Goal: Communication & Community: Answer question/provide support

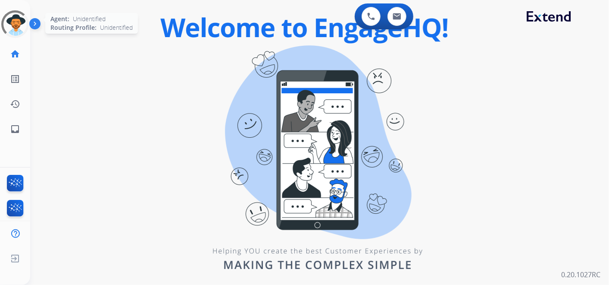
click at [21, 19] on div at bounding box center [15, 24] width 36 height 36
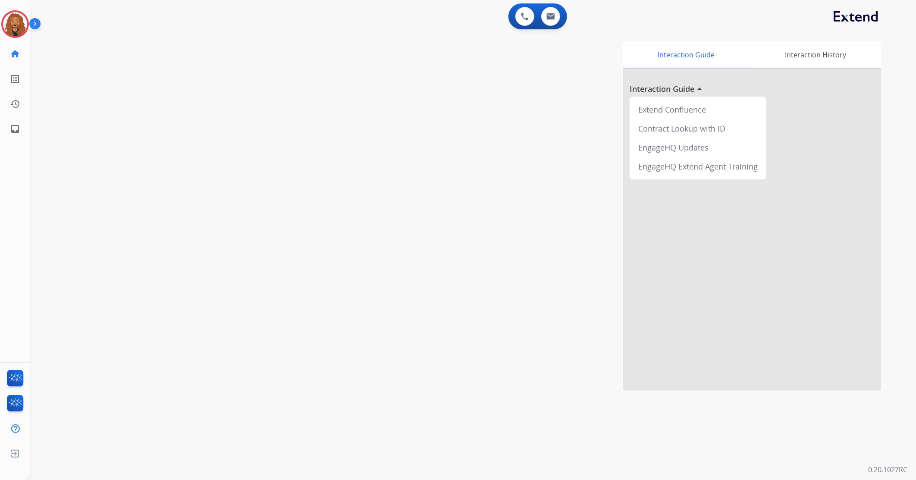
click at [19, 31] on img at bounding box center [15, 24] width 24 height 24
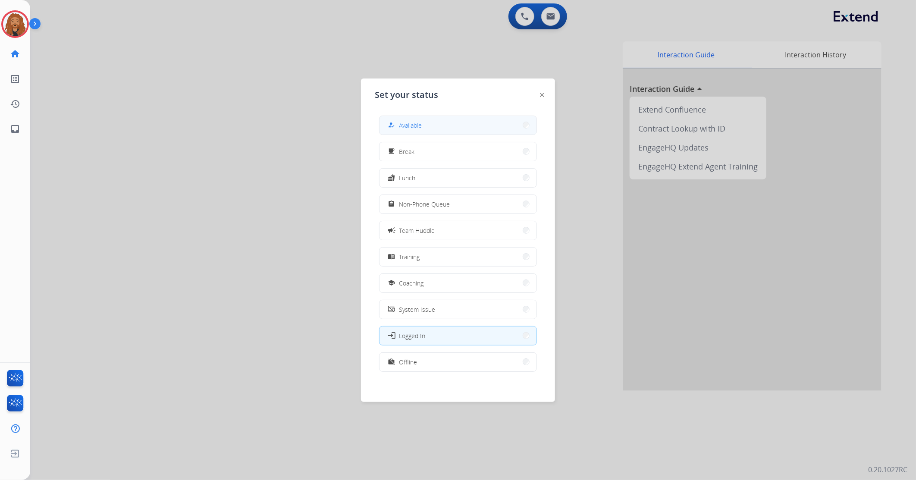
click at [402, 134] on div "how_to_reg Available" at bounding box center [458, 125] width 158 height 19
click at [437, 122] on button "how_to_reg Available" at bounding box center [457, 125] width 157 height 19
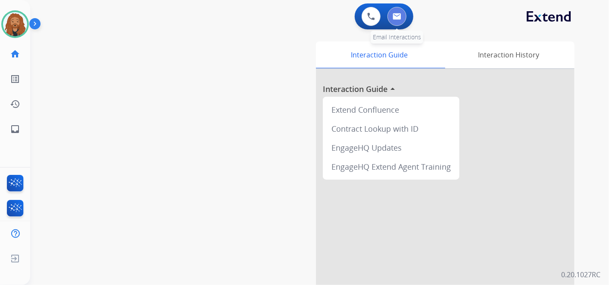
click at [399, 16] on img at bounding box center [397, 16] width 9 height 7
select select "**********"
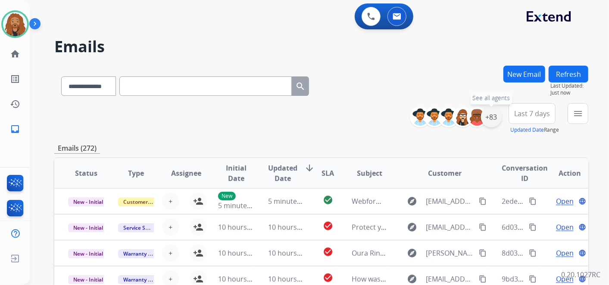
click at [488, 118] on div "+83" at bounding box center [491, 116] width 21 height 21
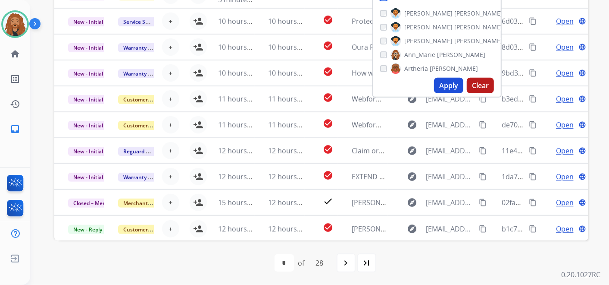
scroll to position [158, 0]
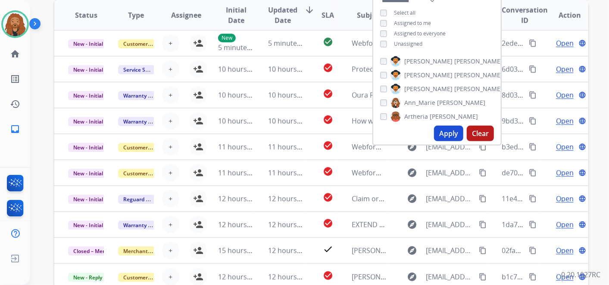
click at [441, 123] on div "Apply Clear" at bounding box center [437, 133] width 128 height 22
click at [444, 133] on button "Apply" at bounding box center [448, 133] width 29 height 16
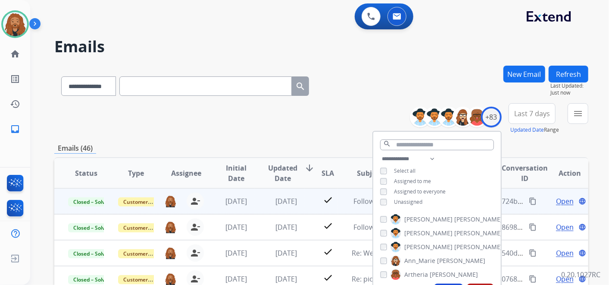
scroll to position [0, 0]
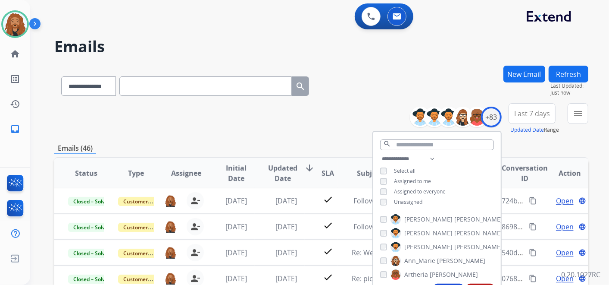
click at [584, 113] on button "menu" at bounding box center [578, 113] width 21 height 21
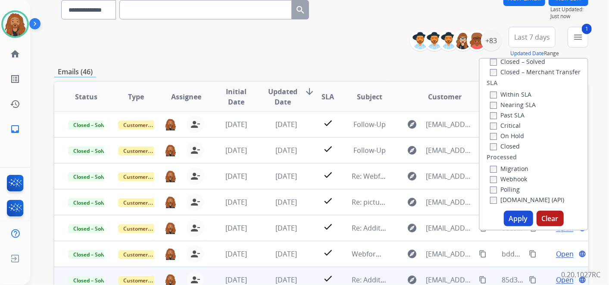
scroll to position [144, 0]
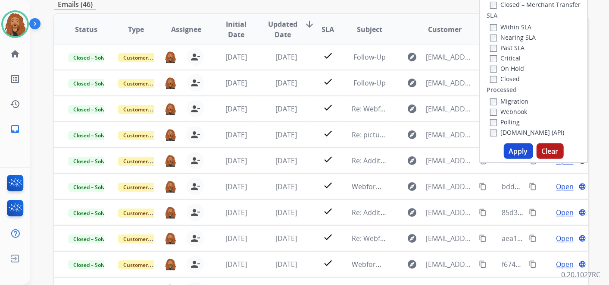
click at [512, 153] on button "Apply" at bounding box center [518, 151] width 29 height 16
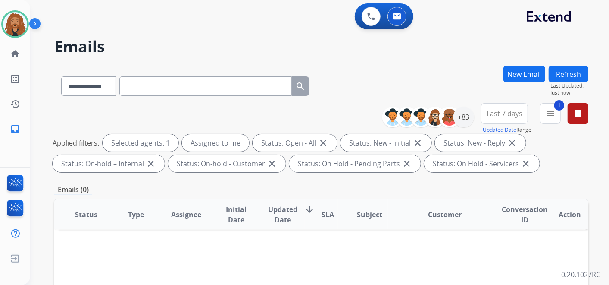
scroll to position [0, 0]
click at [512, 123] on button "Last 7 days" at bounding box center [504, 113] width 47 height 21
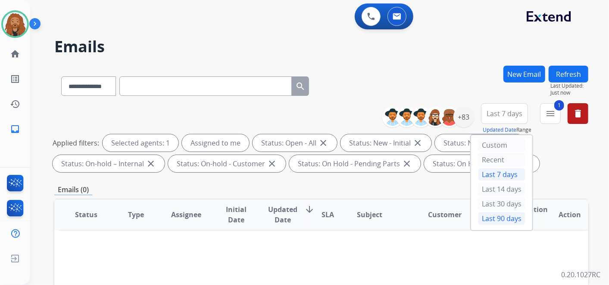
click at [494, 212] on div "Last 90 days" at bounding box center [501, 218] width 47 height 13
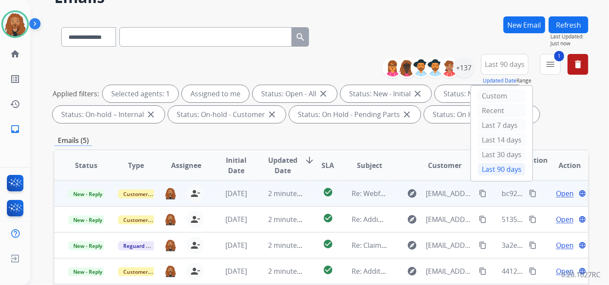
scroll to position [144, 0]
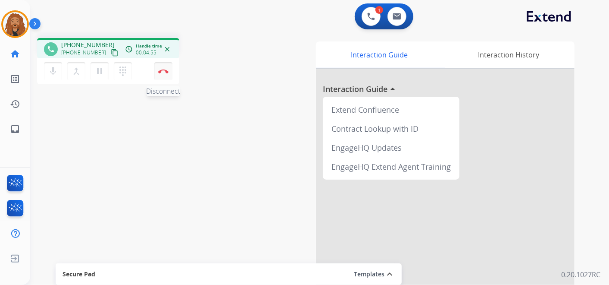
click at [162, 72] on img at bounding box center [163, 71] width 10 height 4
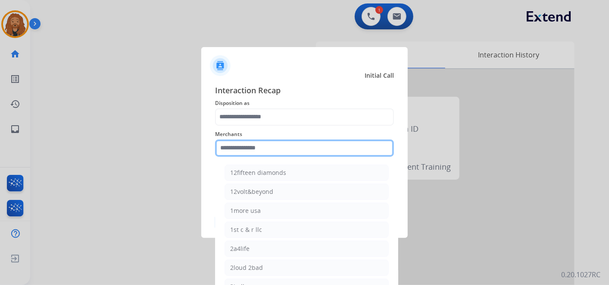
click at [247, 144] on input "text" at bounding box center [304, 147] width 179 height 17
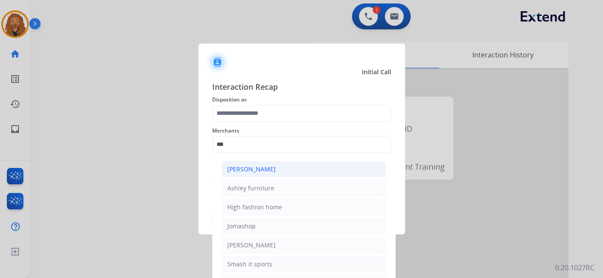
click at [266, 166] on div "[PERSON_NAME]" at bounding box center [251, 169] width 48 height 9
type input "**********"
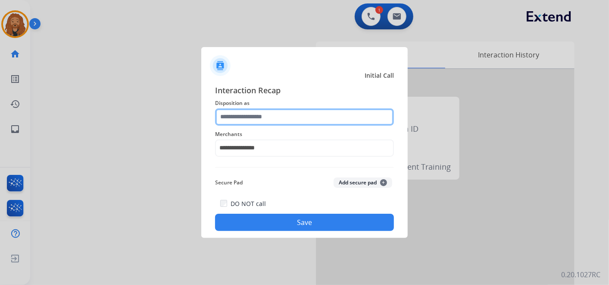
click at [251, 114] on input "text" at bounding box center [304, 116] width 179 height 17
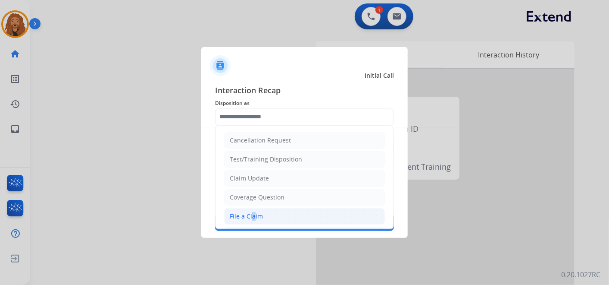
click at [250, 215] on div "File a Claim" at bounding box center [246, 216] width 33 height 9
type input "**********"
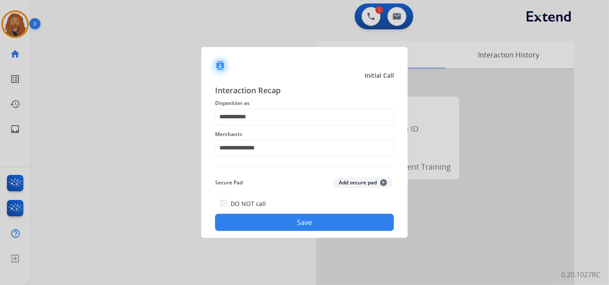
click at [263, 224] on button "Save" at bounding box center [304, 221] width 179 height 17
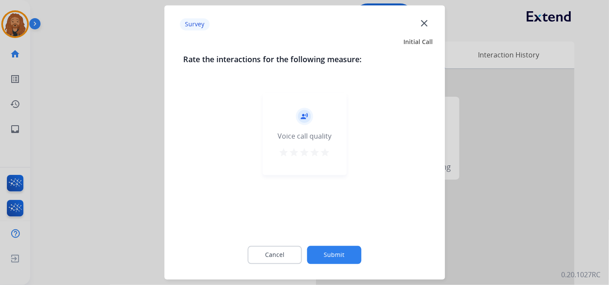
click at [322, 151] on mat-icon "star" at bounding box center [325, 152] width 10 height 10
click at [335, 255] on button "Submit" at bounding box center [334, 255] width 54 height 18
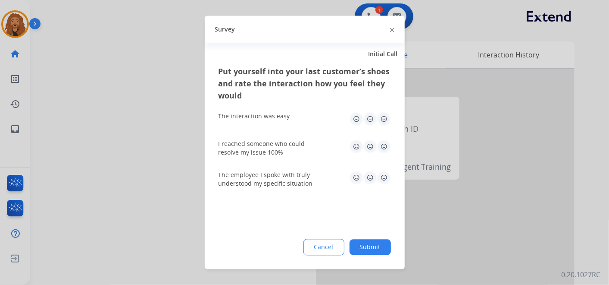
click at [384, 174] on img at bounding box center [384, 178] width 14 height 14
drag, startPoint x: 388, startPoint y: 147, endPoint x: 382, endPoint y: 130, distance: 17.2
click at [388, 147] on img at bounding box center [384, 147] width 14 height 14
click at [388, 124] on img at bounding box center [384, 119] width 14 height 14
click at [382, 239] on div "Cancel Submit" at bounding box center [305, 247] width 172 height 16
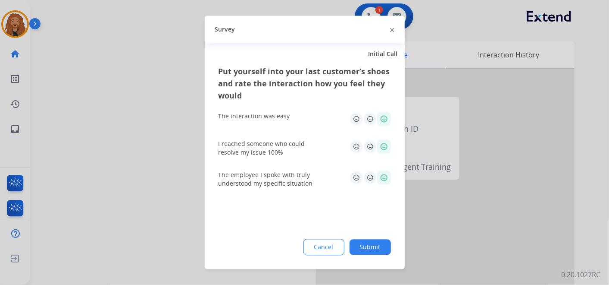
click at [384, 242] on button "Submit" at bounding box center [370, 247] width 41 height 16
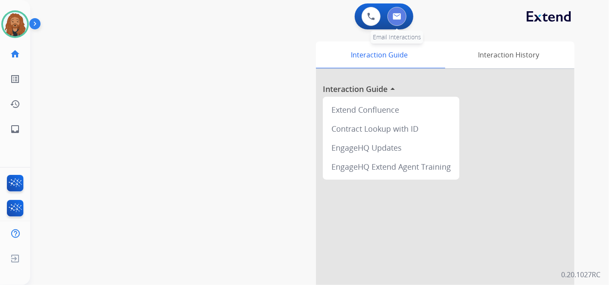
click at [392, 17] on button at bounding box center [397, 16] width 19 height 19
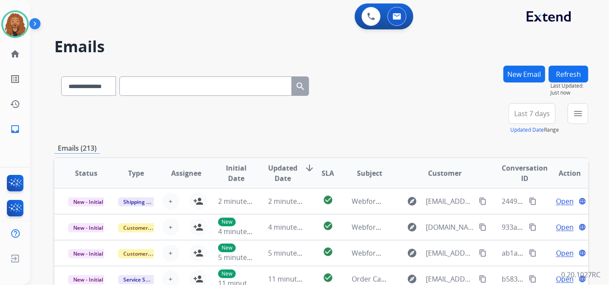
click at [161, 88] on input "text" at bounding box center [205, 85] width 172 height 19
paste input "**********"
type input "**********"
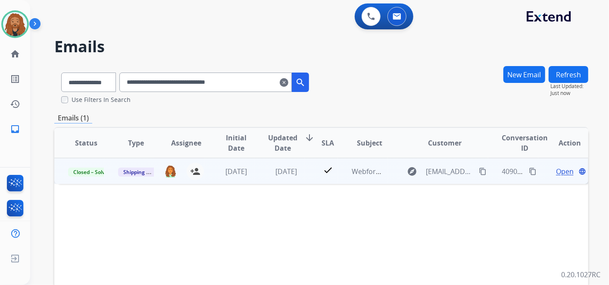
click at [557, 170] on span "Open" at bounding box center [565, 171] width 18 height 10
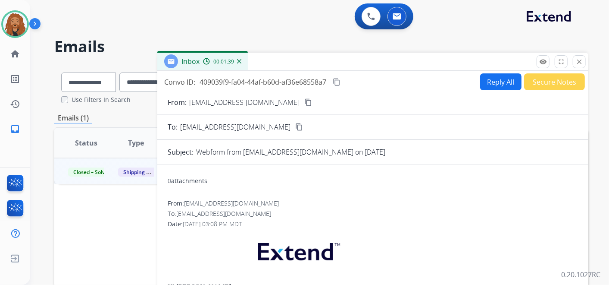
click at [497, 84] on button "Reply All" at bounding box center [500, 81] width 41 height 17
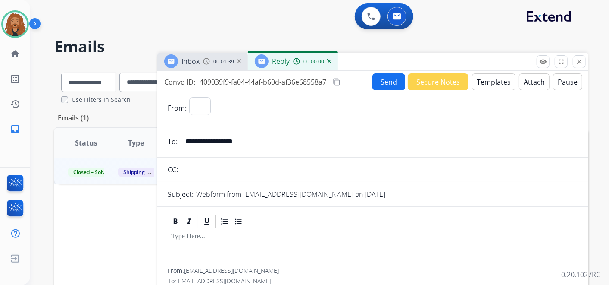
select select "**********"
click at [486, 80] on button "Templates" at bounding box center [494, 81] width 44 height 17
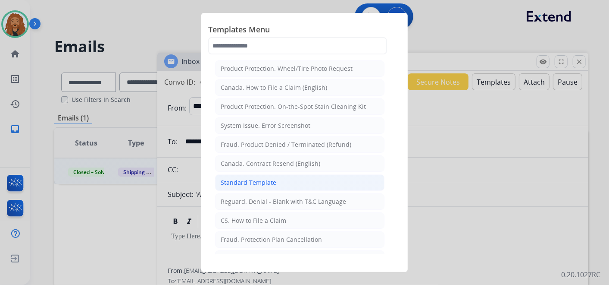
click at [257, 175] on li "Standard Template" at bounding box center [299, 182] width 169 height 16
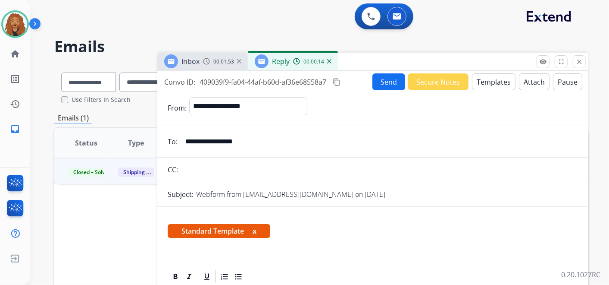
click at [491, 79] on button "Templates" at bounding box center [494, 81] width 44 height 17
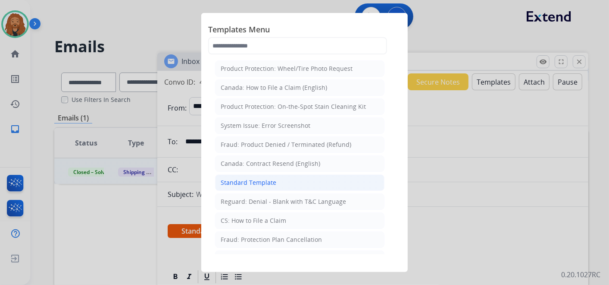
click at [275, 179] on li "Standard Template" at bounding box center [299, 182] width 169 height 16
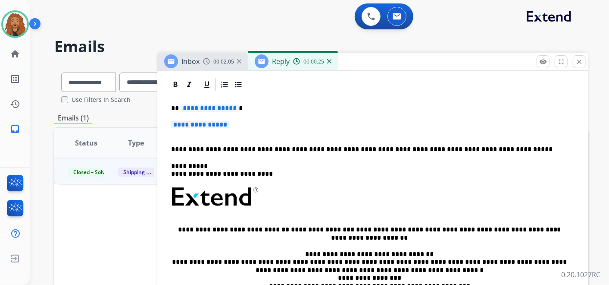
scroll to position [191, 0]
drag, startPoint x: 238, startPoint y: 125, endPoint x: 180, endPoint y: 122, distance: 58.3
click at [180, 122] on p "**********" at bounding box center [373, 129] width 404 height 16
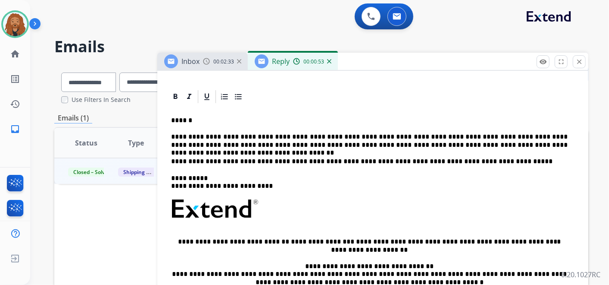
scroll to position [194, 0]
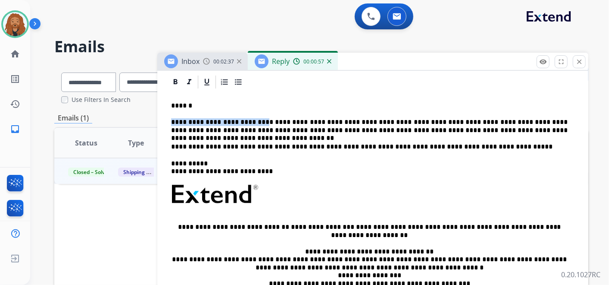
drag, startPoint x: 253, startPoint y: 120, endPoint x: 172, endPoint y: 117, distance: 80.7
click at [172, 118] on p "**********" at bounding box center [369, 126] width 397 height 16
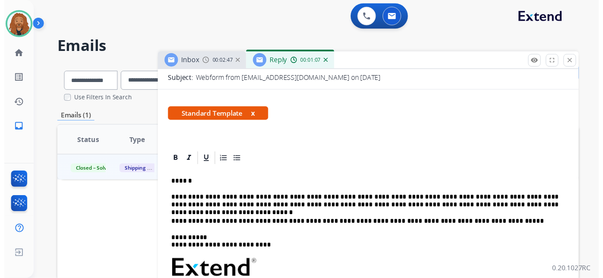
scroll to position [3, 0]
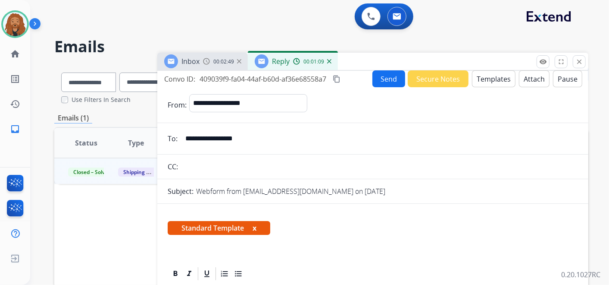
click at [336, 78] on mat-icon "content_copy" at bounding box center [337, 79] width 8 height 8
click at [375, 80] on button "Send" at bounding box center [388, 78] width 33 height 17
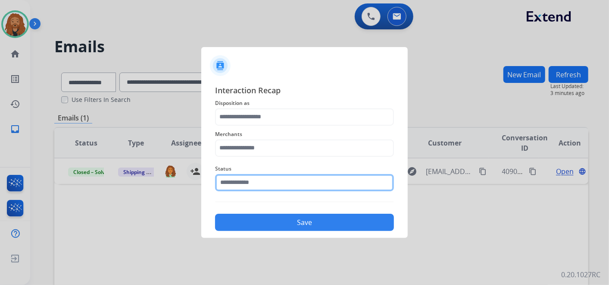
click at [273, 176] on input "text" at bounding box center [304, 182] width 179 height 17
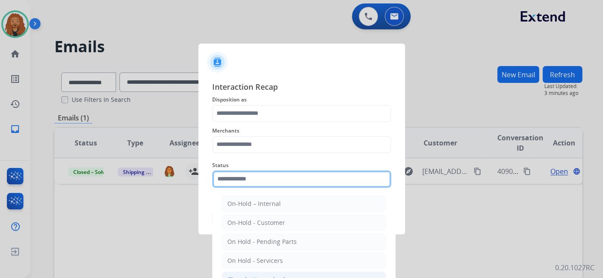
scroll to position [49, 0]
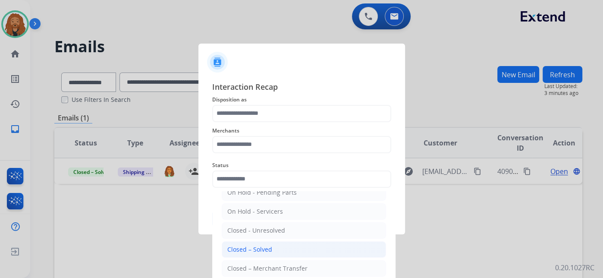
click at [260, 249] on div "Closed – Solved" at bounding box center [249, 249] width 45 height 9
type input "**********"
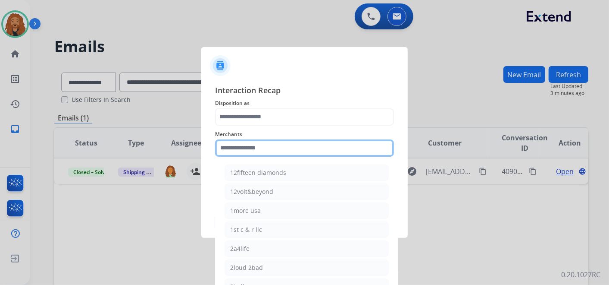
click at [260, 149] on input "text" at bounding box center [304, 147] width 179 height 17
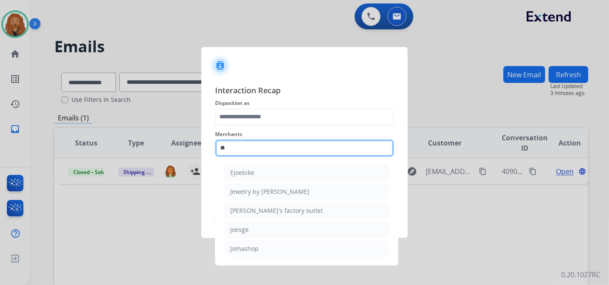
scroll to position [0, 0]
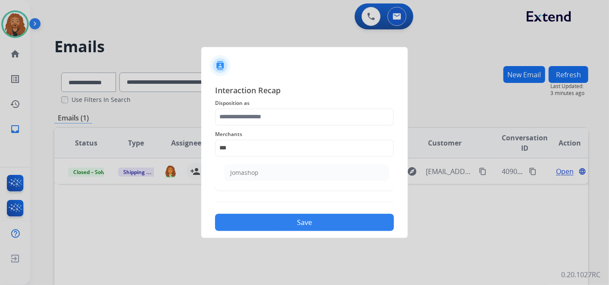
click at [260, 170] on li "Jomashop" at bounding box center [307, 172] width 164 height 16
type input "********"
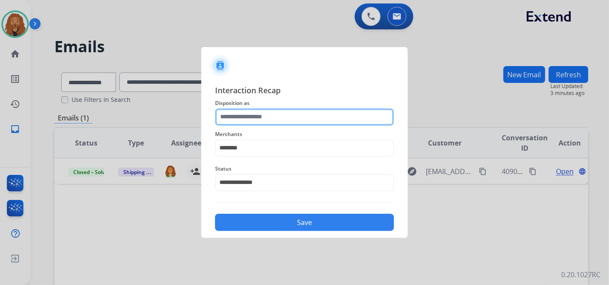
click at [263, 119] on input "text" at bounding box center [304, 116] width 179 height 17
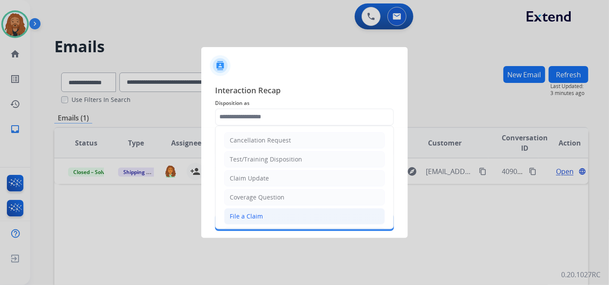
click at [264, 218] on li "File a Claim" at bounding box center [304, 216] width 161 height 16
type input "**********"
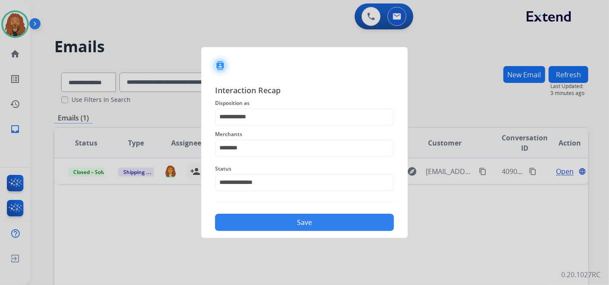
click at [262, 224] on button "Save" at bounding box center [304, 221] width 179 height 17
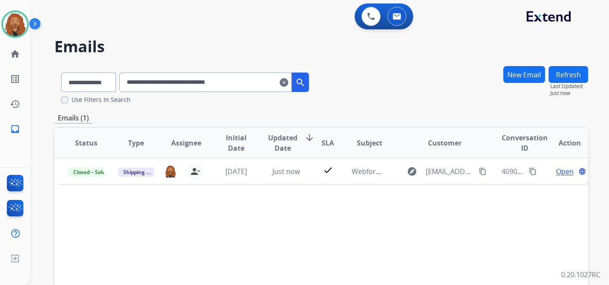
click at [288, 83] on mat-icon "clear" at bounding box center [284, 82] width 9 height 10
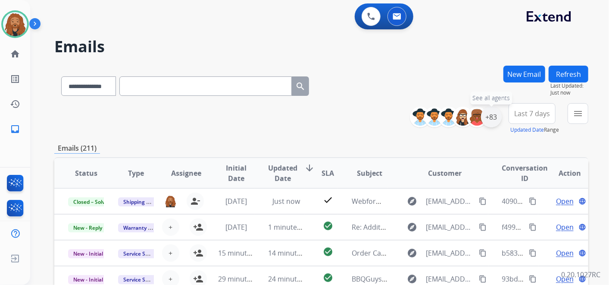
click at [496, 120] on div "+83" at bounding box center [491, 116] width 21 height 21
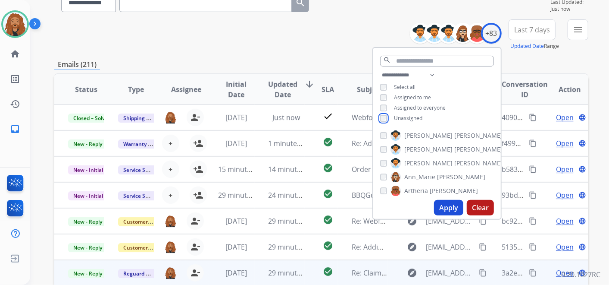
scroll to position [144, 0]
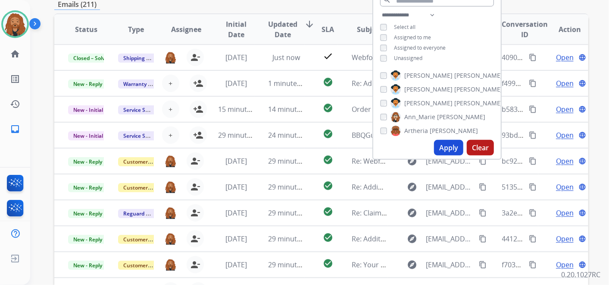
click at [446, 149] on button "Apply" at bounding box center [448, 148] width 29 height 16
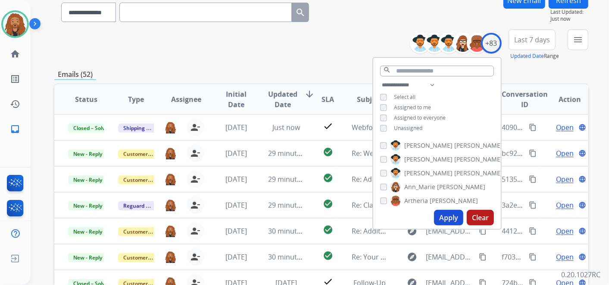
scroll to position [0, 0]
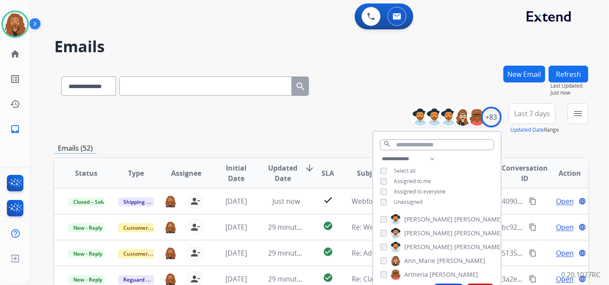
click at [518, 101] on div "New Email" at bounding box center [525, 85] width 42 height 38
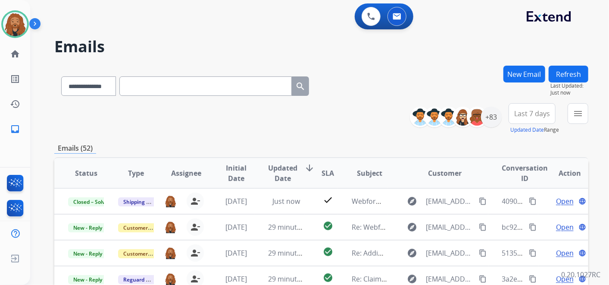
click at [517, 112] on span "Last 7 days" at bounding box center [532, 113] width 36 height 3
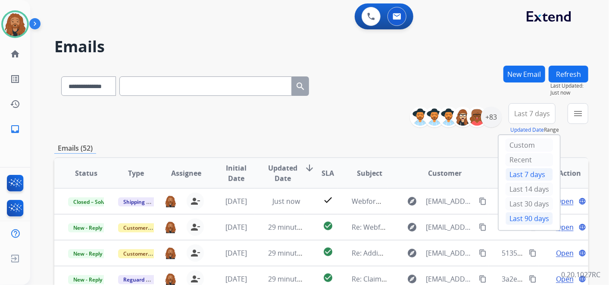
click at [535, 216] on div "Last 90 days" at bounding box center [529, 218] width 47 height 13
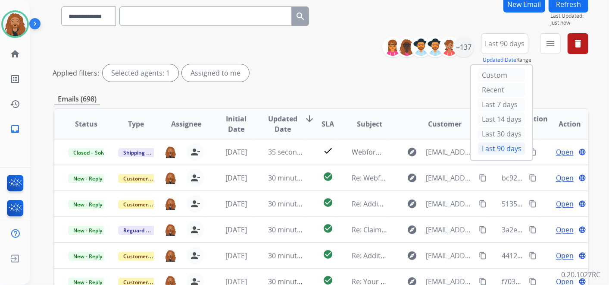
scroll to position [48, 0]
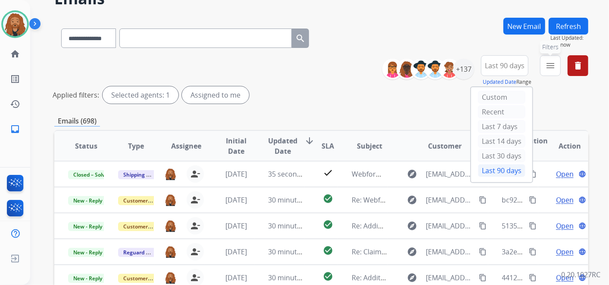
click at [548, 65] on mat-icon "menu" at bounding box center [550, 65] width 10 height 10
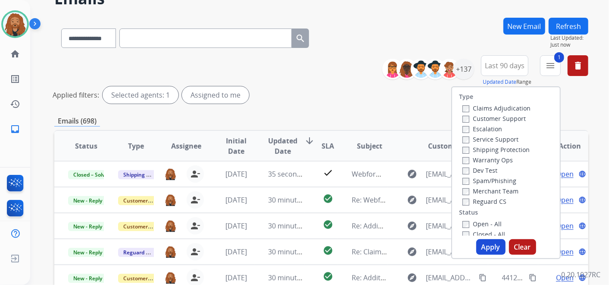
click at [489, 247] on button "Apply" at bounding box center [490, 247] width 29 height 16
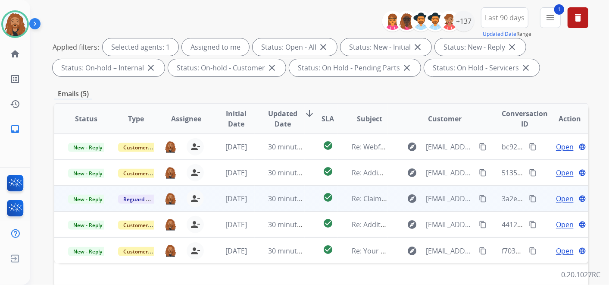
scroll to position [191, 0]
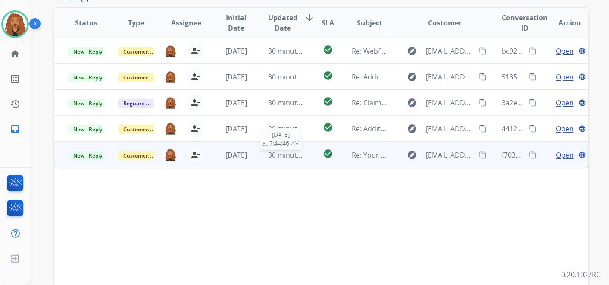
click at [289, 155] on span "30 minutes ago" at bounding box center [294, 154] width 50 height 9
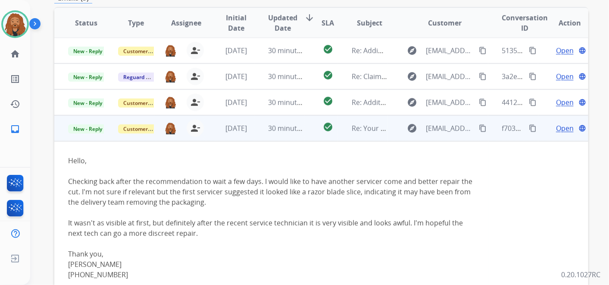
scroll to position [33, 0]
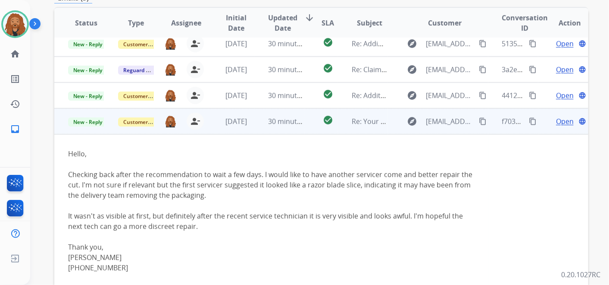
click at [559, 119] on span "Open" at bounding box center [565, 121] width 18 height 10
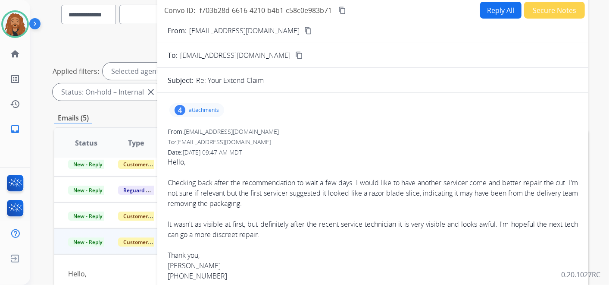
scroll to position [48, 0]
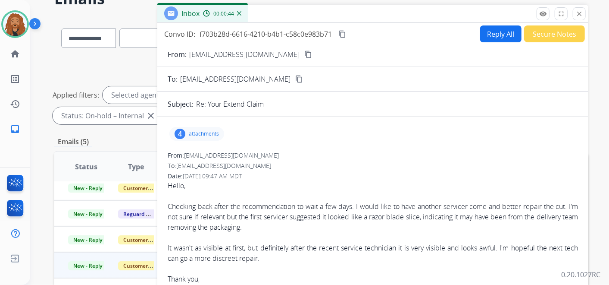
click at [202, 129] on div "4 attachments" at bounding box center [196, 134] width 55 height 14
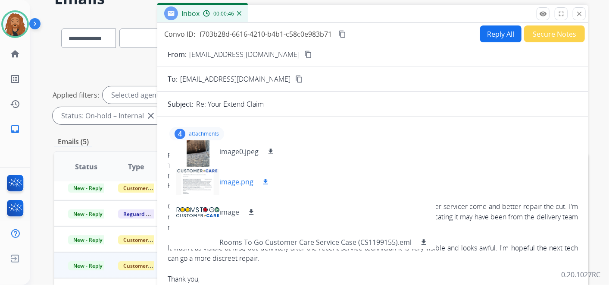
scroll to position [0, 0]
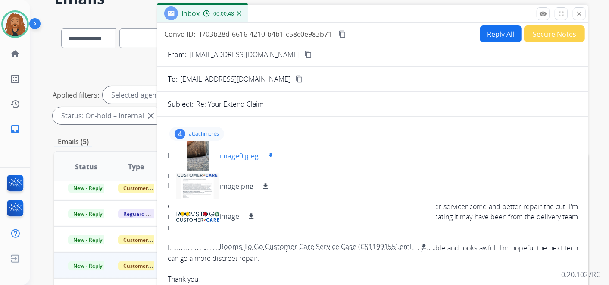
click at [203, 164] on div at bounding box center [197, 156] width 43 height 30
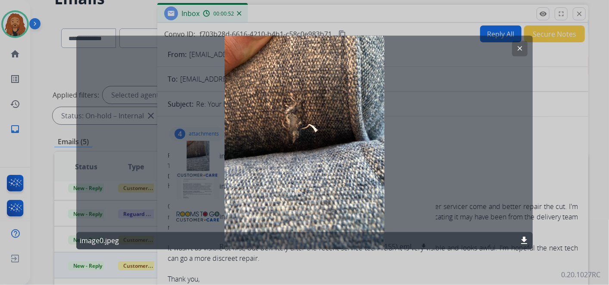
drag, startPoint x: 519, startPoint y: 48, endPoint x: 447, endPoint y: 95, distance: 86.3
click at [519, 48] on mat-icon "clear" at bounding box center [520, 49] width 8 height 8
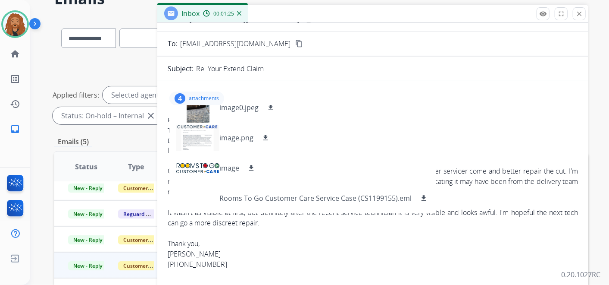
scroll to position [96, 0]
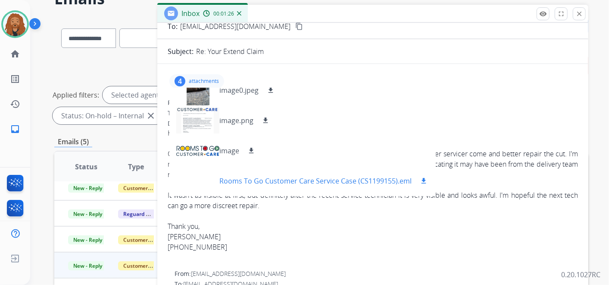
scroll to position [0, 0]
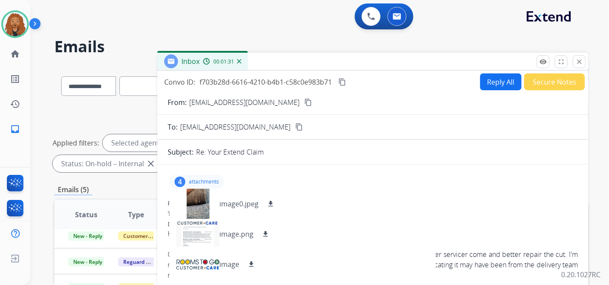
click at [210, 185] on div "4 attachments image0.jpeg download image.png download image download Rooms To G…" at bounding box center [196, 182] width 55 height 14
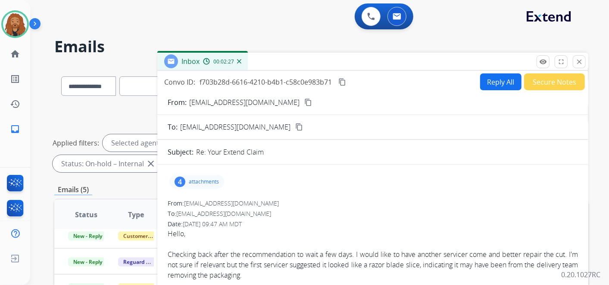
click at [497, 84] on button "Reply All" at bounding box center [500, 81] width 41 height 17
select select "**********"
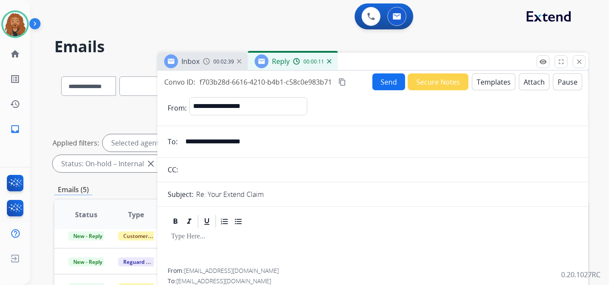
click at [482, 84] on button "Templates" at bounding box center [494, 81] width 44 height 17
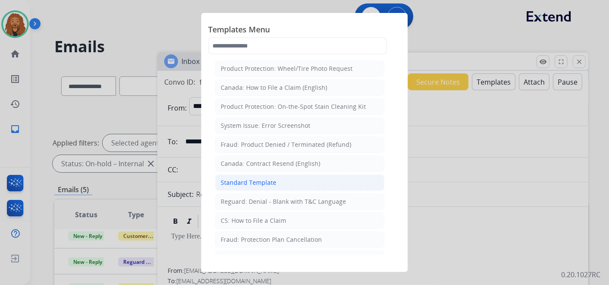
click at [262, 181] on div "Standard Template" at bounding box center [249, 182] width 56 height 9
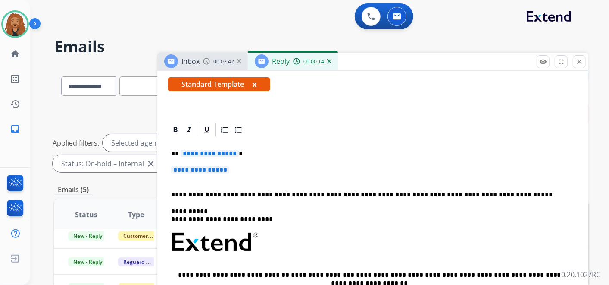
scroll to position [191, 0]
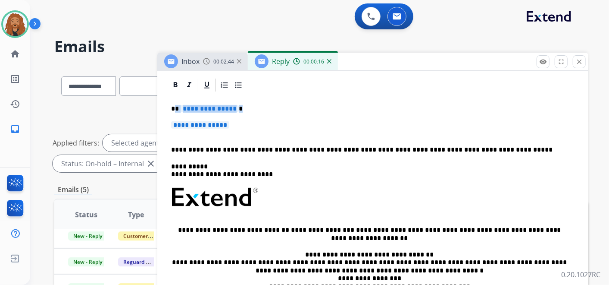
drag, startPoint x: 235, startPoint y: 126, endPoint x: 174, endPoint y: 103, distance: 65.1
click at [174, 103] on div "**********" at bounding box center [373, 218] width 410 height 250
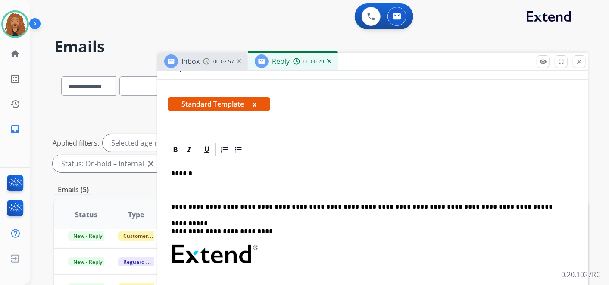
scroll to position [96, 0]
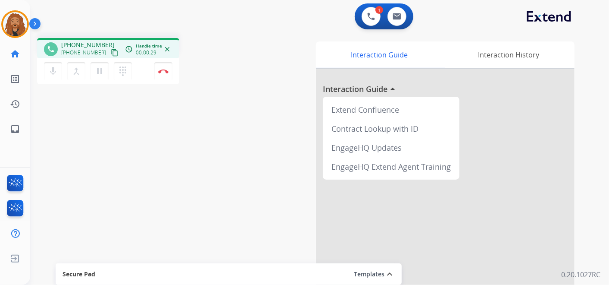
click at [111, 54] on mat-icon "content_copy" at bounding box center [115, 53] width 8 height 8
click at [111, 49] on mat-icon "content_copy" at bounding box center [115, 53] width 8 height 8
click at [164, 65] on button "Disconnect" at bounding box center [163, 71] width 18 height 18
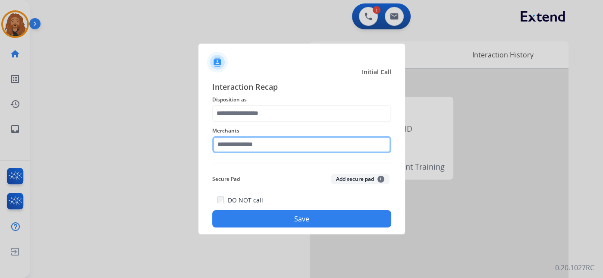
click at [303, 152] on input "text" at bounding box center [301, 144] width 179 height 17
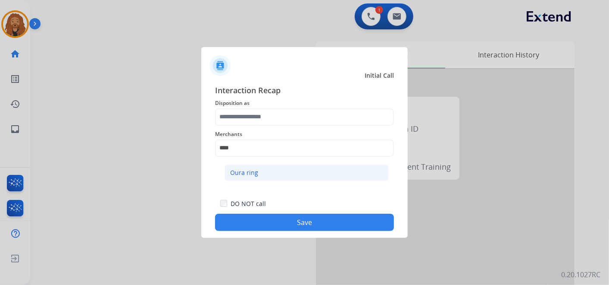
click at [280, 173] on li "Oura ring" at bounding box center [307, 172] width 164 height 16
type input "*********"
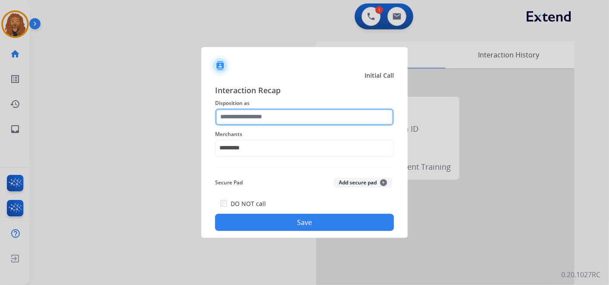
click at [267, 120] on input "text" at bounding box center [304, 116] width 179 height 17
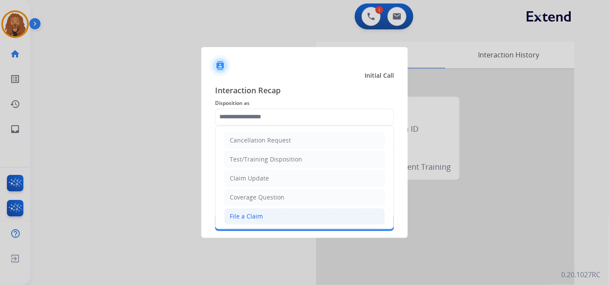
click at [263, 208] on li "File a Claim" at bounding box center [304, 216] width 161 height 16
type input "**********"
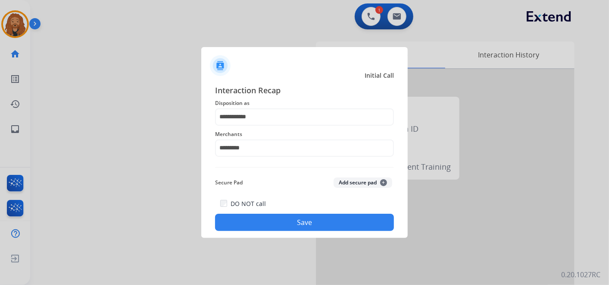
click at [273, 225] on button "Save" at bounding box center [304, 221] width 179 height 17
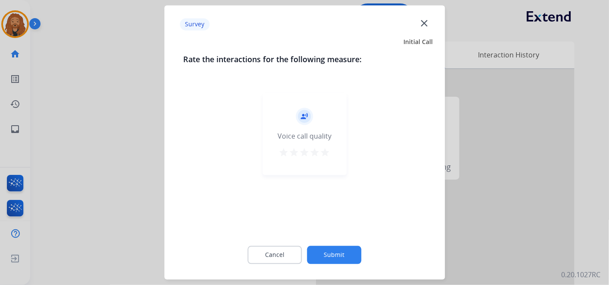
click at [327, 155] on mat-icon "star" at bounding box center [325, 152] width 10 height 10
click at [332, 257] on button "Submit" at bounding box center [334, 255] width 54 height 18
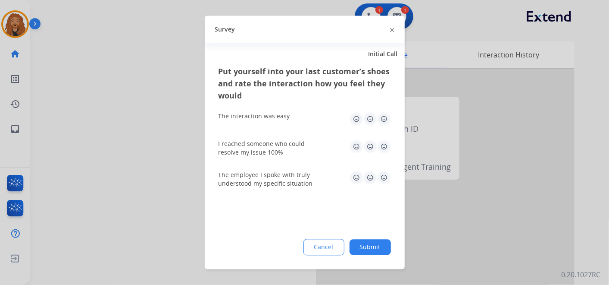
click at [386, 180] on img at bounding box center [384, 178] width 14 height 14
click at [387, 178] on img at bounding box center [384, 178] width 14 height 14
click at [384, 149] on img at bounding box center [384, 147] width 14 height 14
click at [388, 122] on img at bounding box center [384, 119] width 14 height 14
click at [371, 246] on button "Submit" at bounding box center [370, 247] width 41 height 16
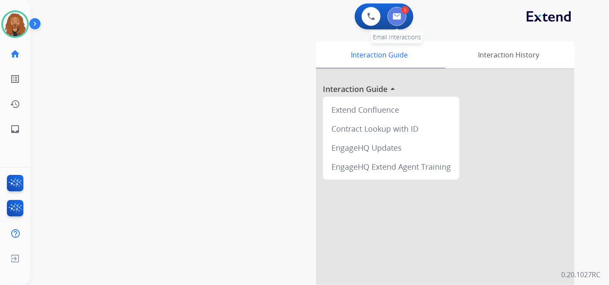
click at [403, 13] on button at bounding box center [397, 16] width 19 height 19
select select "**********"
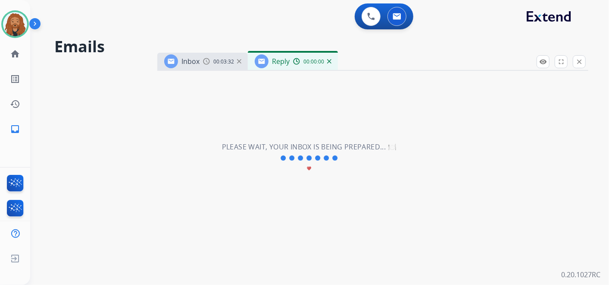
select select "**********"
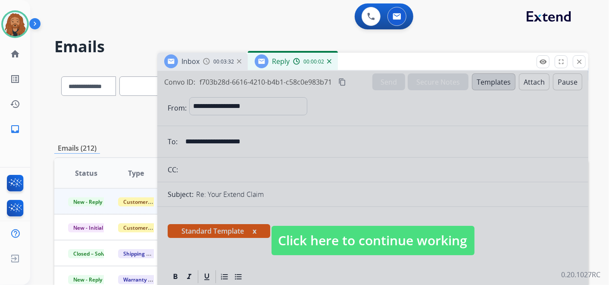
click at [326, 230] on span "Click here to continue working" at bounding box center [373, 239] width 203 height 29
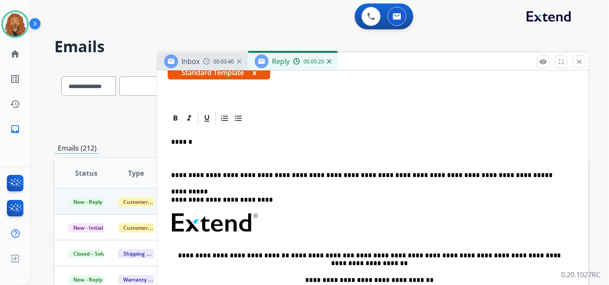
scroll to position [144, 0]
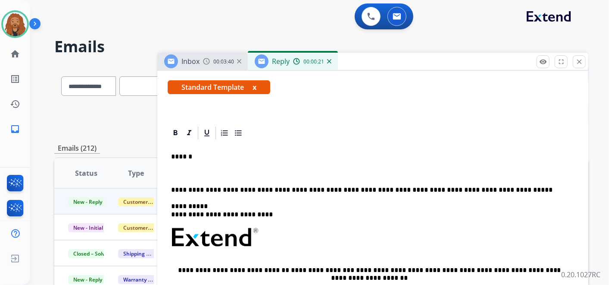
click at [181, 169] on p at bounding box center [373, 173] width 404 height 8
click at [197, 173] on p at bounding box center [373, 173] width 404 height 8
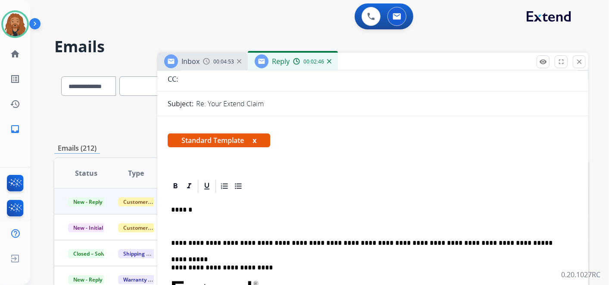
scroll to position [0, 0]
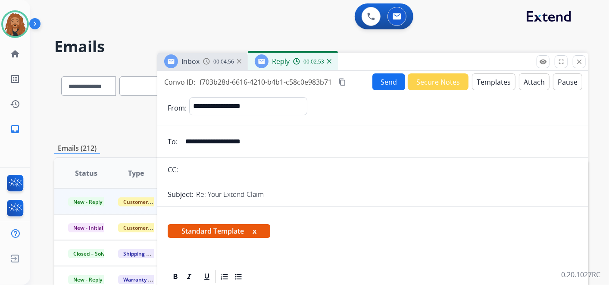
click at [328, 63] on img at bounding box center [329, 61] width 4 height 4
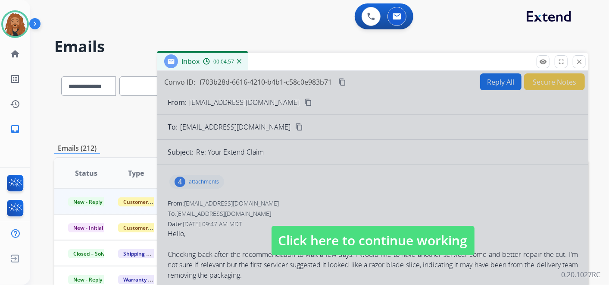
click at [297, 232] on span "Click here to continue working" at bounding box center [373, 239] width 203 height 29
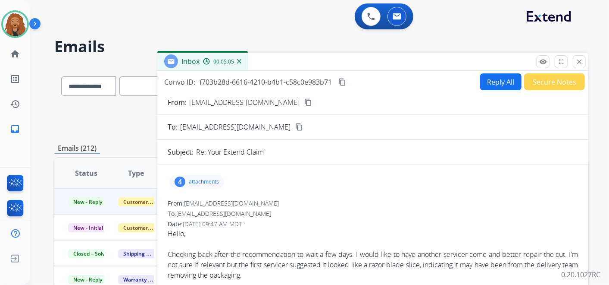
click at [491, 83] on button "Reply All" at bounding box center [500, 81] width 41 height 17
select select "**********"
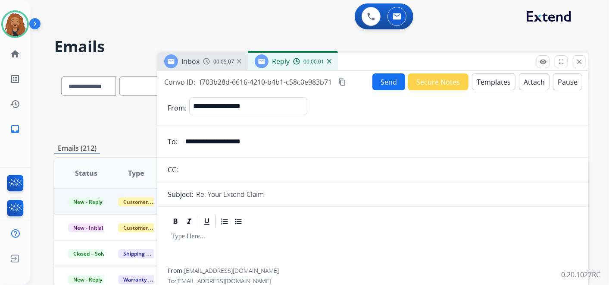
click at [203, 242] on div at bounding box center [373, 248] width 410 height 39
click at [488, 81] on button "Templates" at bounding box center [494, 81] width 44 height 17
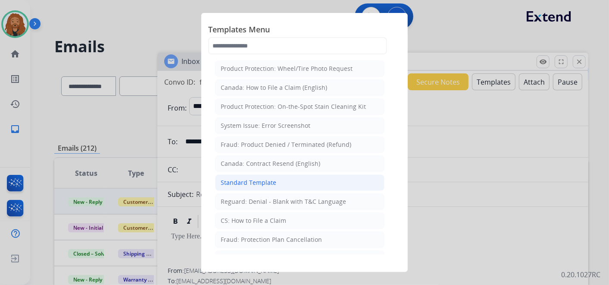
click at [269, 175] on li "Standard Template" at bounding box center [299, 182] width 169 height 16
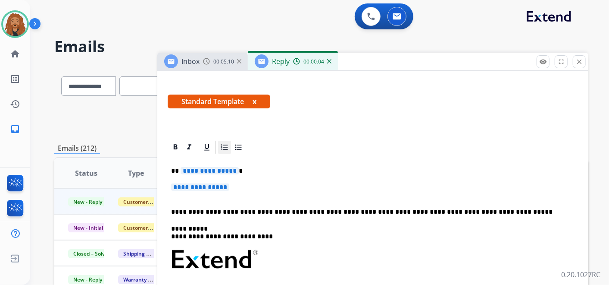
scroll to position [191, 0]
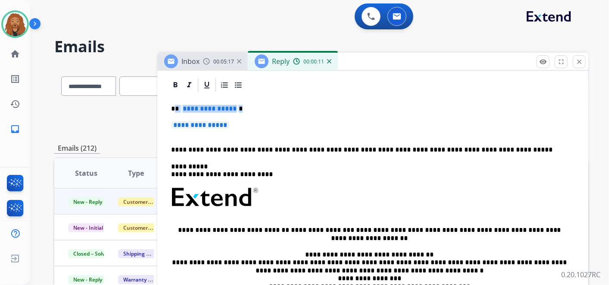
drag, startPoint x: 232, startPoint y: 128, endPoint x: 174, endPoint y: 103, distance: 62.6
click at [174, 103] on div "**********" at bounding box center [373, 218] width 410 height 250
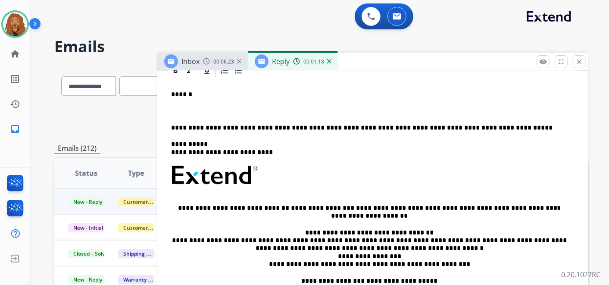
scroll to position [144, 0]
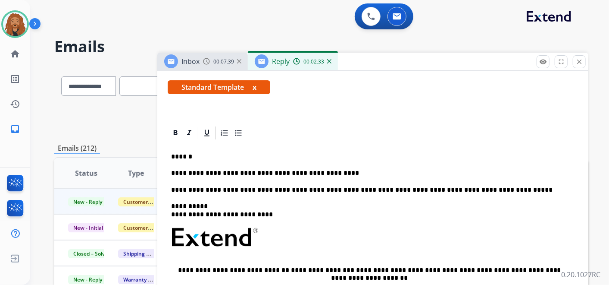
click at [222, 170] on p "**********" at bounding box center [369, 173] width 397 height 8
click at [252, 171] on p "**********" at bounding box center [369, 173] width 397 height 8
click at [172, 174] on p "**********" at bounding box center [369, 173] width 397 height 8
click at [339, 172] on p "**********" at bounding box center [369, 173] width 397 height 8
click at [353, 170] on p "**********" at bounding box center [369, 173] width 397 height 8
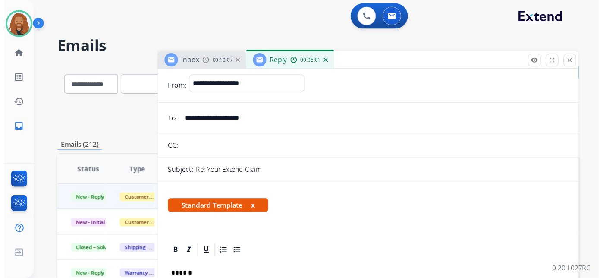
scroll to position [0, 0]
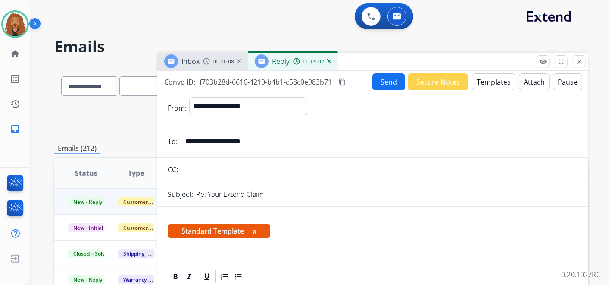
click at [392, 82] on button "Send" at bounding box center [388, 81] width 33 height 17
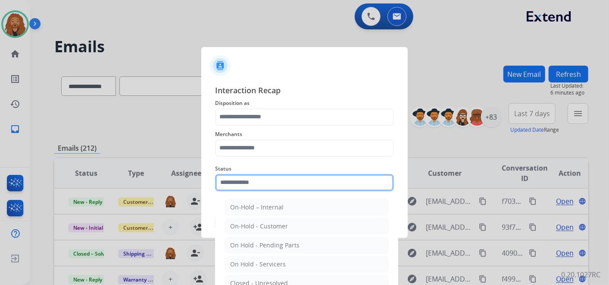
click at [267, 174] on input "text" at bounding box center [304, 182] width 179 height 17
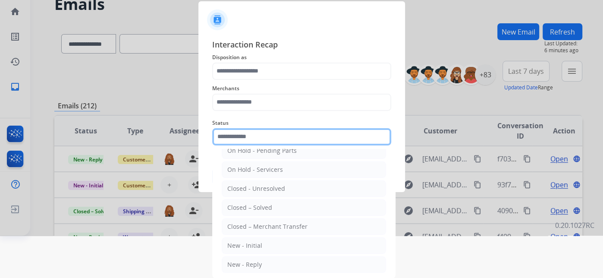
scroll to position [49, 0]
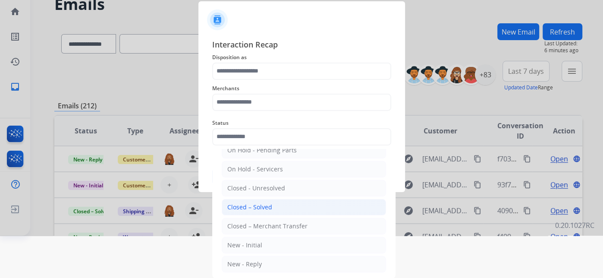
click at [255, 203] on div "Closed – Solved" at bounding box center [249, 207] width 45 height 9
type input "**********"
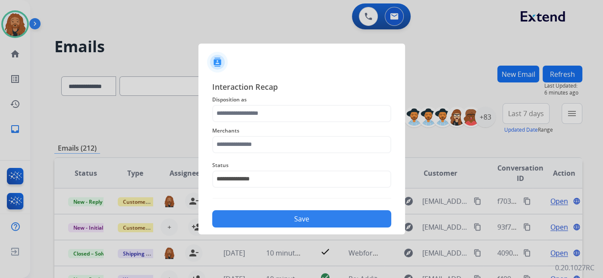
scroll to position [0, 0]
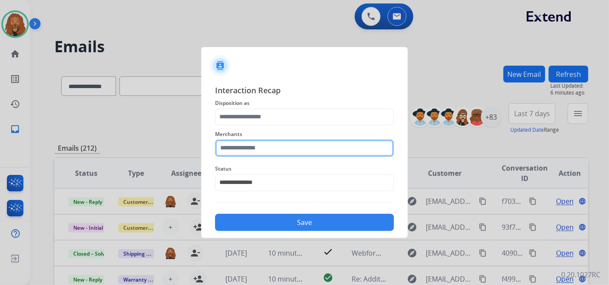
click at [238, 153] on div "Merchants" at bounding box center [304, 142] width 179 height 34
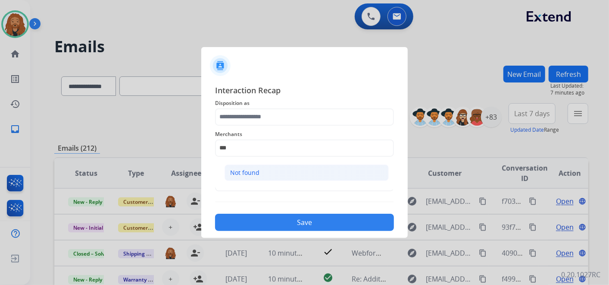
click at [248, 166] on li "Not found" at bounding box center [307, 172] width 164 height 16
type input "*********"
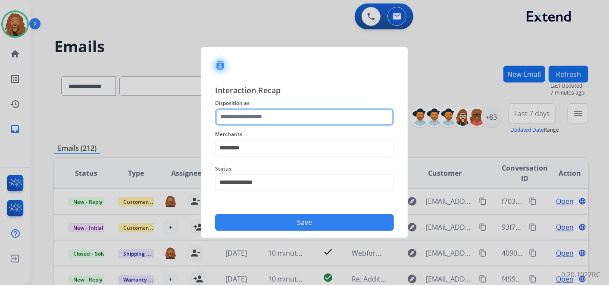
click at [252, 114] on input "text" at bounding box center [304, 116] width 179 height 17
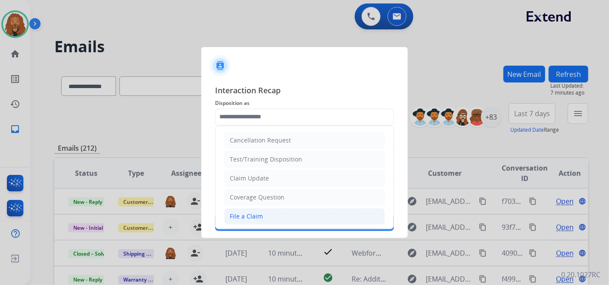
click at [241, 215] on div "File a Claim" at bounding box center [246, 216] width 33 height 9
type input "**********"
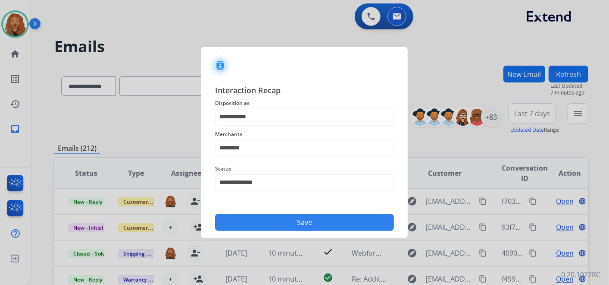
click at [240, 216] on button "Save" at bounding box center [304, 221] width 179 height 17
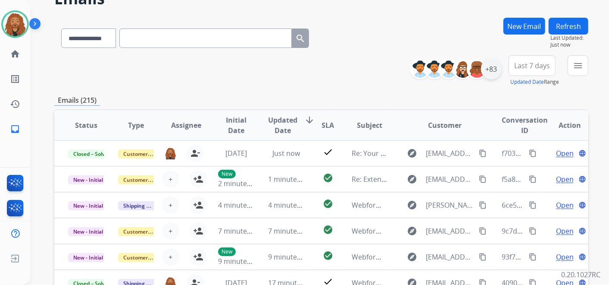
click at [491, 60] on div "+83" at bounding box center [491, 69] width 21 height 21
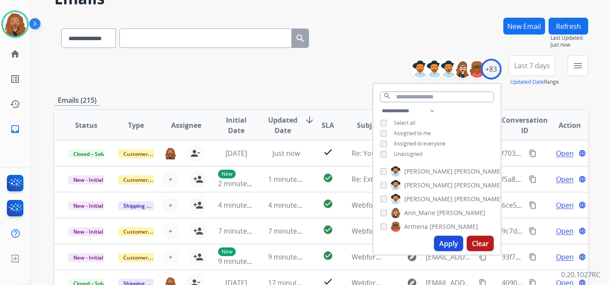
click at [442, 241] on button "Apply" at bounding box center [448, 243] width 29 height 16
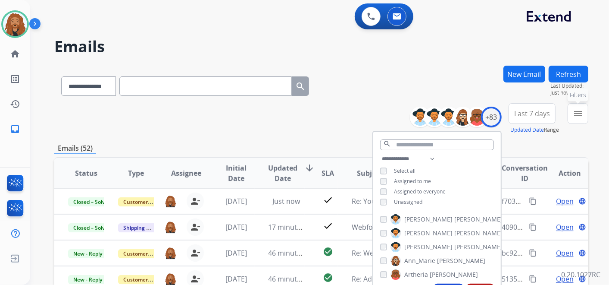
click at [585, 112] on button "menu Filters" at bounding box center [578, 113] width 21 height 21
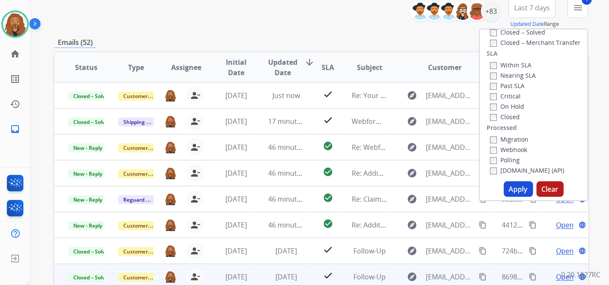
scroll to position [206, 0]
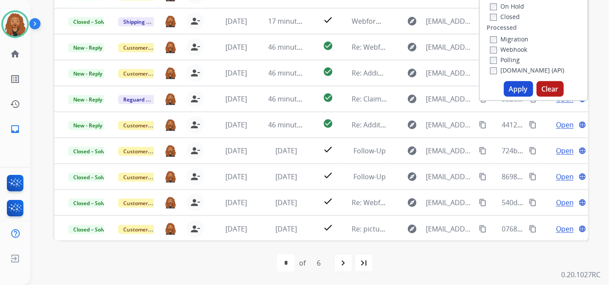
click at [507, 94] on button "Apply" at bounding box center [518, 89] width 29 height 16
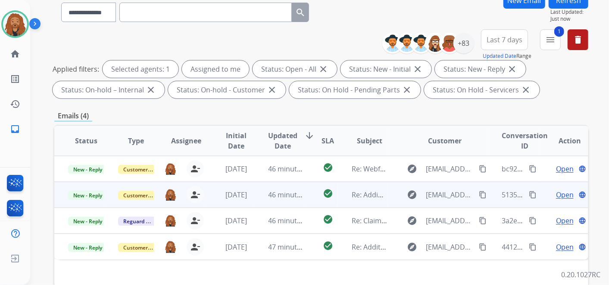
scroll to position [144, 0]
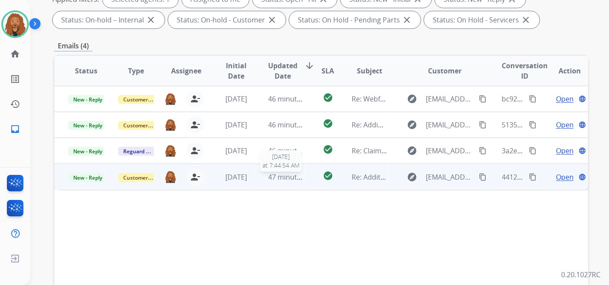
click at [269, 176] on span "47 minutes ago" at bounding box center [294, 176] width 50 height 9
click at [258, 176] on td "47 minutes ago" at bounding box center [280, 176] width 50 height 26
click at [556, 173] on span "Open" at bounding box center [565, 176] width 18 height 10
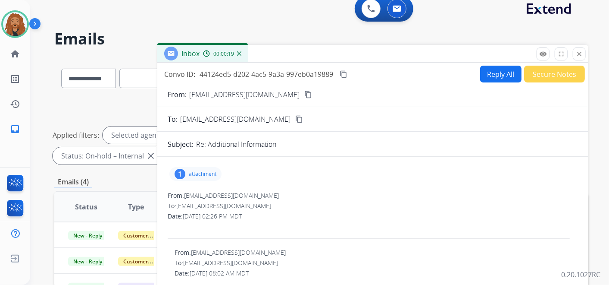
scroll to position [0, 0]
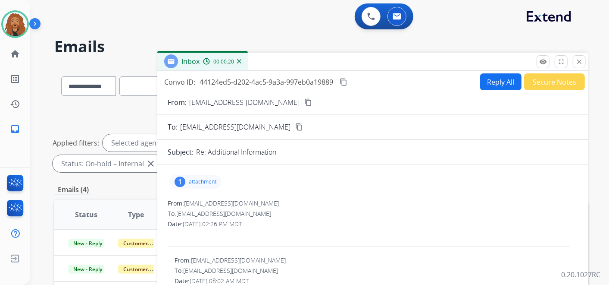
click at [194, 178] on p "attachment" at bounding box center [203, 181] width 28 height 7
click at [249, 203] on p "IMG_4593.jpeg" at bounding box center [242, 203] width 47 height 10
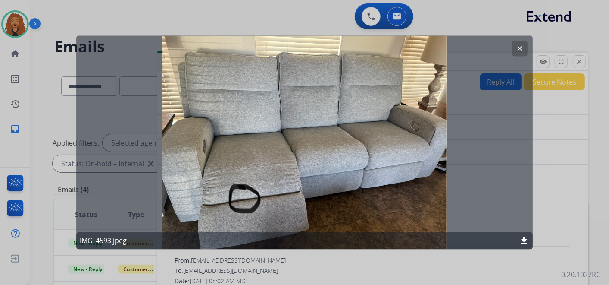
drag, startPoint x: 518, startPoint y: 46, endPoint x: 502, endPoint y: 54, distance: 17.9
click at [518, 46] on mat-icon "clear" at bounding box center [520, 49] width 8 height 8
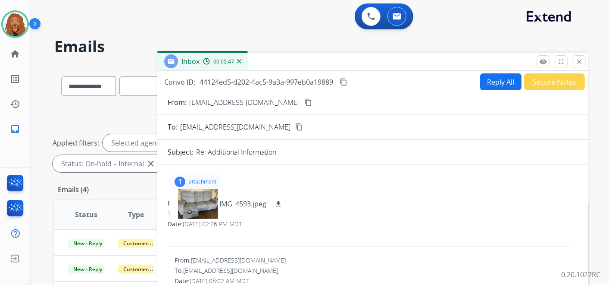
click at [304, 99] on mat-icon "content_copy" at bounding box center [308, 102] width 8 height 8
click at [277, 201] on mat-icon "download" at bounding box center [279, 204] width 8 height 8
click at [342, 82] on mat-icon "content_copy" at bounding box center [344, 82] width 8 height 8
click at [485, 76] on button "Reply All" at bounding box center [500, 81] width 41 height 17
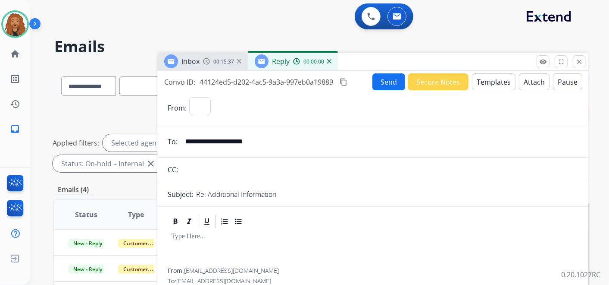
select select "**********"
click at [487, 77] on button "Templates" at bounding box center [494, 81] width 44 height 17
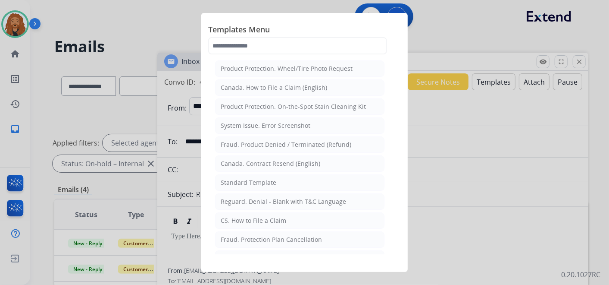
drag, startPoint x: 245, startPoint y: 176, endPoint x: 257, endPoint y: 170, distance: 13.5
click at [246, 175] on li "Standard Template" at bounding box center [299, 182] width 169 height 16
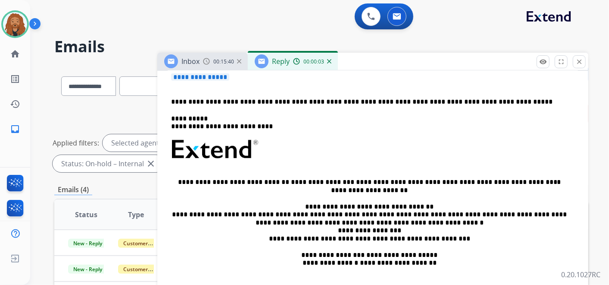
scroll to position [144, 0]
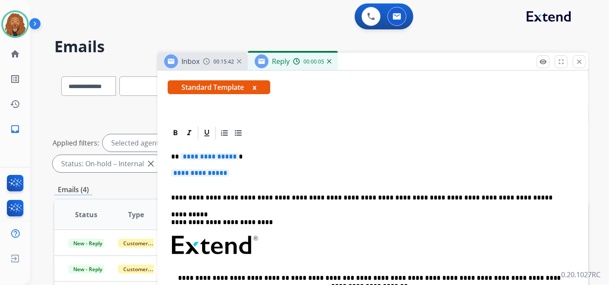
drag, startPoint x: 239, startPoint y: 170, endPoint x: 179, endPoint y: 161, distance: 60.1
click at [179, 161] on div "**********" at bounding box center [373, 266] width 410 height 250
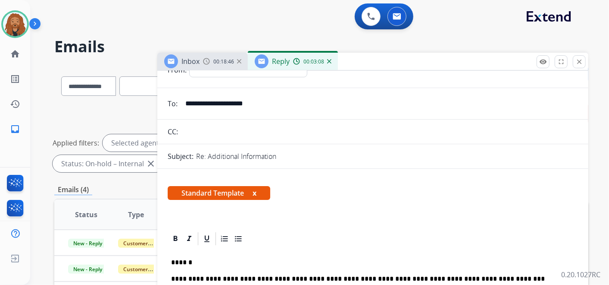
scroll to position [96, 0]
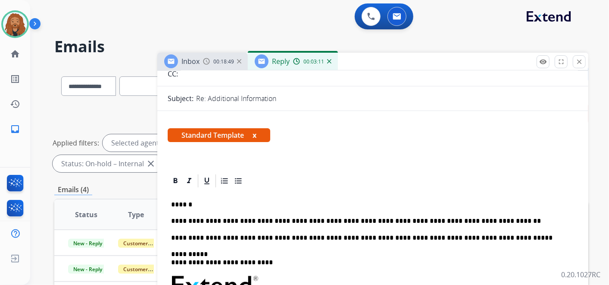
click at [495, 218] on p "**********" at bounding box center [369, 221] width 397 height 8
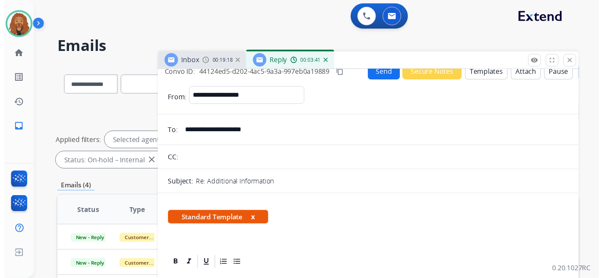
scroll to position [0, 0]
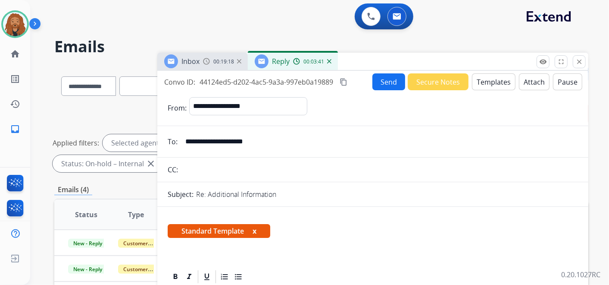
click at [388, 77] on button "Send" at bounding box center [388, 81] width 33 height 17
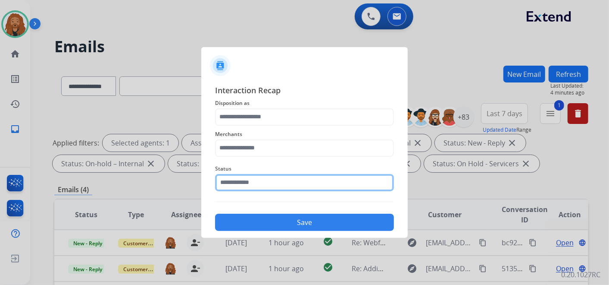
click at [258, 180] on input "text" at bounding box center [304, 182] width 179 height 17
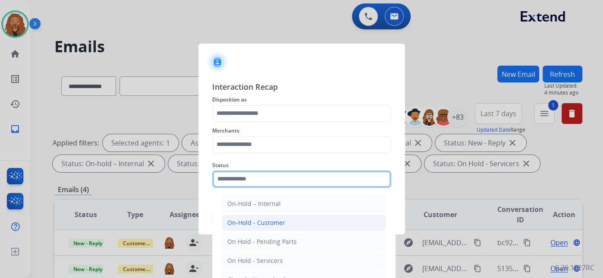
scroll to position [42, 0]
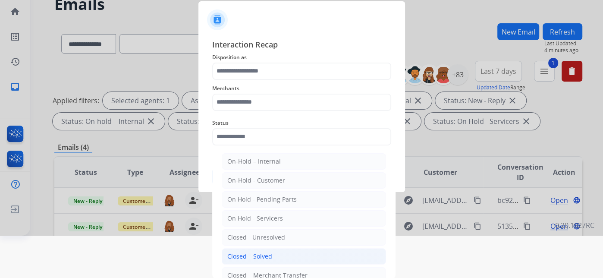
click at [257, 252] on div "Closed – Solved" at bounding box center [249, 256] width 45 height 9
type input "**********"
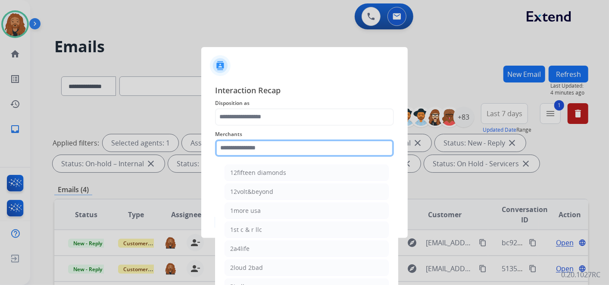
click at [255, 147] on input "text" at bounding box center [304, 147] width 179 height 17
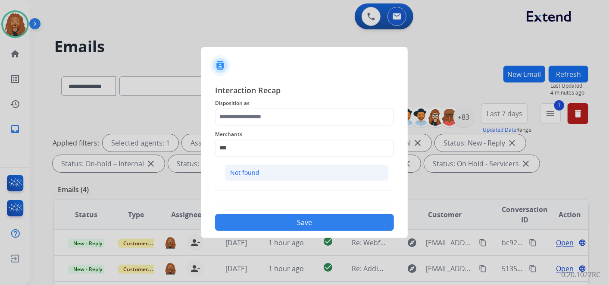
click at [231, 171] on div "Not found" at bounding box center [244, 172] width 29 height 9
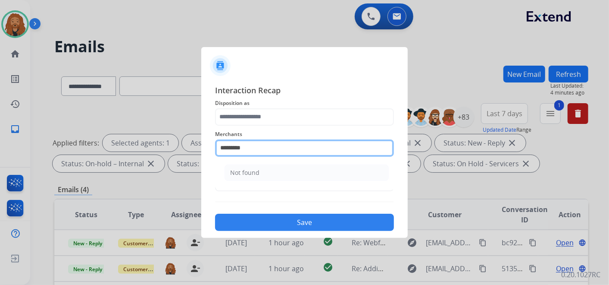
drag, startPoint x: 266, startPoint y: 143, endPoint x: 123, endPoint y: 149, distance: 143.3
click at [0, 149] on app-contact-recap-modal "**********" at bounding box center [0, 142] width 0 height 285
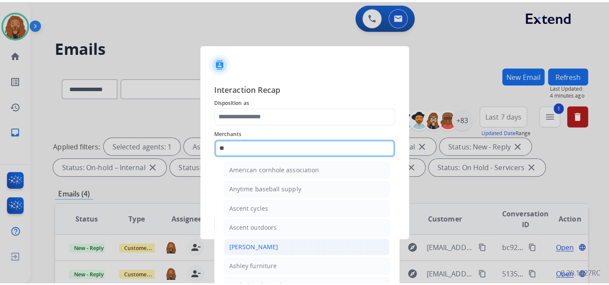
scroll to position [68, 0]
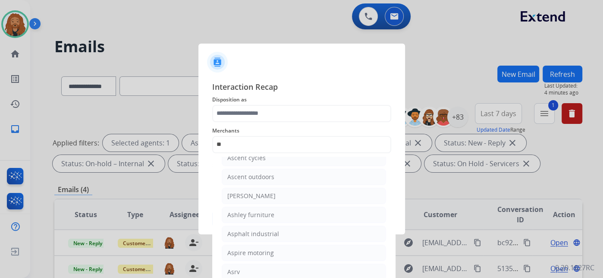
drag, startPoint x: 248, startPoint y: 213, endPoint x: 261, endPoint y: 129, distance: 85.0
click at [248, 211] on div "Ashley furniture" at bounding box center [250, 214] width 47 height 9
type input "**********"
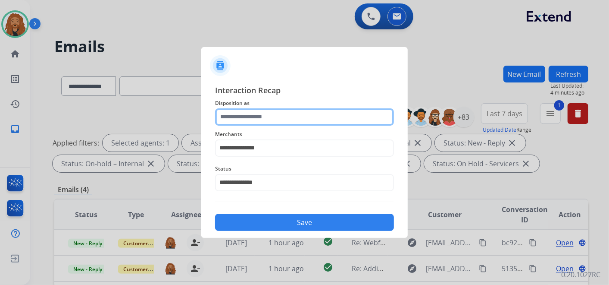
click at [262, 111] on input "text" at bounding box center [304, 116] width 179 height 17
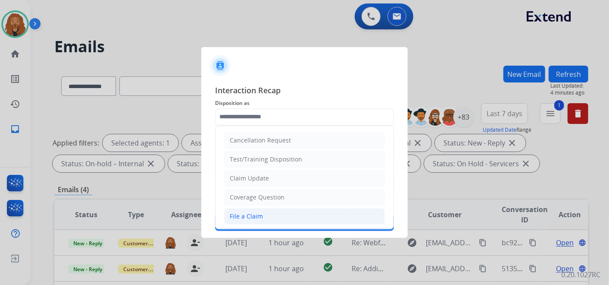
click at [246, 213] on div "File a Claim" at bounding box center [246, 216] width 33 height 9
type input "**********"
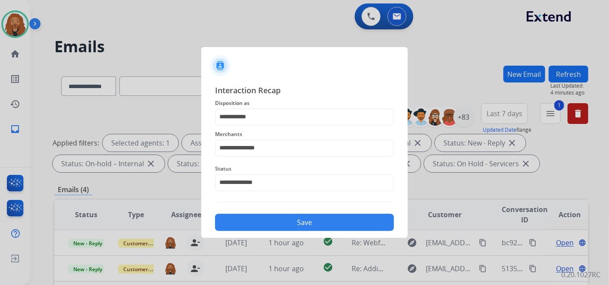
click at [246, 214] on button "Save" at bounding box center [304, 221] width 179 height 17
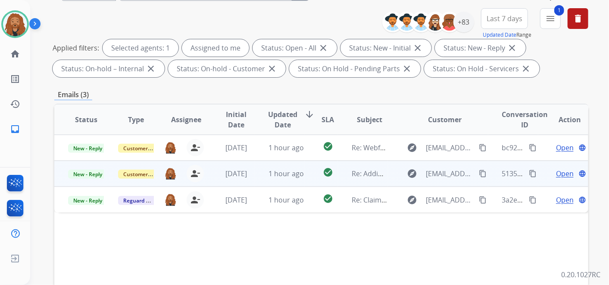
scroll to position [239, 0]
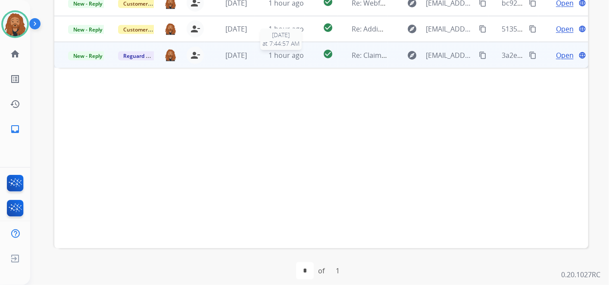
click at [300, 58] on span "1 hour ago" at bounding box center [286, 54] width 35 height 9
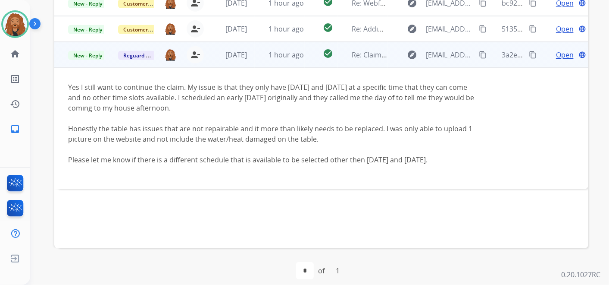
click at [556, 56] on span "Open" at bounding box center [565, 55] width 18 height 10
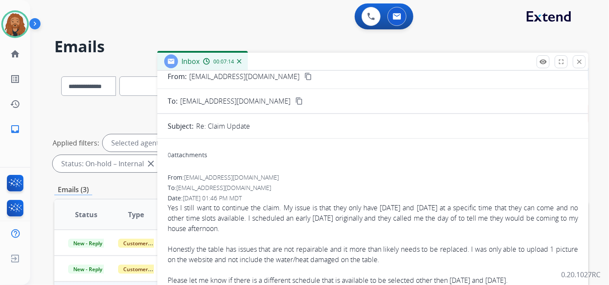
scroll to position [0, 0]
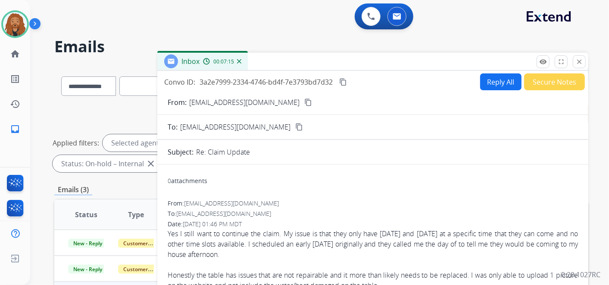
click at [304, 102] on mat-icon "content_copy" at bounding box center [308, 102] width 8 height 8
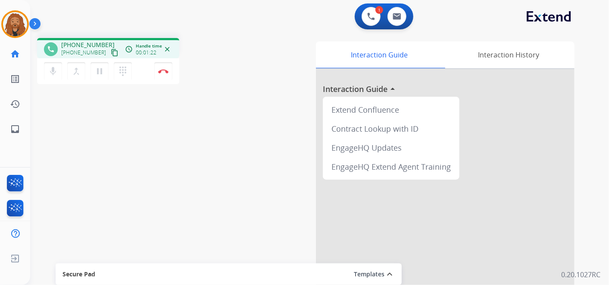
click at [111, 53] on mat-icon "content_copy" at bounding box center [115, 53] width 8 height 8
click at [584, 76] on div "Interaction Guide Interaction History Interaction Guide arrow_drop_up Extend Co…" at bounding box center [423, 214] width 332 height 353
click at [166, 78] on button "Disconnect" at bounding box center [163, 71] width 18 height 18
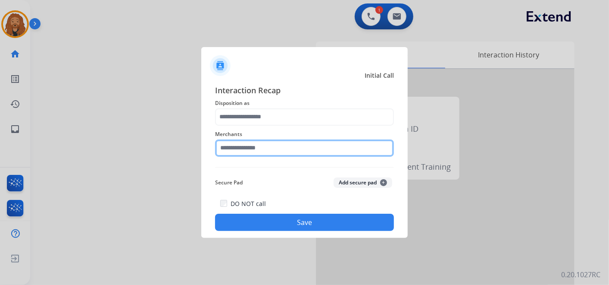
click at [242, 147] on input "text" at bounding box center [304, 147] width 179 height 17
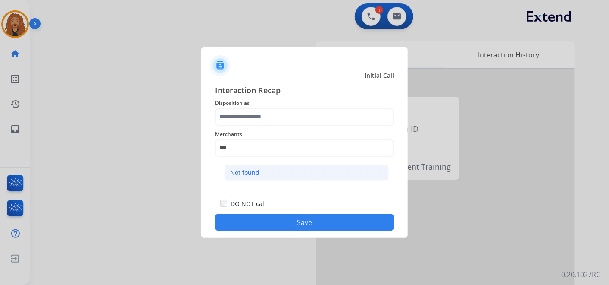
click at [235, 170] on div "Not found" at bounding box center [244, 172] width 29 height 9
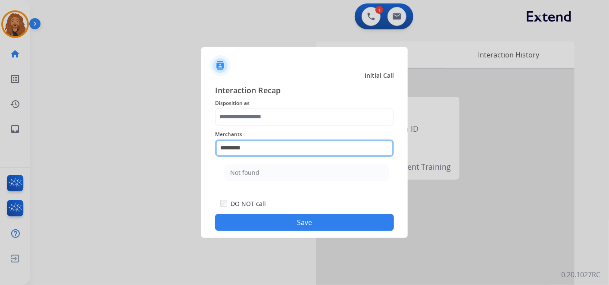
drag, startPoint x: 256, startPoint y: 144, endPoint x: -2, endPoint y: 129, distance: 258.2
click at [0, 129] on html "Outbound call Quit Outbound call Quit Initial Call Interaction Recap Dispositio…" at bounding box center [304, 142] width 609 height 285
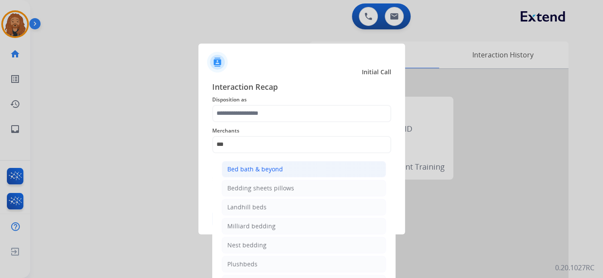
click at [245, 168] on div "Bed bath & beyond" at bounding box center [255, 169] width 56 height 9
type input "**********"
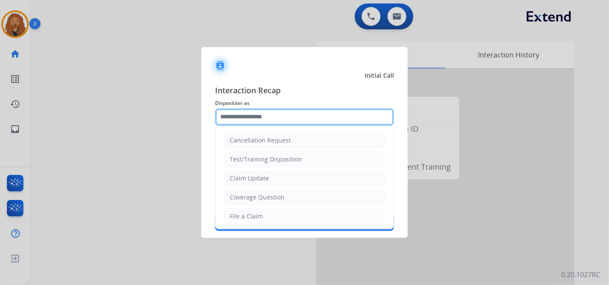
click at [252, 122] on input "text" at bounding box center [304, 116] width 179 height 17
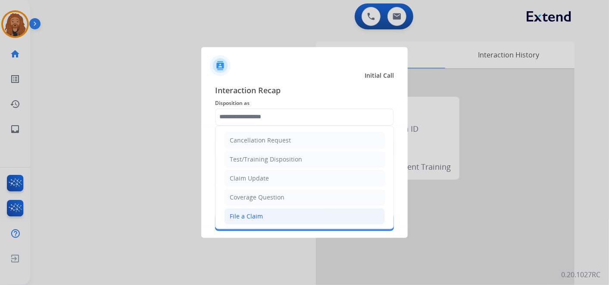
click at [257, 221] on li "File a Claim" at bounding box center [304, 216] width 161 height 16
type input "**********"
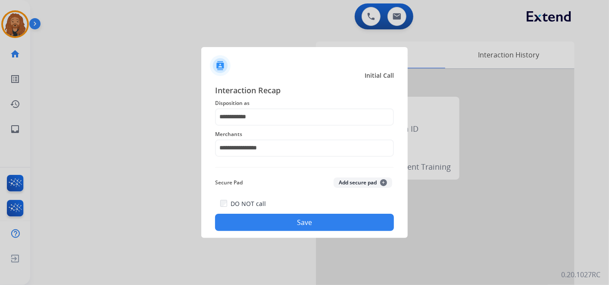
click at [259, 219] on button "Save" at bounding box center [304, 221] width 179 height 17
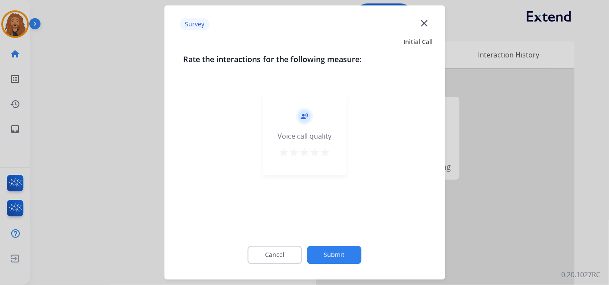
drag, startPoint x: 321, startPoint y: 150, endPoint x: 328, endPoint y: 182, distance: 32.6
click at [321, 149] on mat-icon "star" at bounding box center [325, 152] width 10 height 10
click at [334, 263] on div "Cancel Submit" at bounding box center [304, 254] width 243 height 39
click at [338, 246] on button "Submit" at bounding box center [334, 255] width 54 height 18
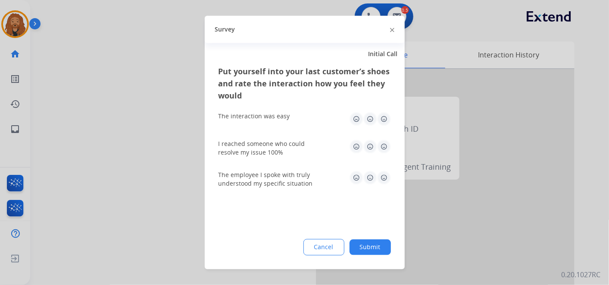
click at [391, 185] on div "Put yourself into your last customer’s shoes and rate the interaction how you f…" at bounding box center [305, 167] width 200 height 203
click at [388, 180] on img at bounding box center [384, 178] width 14 height 14
drag, startPoint x: 384, startPoint y: 148, endPoint x: 384, endPoint y: 140, distance: 8.2
click at [384, 147] on img at bounding box center [384, 147] width 14 height 14
click at [383, 116] on img at bounding box center [384, 119] width 14 height 14
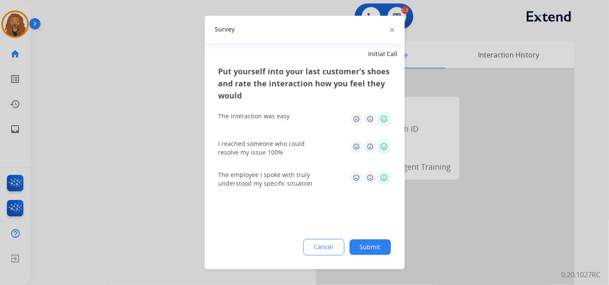
click at [377, 245] on button "Submit" at bounding box center [370, 247] width 41 height 16
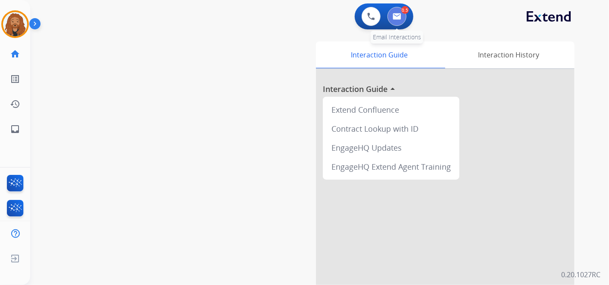
click at [405, 16] on button at bounding box center [397, 16] width 19 height 19
select select "**********"
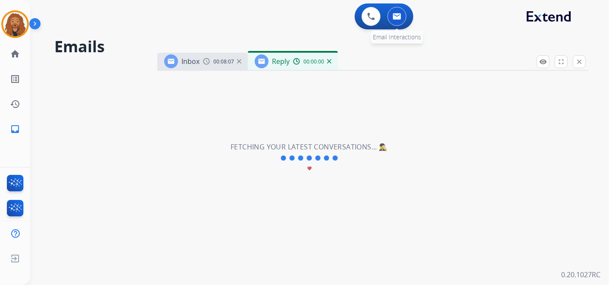
select select "**********"
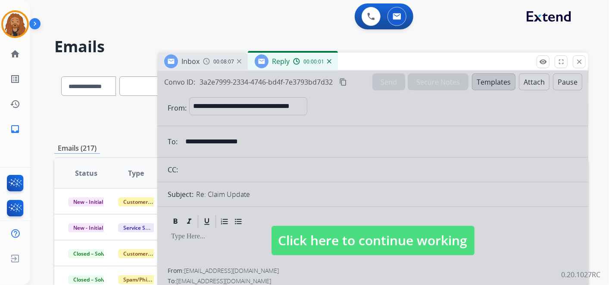
click at [309, 234] on span "Click here to continue working" at bounding box center [373, 239] width 203 height 29
select select
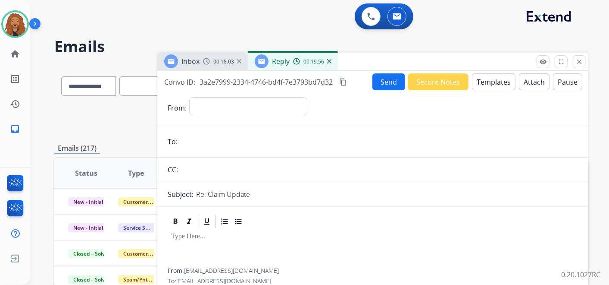
click at [329, 62] on img at bounding box center [329, 61] width 4 height 4
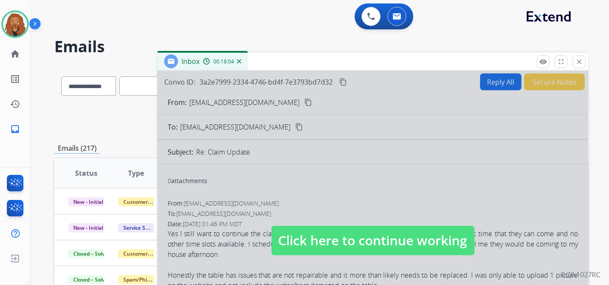
click at [346, 241] on span "Click here to continue working" at bounding box center [373, 239] width 203 height 29
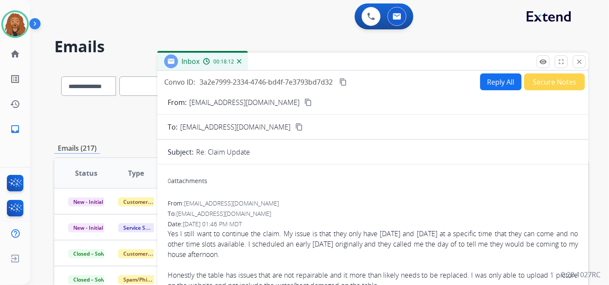
click at [494, 80] on button "Reply All" at bounding box center [500, 81] width 41 height 17
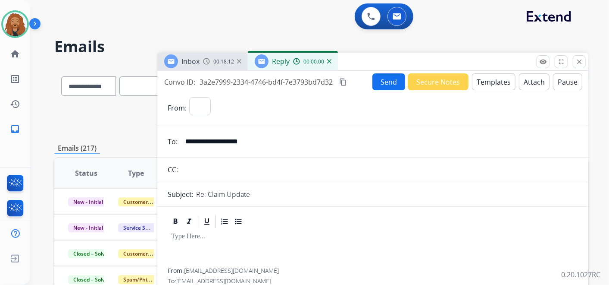
select select "**********"
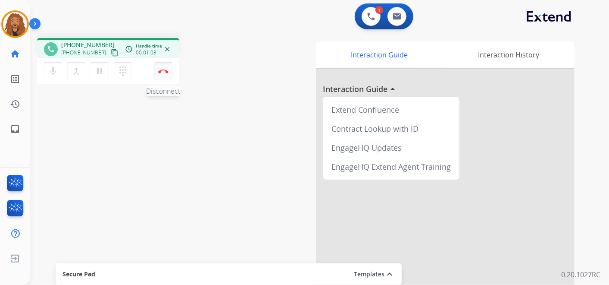
click at [166, 71] on img at bounding box center [163, 71] width 10 height 4
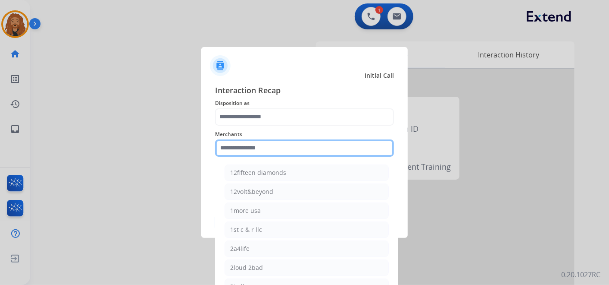
click at [275, 141] on input "text" at bounding box center [304, 147] width 179 height 17
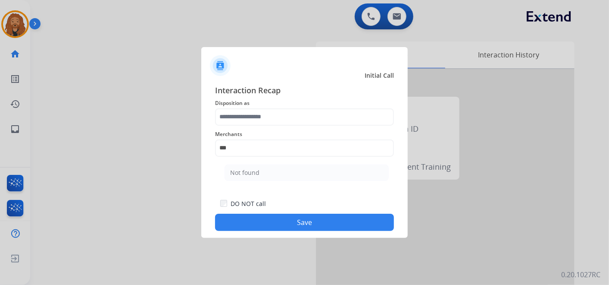
click at [259, 171] on li "Not found" at bounding box center [307, 172] width 164 height 16
type input "*********"
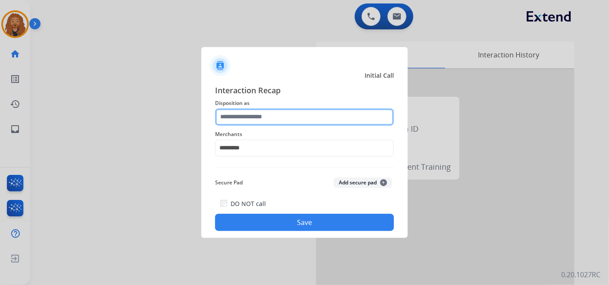
click at [256, 114] on input "text" at bounding box center [304, 116] width 179 height 17
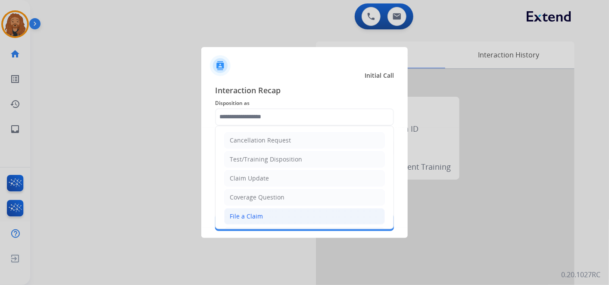
click at [247, 212] on div "File a Claim" at bounding box center [246, 216] width 33 height 9
type input "**********"
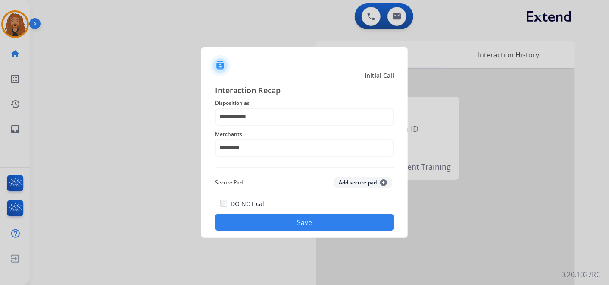
click at [254, 223] on button "Save" at bounding box center [304, 221] width 179 height 17
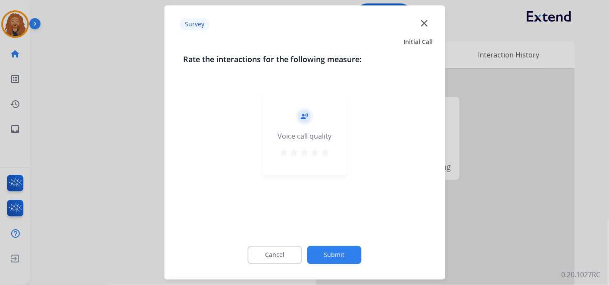
click at [328, 149] on mat-icon "star" at bounding box center [325, 152] width 10 height 10
click at [335, 246] on button "Submit" at bounding box center [334, 255] width 54 height 18
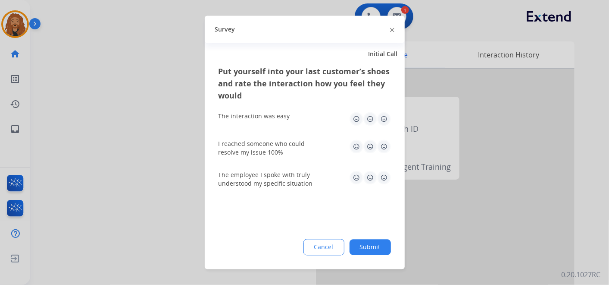
click at [383, 173] on img at bounding box center [384, 178] width 14 height 14
click at [385, 122] on img at bounding box center [384, 119] width 14 height 14
click at [383, 150] on img at bounding box center [384, 147] width 14 height 14
drag, startPoint x: 375, startPoint y: 241, endPoint x: 373, endPoint y: 188, distance: 53.9
click at [375, 242] on button "Submit" at bounding box center [370, 247] width 41 height 16
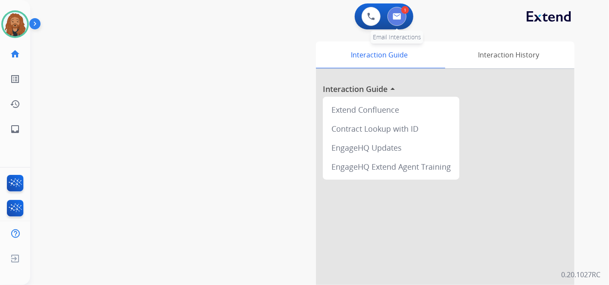
click at [403, 14] on button at bounding box center [397, 16] width 19 height 19
select select "**********"
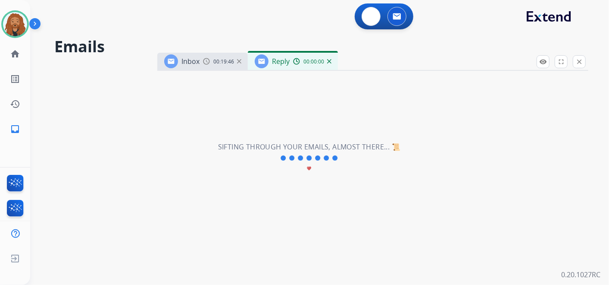
select select "**********"
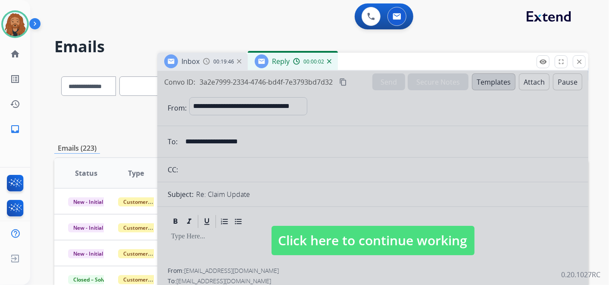
click at [338, 232] on span "Click here to continue working" at bounding box center [373, 239] width 203 height 29
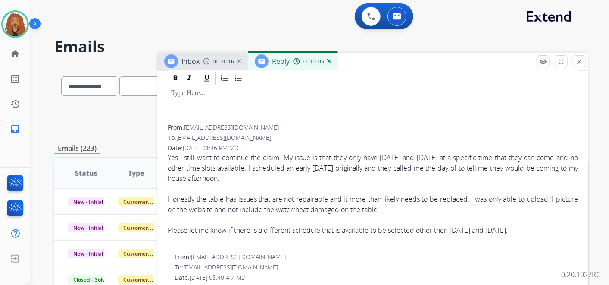
scroll to position [144, 0]
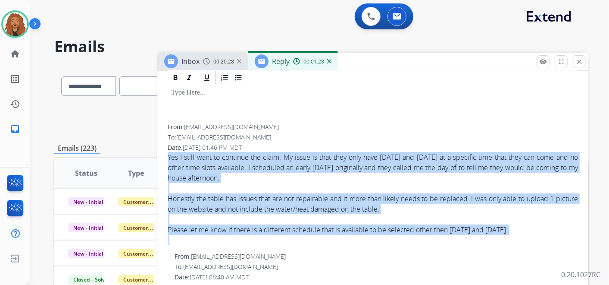
drag, startPoint x: 166, startPoint y: 153, endPoint x: 520, endPoint y: 236, distance: 363.9
copy span "Yes I still want to continue the claim. My issue is that they only have [DATE] …"
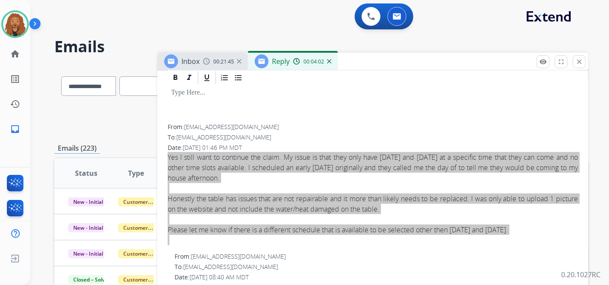
scroll to position [0, 0]
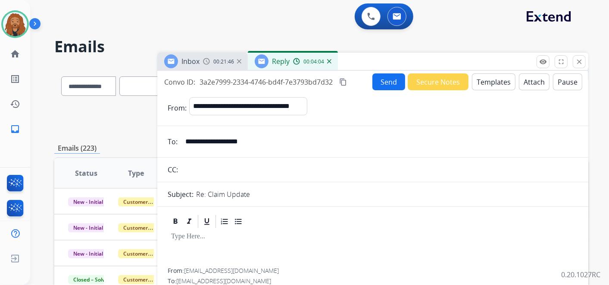
click at [345, 80] on mat-icon "content_copy" at bounding box center [343, 82] width 8 height 8
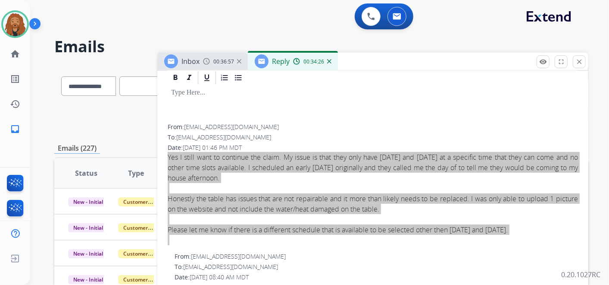
scroll to position [96, 0]
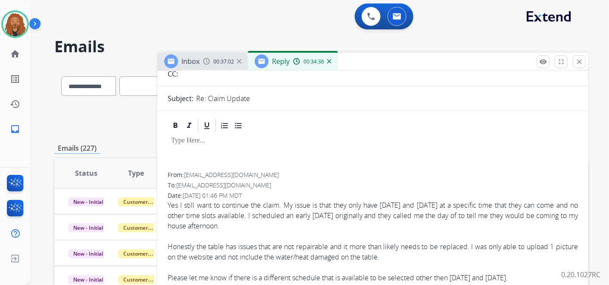
click at [325, 151] on div at bounding box center [373, 152] width 410 height 39
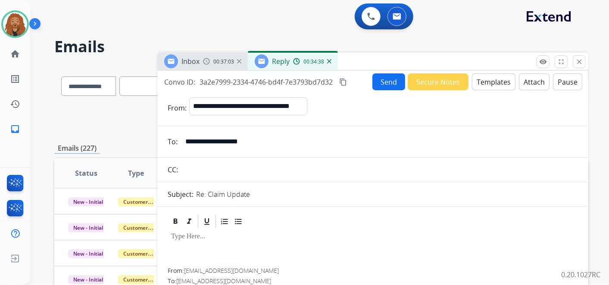
scroll to position [0, 0]
click at [475, 84] on button "Templates" at bounding box center [494, 81] width 44 height 17
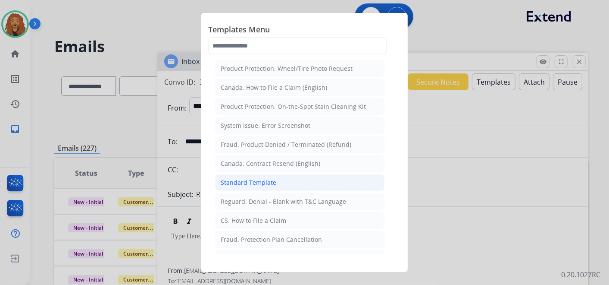
click at [244, 182] on div "Standard Template" at bounding box center [249, 182] width 56 height 9
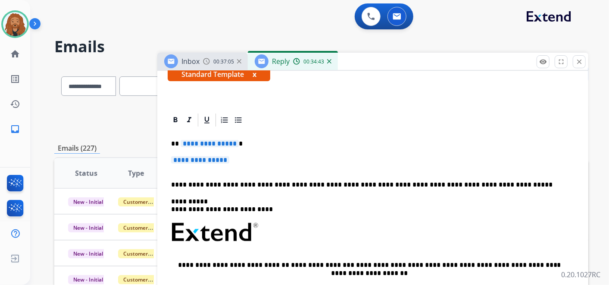
scroll to position [191, 0]
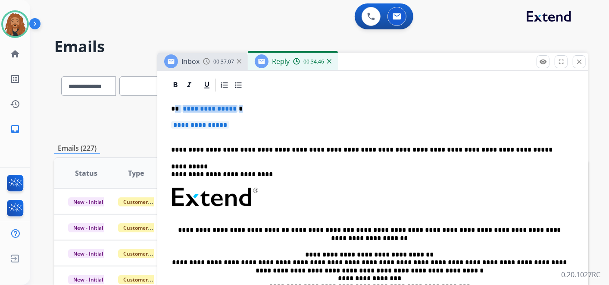
drag, startPoint x: 234, startPoint y: 125, endPoint x: 175, endPoint y: 106, distance: 62.2
click at [175, 106] on div "**********" at bounding box center [373, 218] width 410 height 250
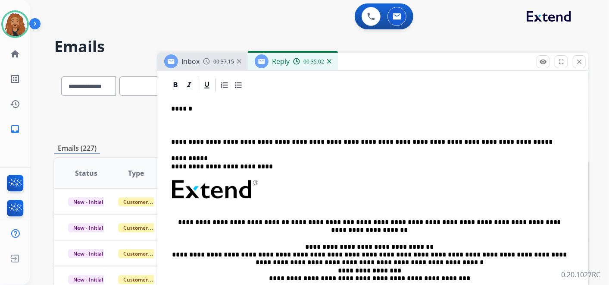
click at [181, 124] on p at bounding box center [373, 125] width 404 height 8
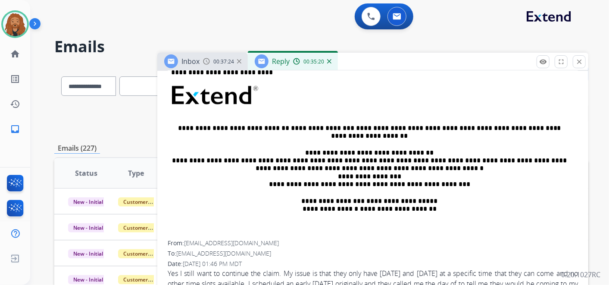
scroll to position [239, 0]
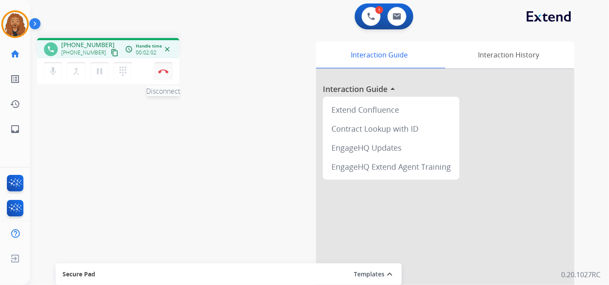
click at [169, 70] on button "Disconnect" at bounding box center [163, 71] width 18 height 18
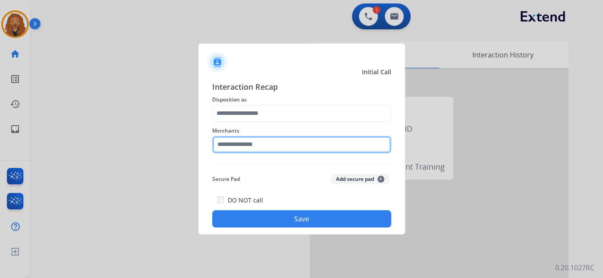
click at [287, 141] on input "text" at bounding box center [301, 144] width 179 height 17
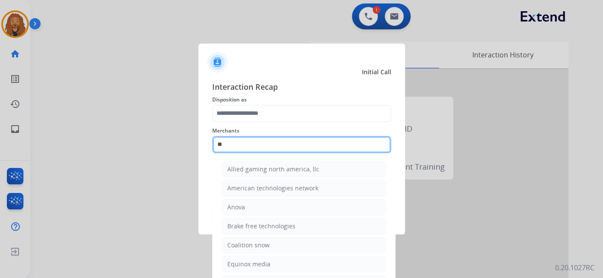
type input "*"
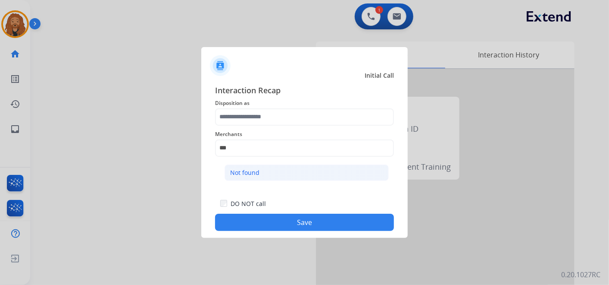
click at [257, 169] on div "Not found" at bounding box center [244, 172] width 29 height 9
type input "*********"
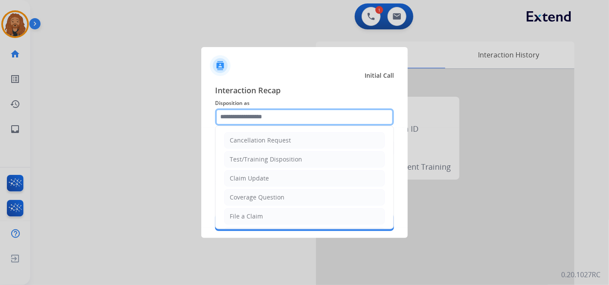
click at [269, 116] on input "text" at bounding box center [304, 116] width 179 height 17
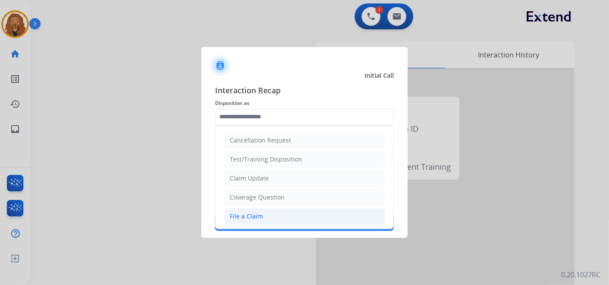
click at [248, 213] on div "File a Claim" at bounding box center [246, 216] width 33 height 9
type input "**********"
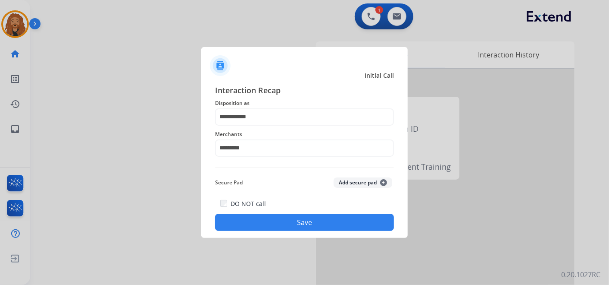
click at [254, 220] on button "Save" at bounding box center [304, 221] width 179 height 17
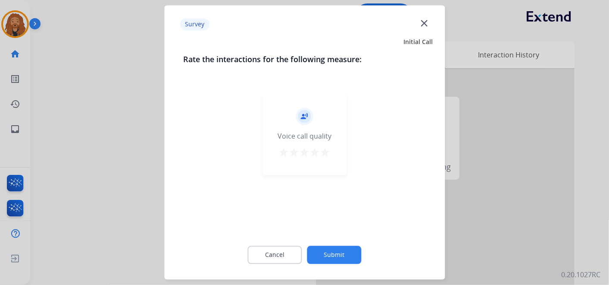
click at [328, 151] on mat-icon "star" at bounding box center [325, 152] width 10 height 10
click at [347, 250] on button "Submit" at bounding box center [334, 255] width 54 height 18
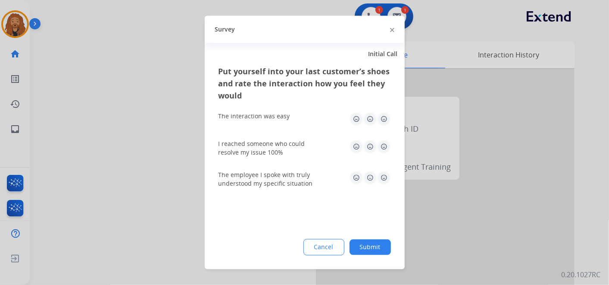
click at [379, 175] on img at bounding box center [384, 178] width 14 height 14
click at [389, 141] on img at bounding box center [384, 147] width 14 height 14
click at [387, 125] on img at bounding box center [384, 119] width 14 height 14
click at [375, 246] on button "Submit" at bounding box center [370, 247] width 41 height 16
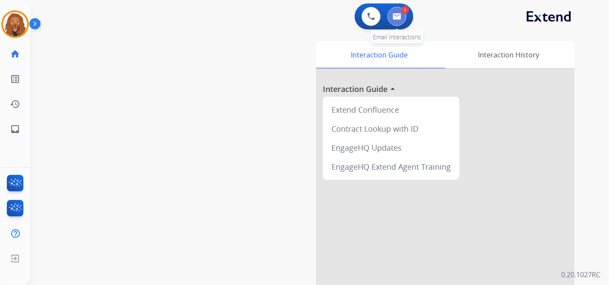
click at [399, 21] on button at bounding box center [397, 16] width 19 height 19
select select "**********"
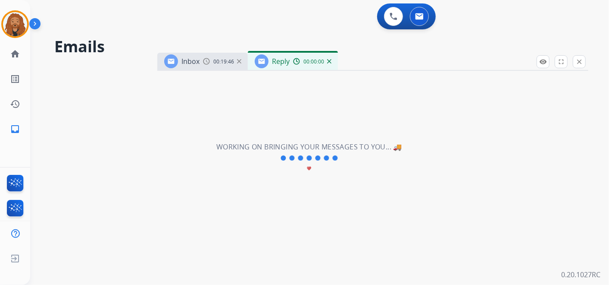
select select "**********"
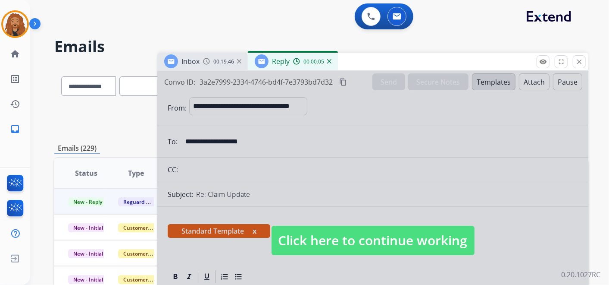
click at [349, 253] on span "Click here to continue working" at bounding box center [373, 239] width 203 height 29
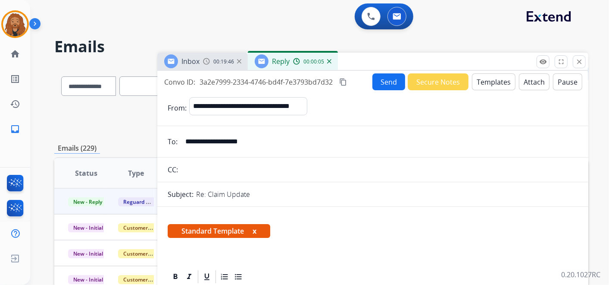
scroll to position [191, 0]
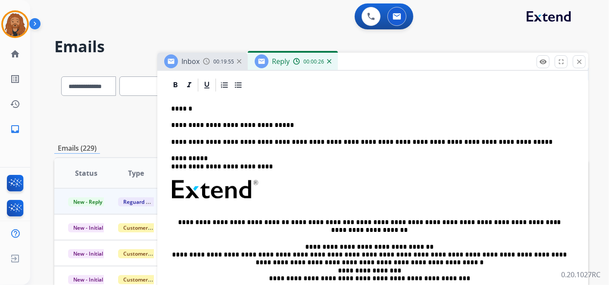
drag, startPoint x: 350, startPoint y: 229, endPoint x: 309, endPoint y: 136, distance: 101.3
click at [309, 136] on div "**********" at bounding box center [373, 213] width 410 height 241
click at [291, 121] on p "**********" at bounding box center [369, 125] width 397 height 8
drag, startPoint x: 288, startPoint y: 116, endPoint x: 289, endPoint y: 121, distance: 4.8
click at [289, 116] on div "**********" at bounding box center [373, 213] width 410 height 241
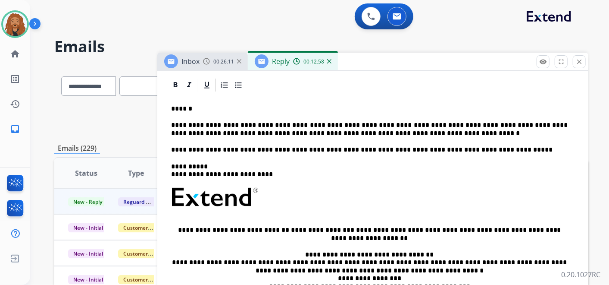
click at [305, 132] on p "**********" at bounding box center [369, 129] width 397 height 16
click at [375, 129] on p "**********" at bounding box center [369, 129] width 397 height 16
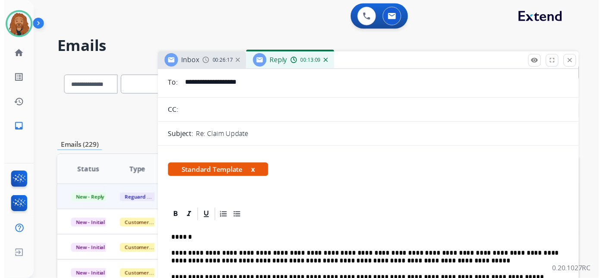
scroll to position [0, 0]
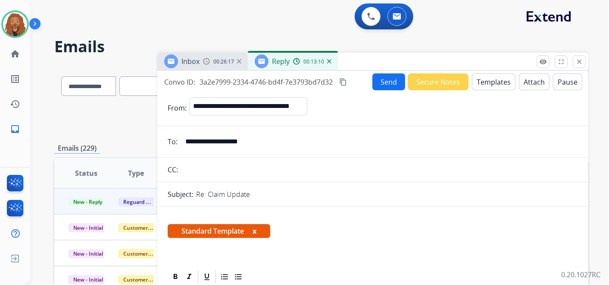
click at [392, 80] on button "Send" at bounding box center [388, 81] width 33 height 17
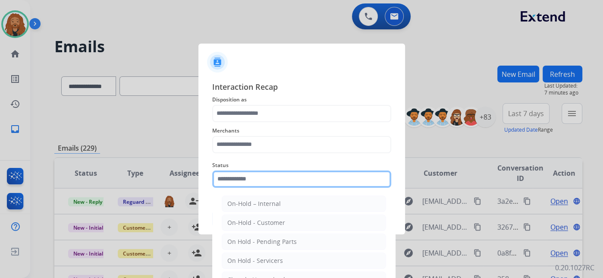
click at [278, 176] on input "text" at bounding box center [301, 178] width 179 height 17
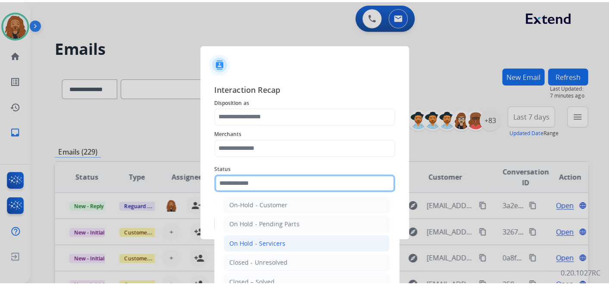
scroll to position [49, 0]
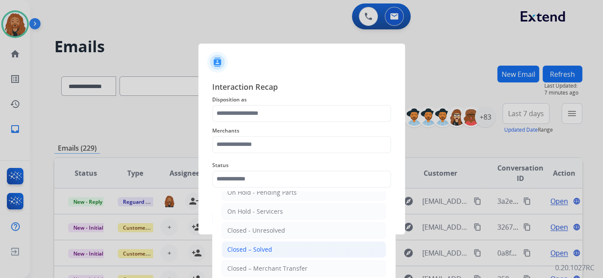
click at [229, 250] on div "Closed – Solved" at bounding box center [249, 249] width 45 height 9
type input "**********"
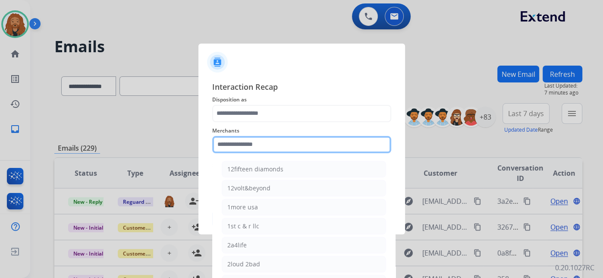
click at [242, 144] on input "text" at bounding box center [301, 144] width 179 height 17
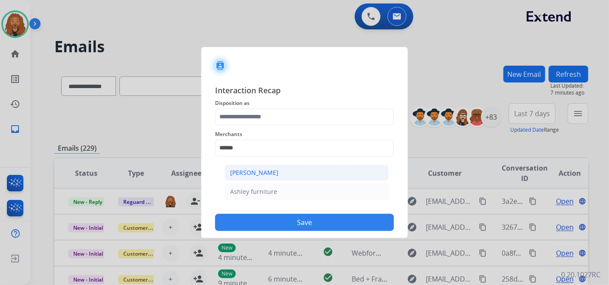
click at [296, 177] on li "[PERSON_NAME]" at bounding box center [307, 172] width 164 height 16
type input "**********"
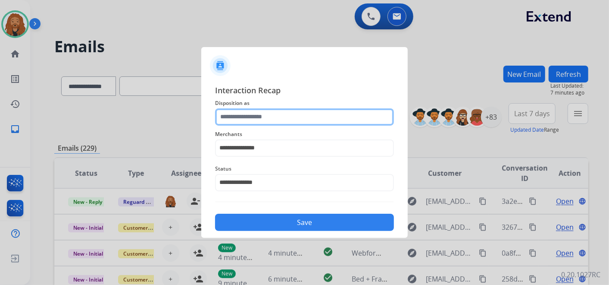
click at [270, 112] on input "text" at bounding box center [304, 116] width 179 height 17
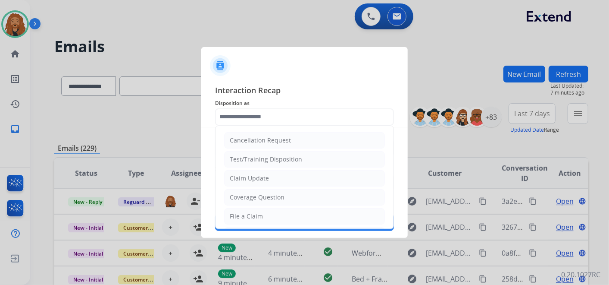
click at [251, 212] on div "File a Claim" at bounding box center [246, 216] width 33 height 9
type input "**********"
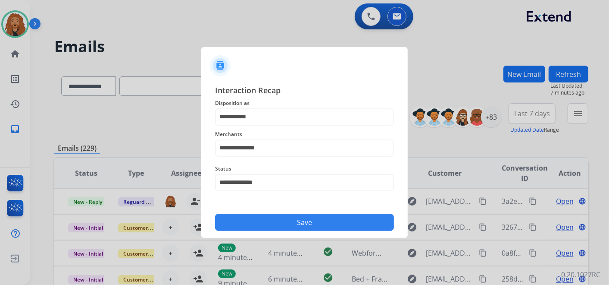
click at [269, 219] on button "Save" at bounding box center [304, 221] width 179 height 17
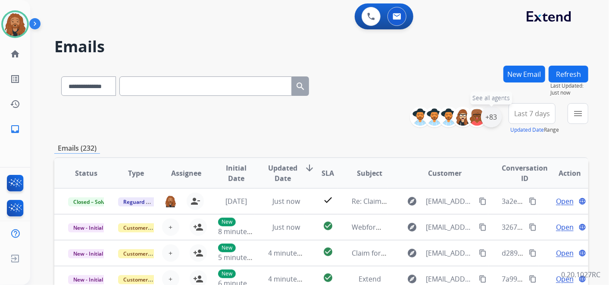
click at [492, 113] on div "+83" at bounding box center [491, 116] width 21 height 21
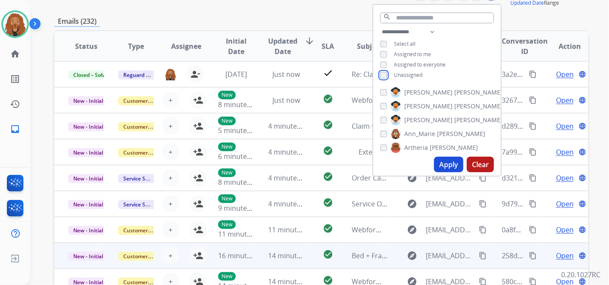
scroll to position [191, 0]
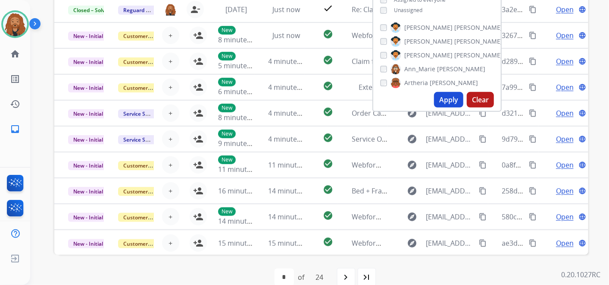
click at [444, 103] on button "Apply" at bounding box center [448, 100] width 29 height 16
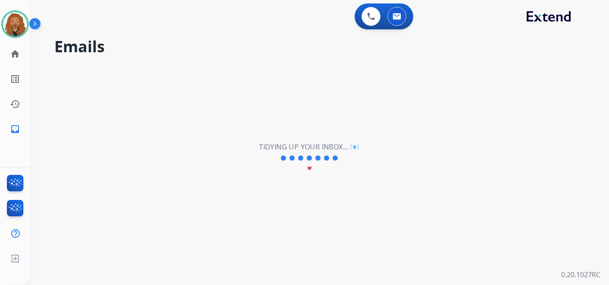
scroll to position [0, 0]
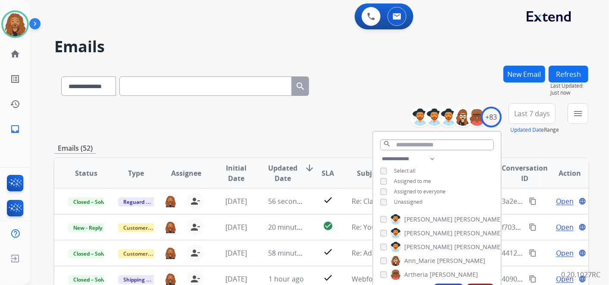
click at [529, 112] on span "Last 7 days" at bounding box center [532, 113] width 36 height 3
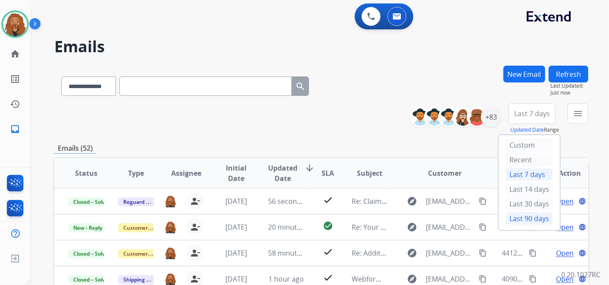
click at [521, 216] on div "Last 90 days" at bounding box center [529, 218] width 47 height 13
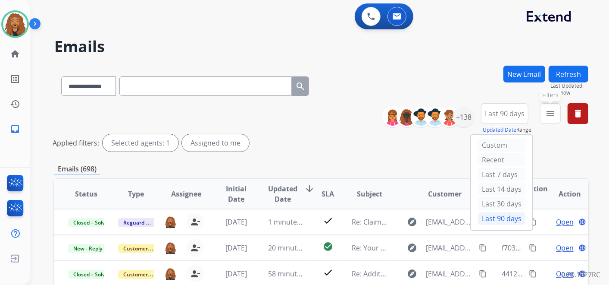
click at [546, 114] on mat-icon "menu" at bounding box center [550, 113] width 10 height 10
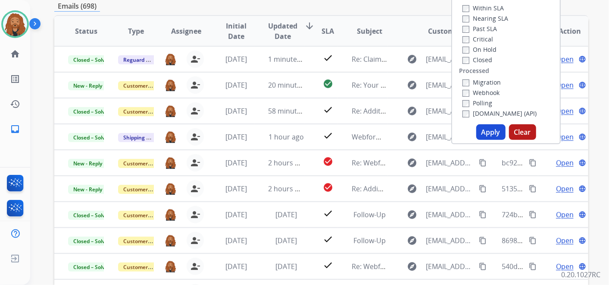
scroll to position [226, 0]
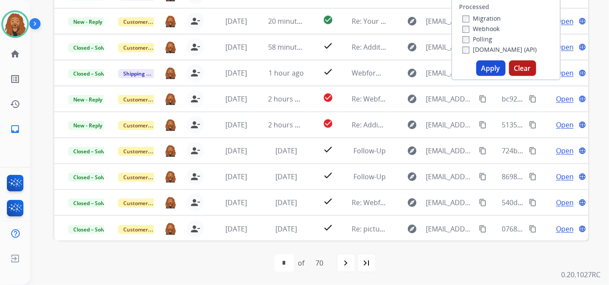
click at [485, 67] on button "Apply" at bounding box center [490, 68] width 29 height 16
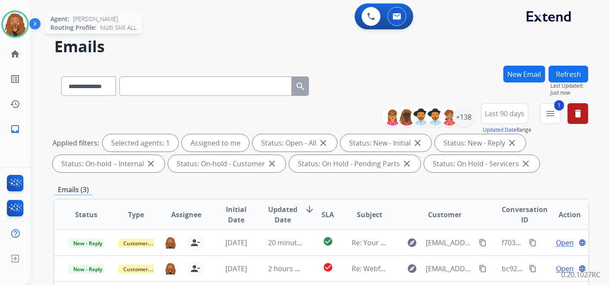
click at [12, 18] on img at bounding box center [15, 24] width 24 height 24
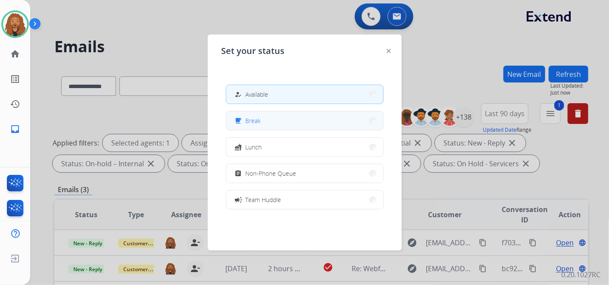
click at [255, 122] on span "Break" at bounding box center [254, 120] width 16 height 9
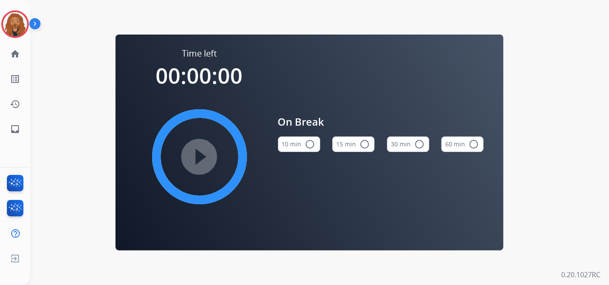
click at [354, 143] on button "15 min radio_button_unchecked" at bounding box center [353, 144] width 42 height 16
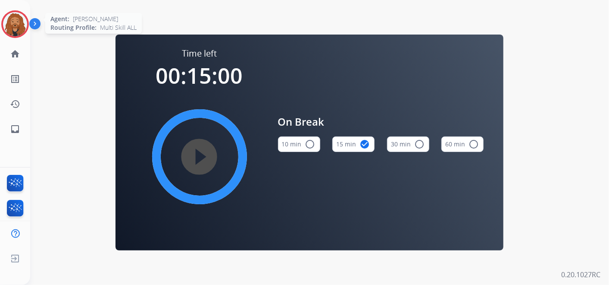
click at [18, 18] on img at bounding box center [15, 24] width 24 height 24
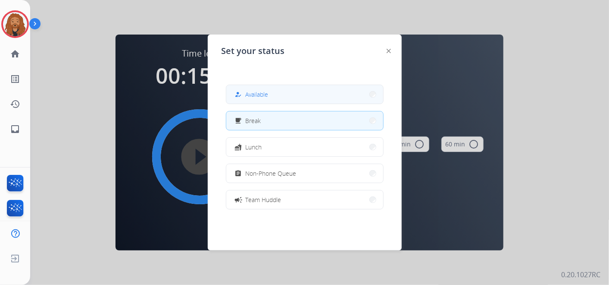
click at [307, 94] on button "how_to_reg Available" at bounding box center [304, 94] width 157 height 19
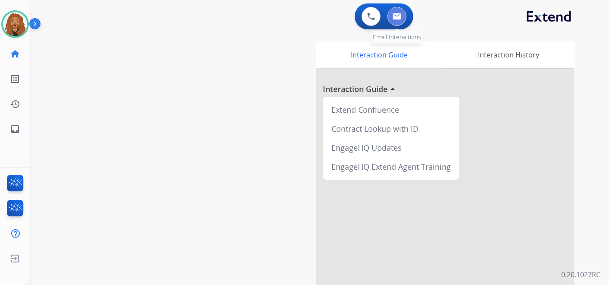
click at [401, 9] on button at bounding box center [397, 16] width 19 height 19
select select "**********"
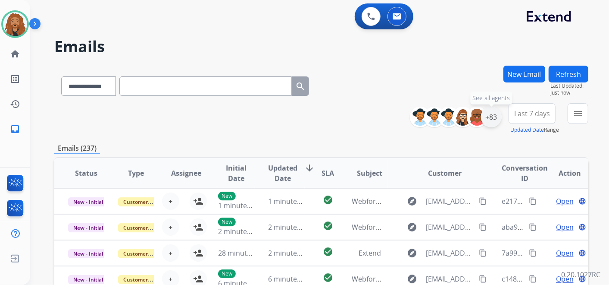
click at [493, 116] on div "+83" at bounding box center [491, 116] width 21 height 21
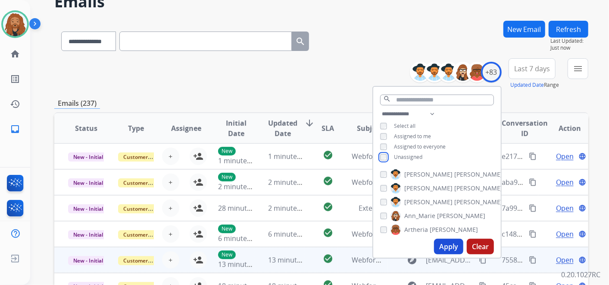
scroll to position [96, 0]
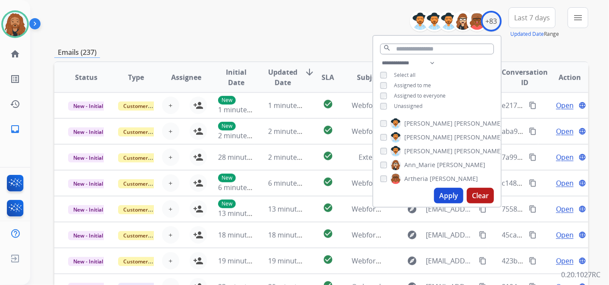
click at [449, 198] on button "Apply" at bounding box center [448, 196] width 29 height 16
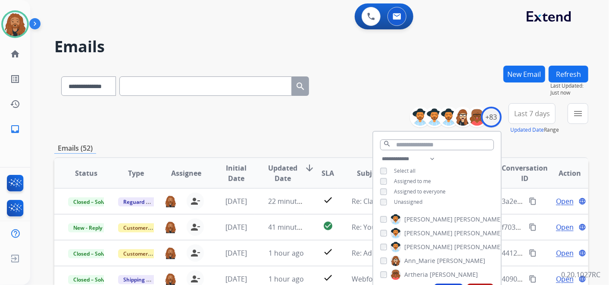
scroll to position [48, 0]
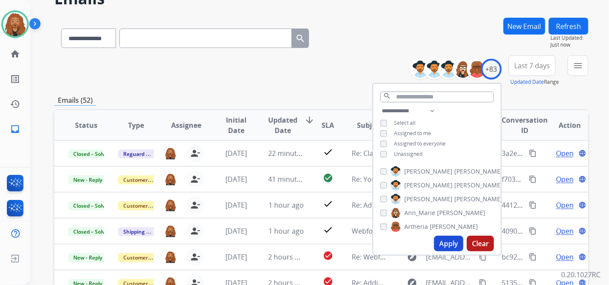
click at [543, 71] on button "Last 7 days" at bounding box center [532, 65] width 47 height 21
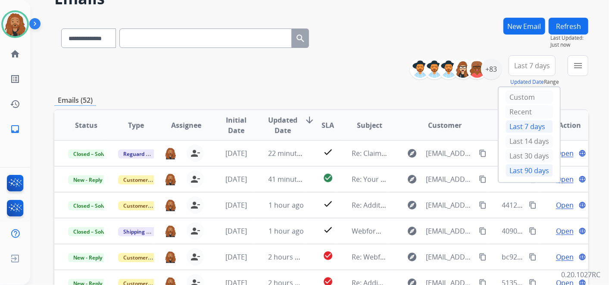
click at [510, 167] on div "Last 90 days" at bounding box center [529, 170] width 47 height 13
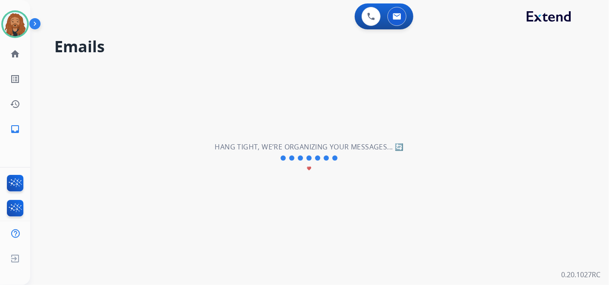
scroll to position [0, 0]
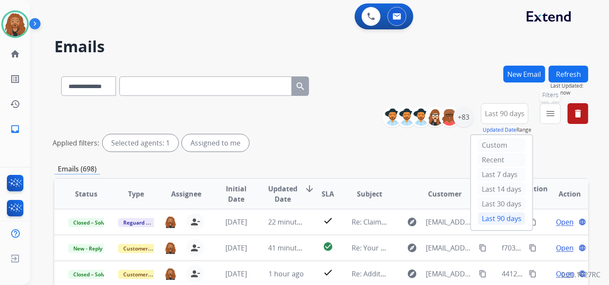
click at [553, 108] on button "menu Filters" at bounding box center [550, 113] width 21 height 21
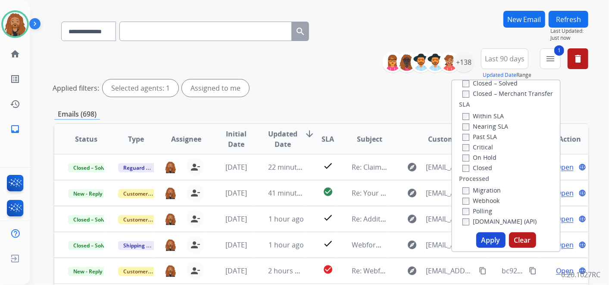
scroll to position [144, 0]
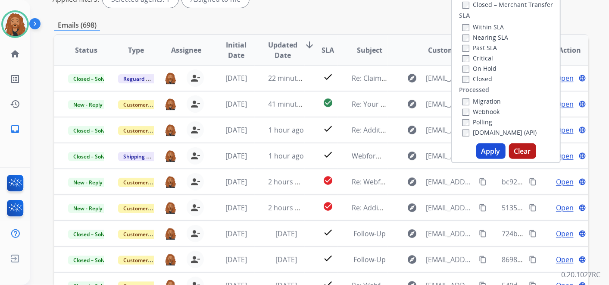
click at [488, 150] on button "Apply" at bounding box center [490, 151] width 29 height 16
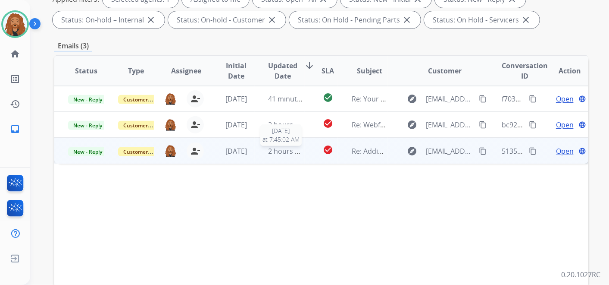
drag, startPoint x: 292, startPoint y: 150, endPoint x: 295, endPoint y: 138, distance: 12.6
click at [291, 149] on span "2 hours ago" at bounding box center [288, 150] width 39 height 9
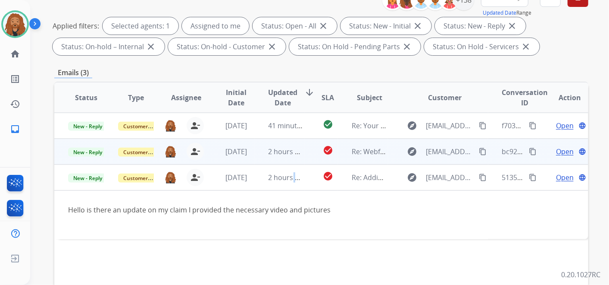
scroll to position [96, 0]
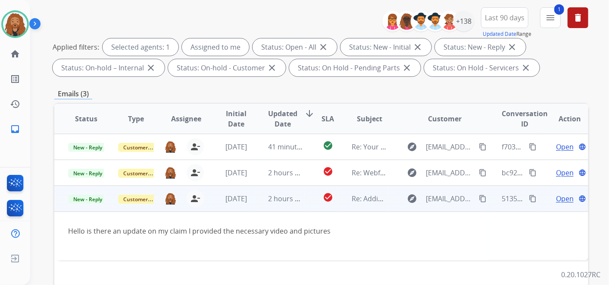
click at [564, 199] on span "Open" at bounding box center [565, 198] width 18 height 10
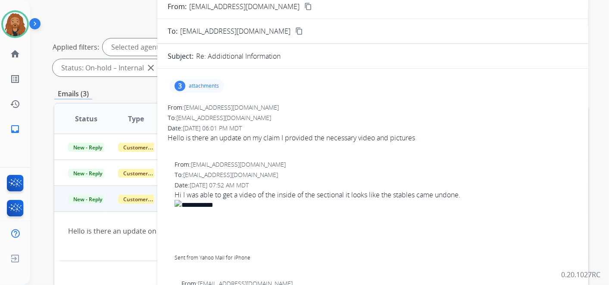
scroll to position [0, 0]
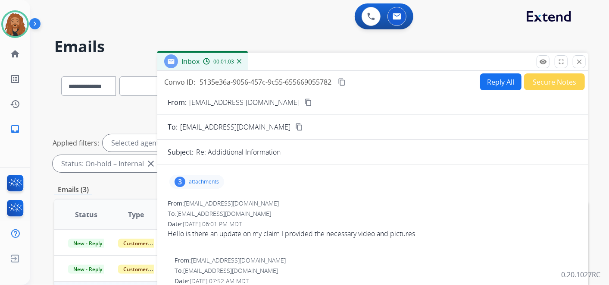
click at [304, 102] on mat-icon "content_copy" at bounding box center [308, 102] width 8 height 8
click at [12, 26] on img at bounding box center [15, 24] width 24 height 24
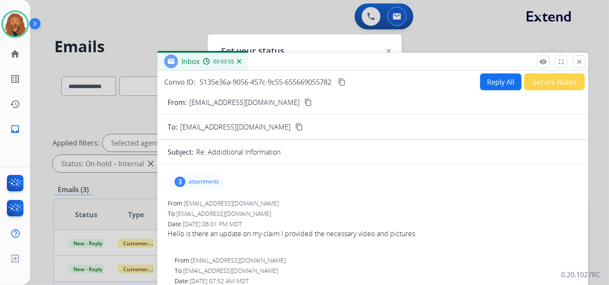
click at [576, 68] on div "Inbox 00:03:05" at bounding box center [372, 62] width 431 height 18
click at [580, 62] on mat-icon "close" at bounding box center [580, 62] width 8 height 8
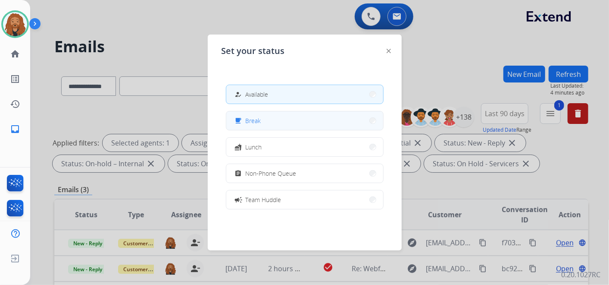
click at [255, 119] on span "Break" at bounding box center [254, 120] width 16 height 9
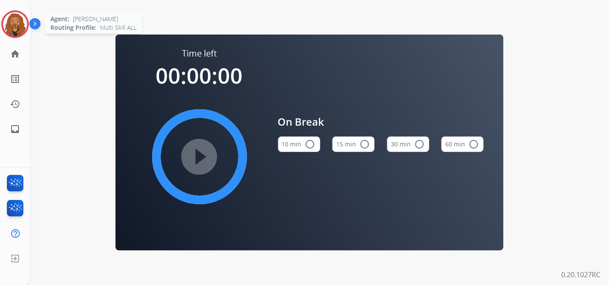
click at [13, 21] on img at bounding box center [15, 24] width 24 height 24
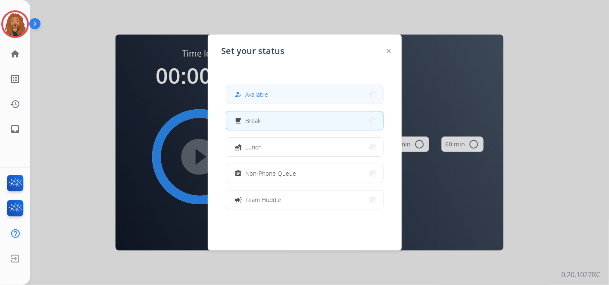
click at [232, 95] on button "how_to_reg Available" at bounding box center [304, 94] width 157 height 19
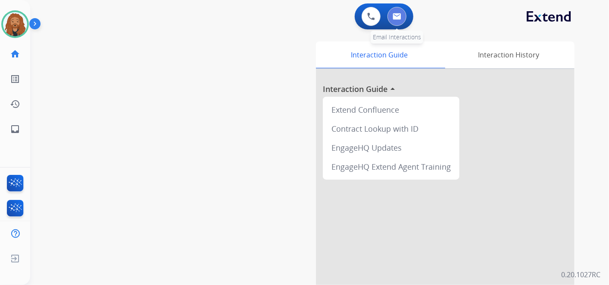
click at [397, 11] on button at bounding box center [397, 16] width 19 height 19
select select "**********"
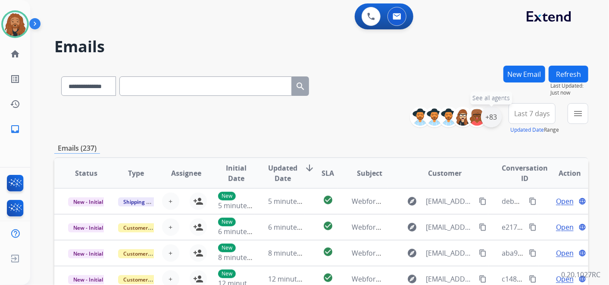
click at [497, 121] on div "+83" at bounding box center [491, 116] width 21 height 21
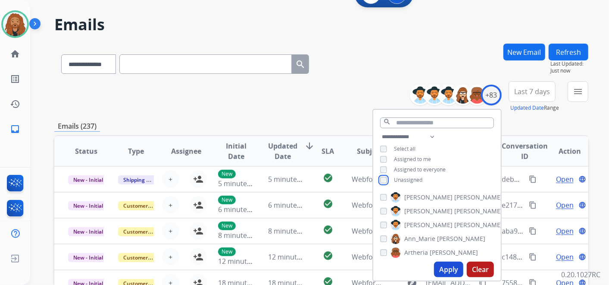
scroll to position [96, 0]
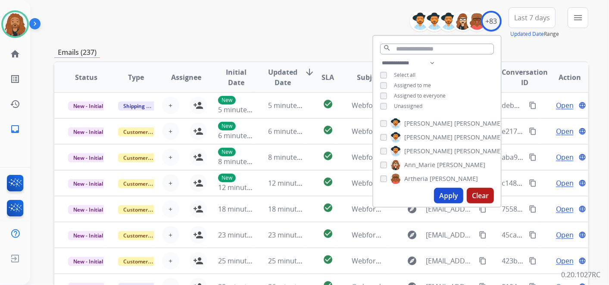
click at [443, 193] on button "Apply" at bounding box center [448, 196] width 29 height 16
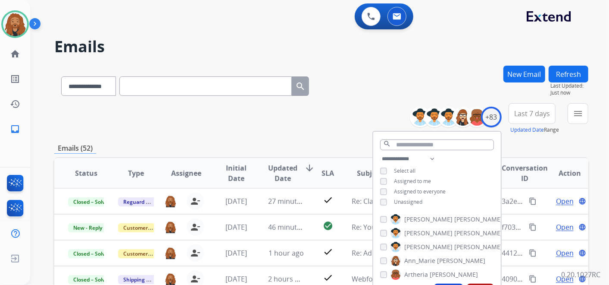
click at [230, 137] on div "**********" at bounding box center [321, 278] width 534 height 425
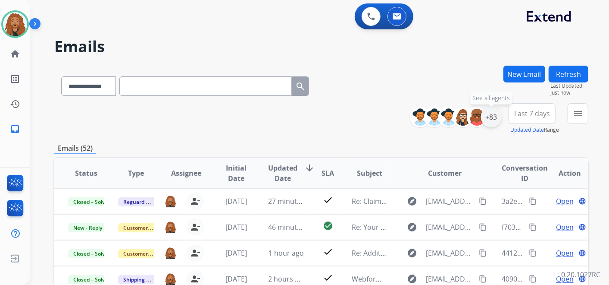
drag, startPoint x: 497, startPoint y: 113, endPoint x: 492, endPoint y: 114, distance: 5.0
click at [493, 114] on div "+83" at bounding box center [491, 116] width 21 height 21
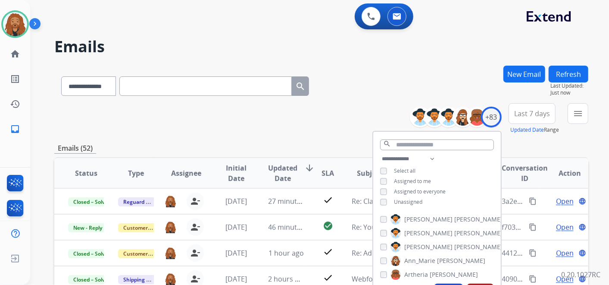
click at [533, 113] on span "Last 7 days" at bounding box center [532, 113] width 36 height 3
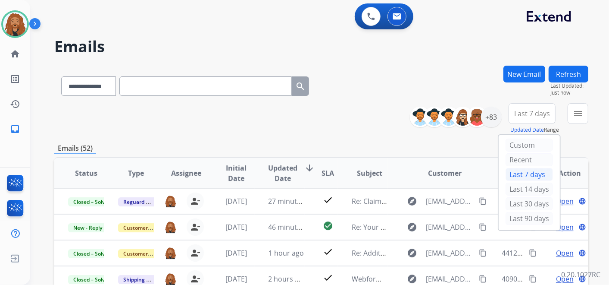
drag, startPoint x: 513, startPoint y: 216, endPoint x: 542, endPoint y: 166, distance: 58.3
click at [513, 216] on div "Last 90 days" at bounding box center [529, 218] width 47 height 13
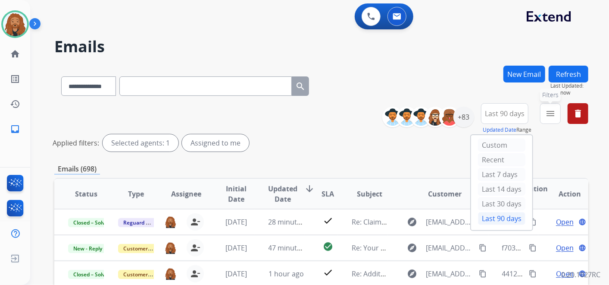
click at [549, 113] on mat-icon "menu" at bounding box center [550, 113] width 10 height 10
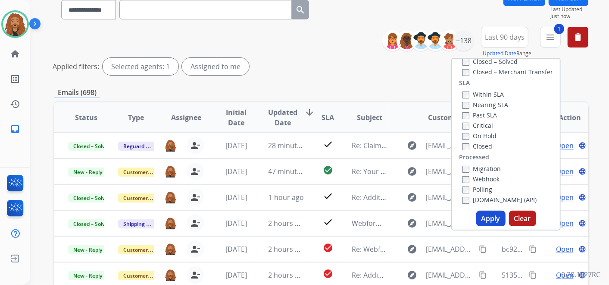
scroll to position [191, 0]
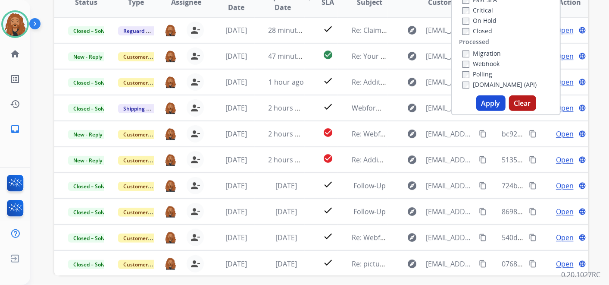
click at [494, 100] on button "Apply" at bounding box center [490, 103] width 29 height 16
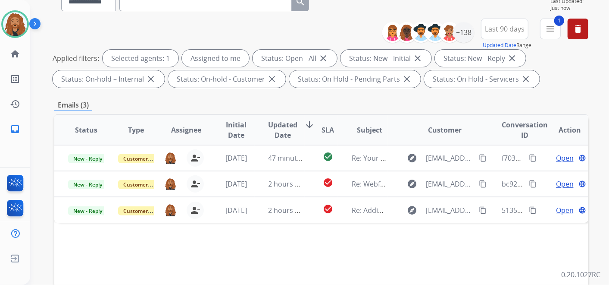
scroll to position [144, 0]
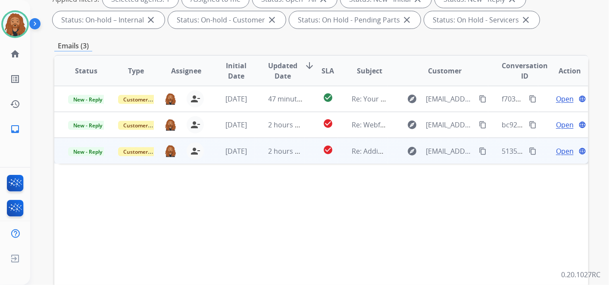
click at [556, 151] on span "Open" at bounding box center [565, 151] width 18 height 10
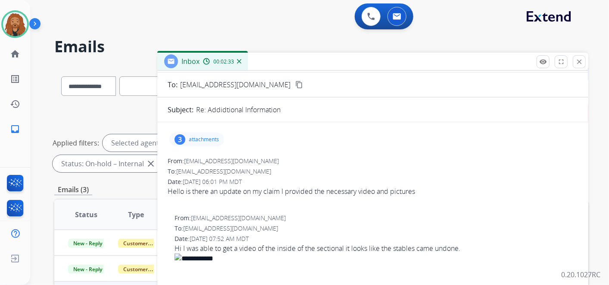
scroll to position [0, 0]
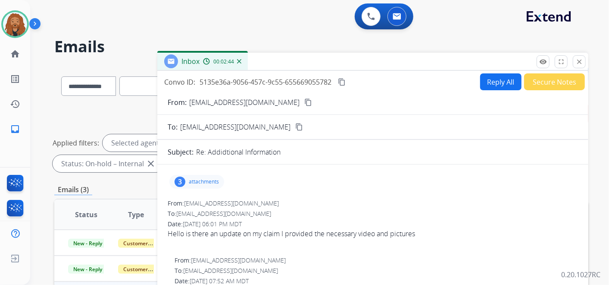
drag, startPoint x: 581, startPoint y: 62, endPoint x: 510, endPoint y: 78, distance: 73.4
click at [581, 63] on mat-icon "close" at bounding box center [580, 62] width 8 height 8
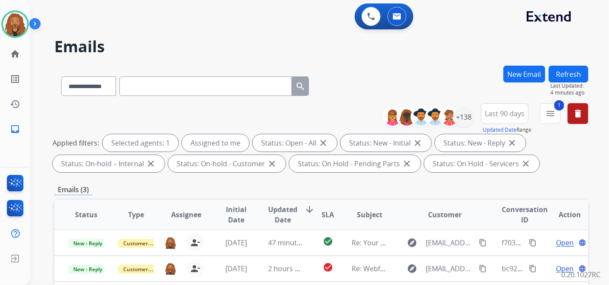
click at [182, 91] on input "text" at bounding box center [205, 85] width 172 height 19
paste input "**********"
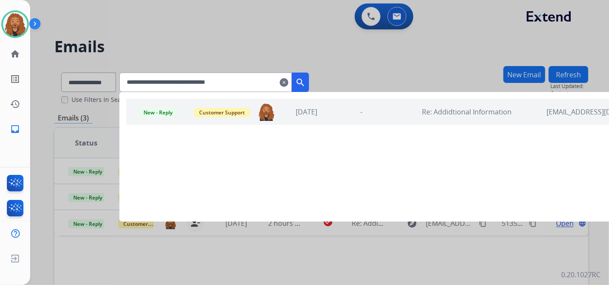
type input "**********"
click at [304, 116] on div "[DATE]" at bounding box center [306, 111] width 51 height 10
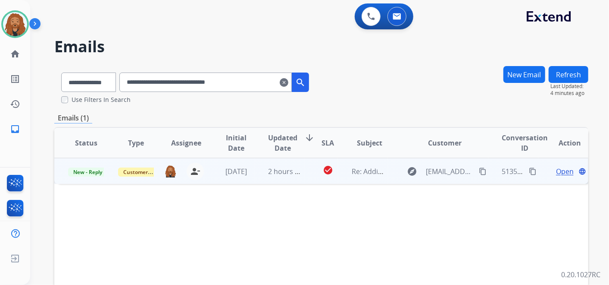
click at [305, 168] on td "check_circle" at bounding box center [321, 171] width 33 height 26
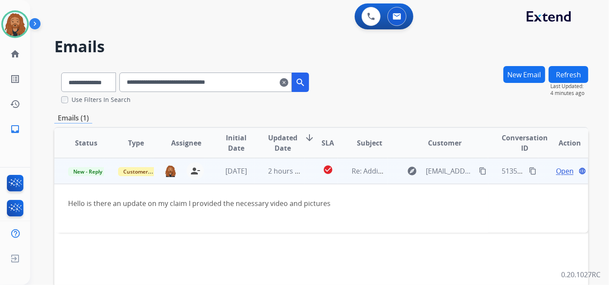
click at [556, 172] on span "Open" at bounding box center [565, 171] width 18 height 10
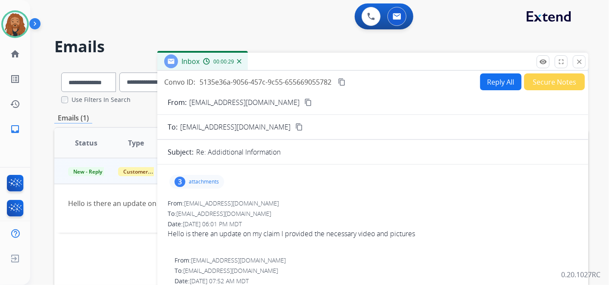
click at [209, 183] on p "attachments" at bounding box center [204, 181] width 30 height 7
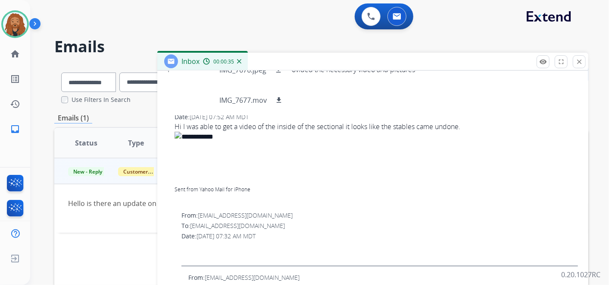
scroll to position [191, 0]
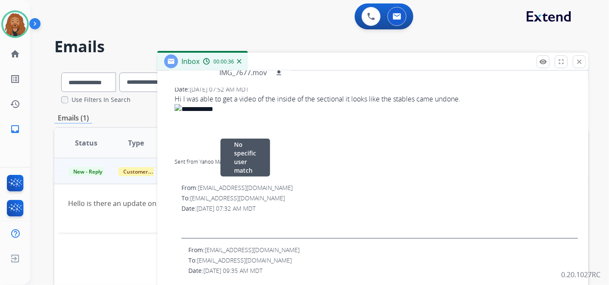
drag, startPoint x: 372, startPoint y: 183, endPoint x: 313, endPoint y: 162, distance: 63.5
drag, startPoint x: 313, startPoint y: 162, endPoint x: 300, endPoint y: 153, distance: 15.1
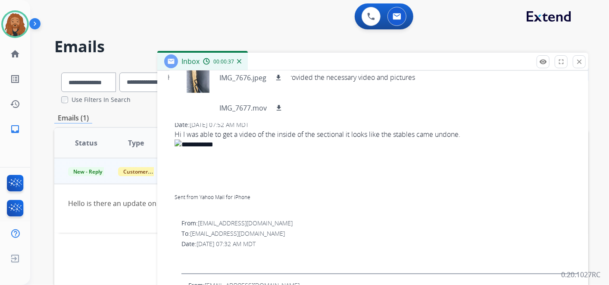
scroll to position [96, 0]
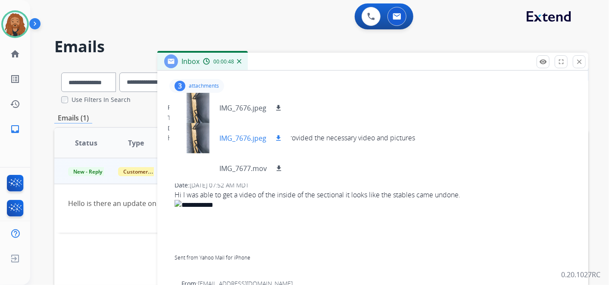
click at [255, 135] on p "IMG_7676.jpeg" at bounding box center [242, 138] width 47 height 10
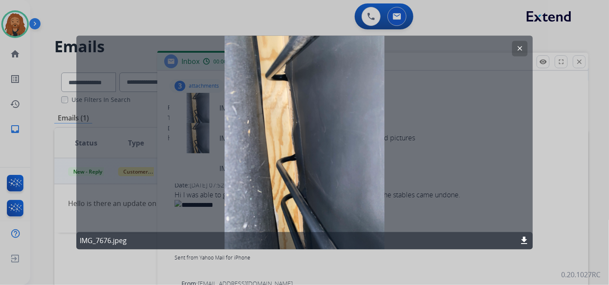
click at [520, 53] on button "clear" at bounding box center [520, 49] width 16 height 16
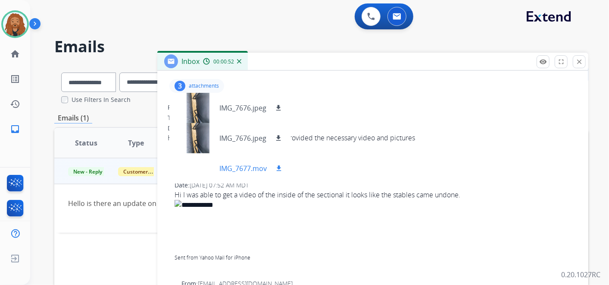
click at [240, 164] on p "IMG_7677.mov" at bounding box center [242, 168] width 47 height 10
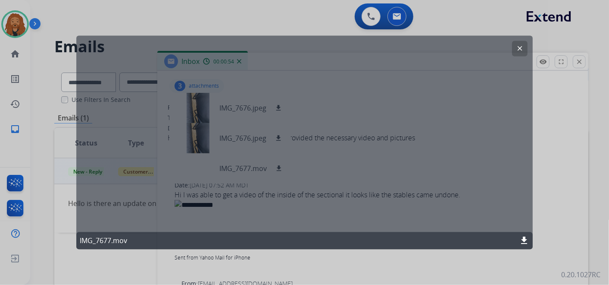
click at [519, 48] on mat-icon "clear" at bounding box center [520, 49] width 8 height 8
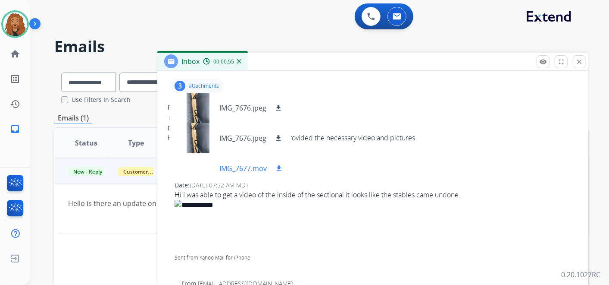
click at [281, 167] on mat-icon "download" at bounding box center [279, 168] width 8 height 8
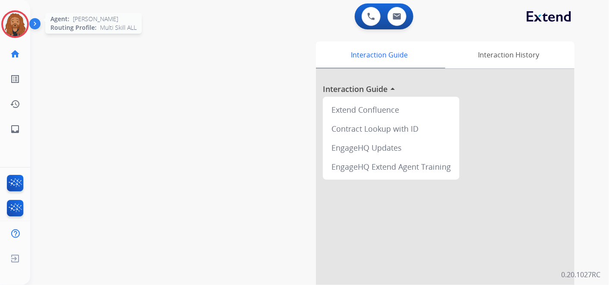
click at [7, 17] on img at bounding box center [15, 24] width 24 height 24
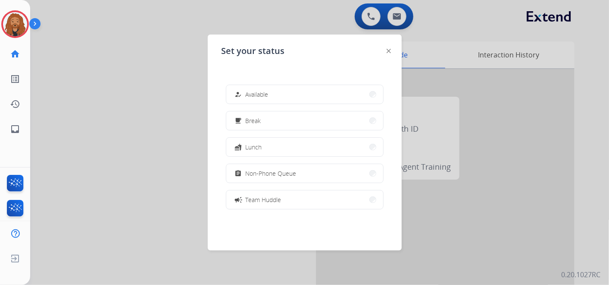
click at [251, 90] on span "Available" at bounding box center [257, 94] width 23 height 9
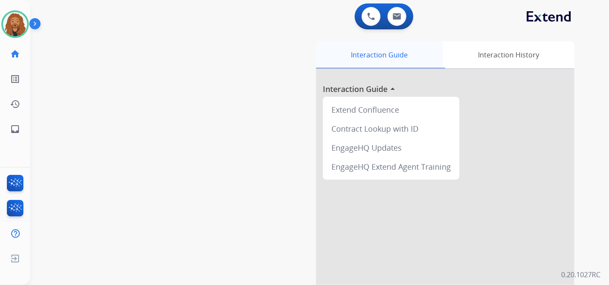
drag, startPoint x: 213, startPoint y: 61, endPoint x: 349, endPoint y: 58, distance: 135.8
click at [216, 62] on div "swap_horiz Break voice bridge close_fullscreen Connect 3-Way Call merge_type Se…" at bounding box center [309, 211] width 558 height 360
click at [400, 19] on img at bounding box center [397, 16] width 9 height 7
select select "**********"
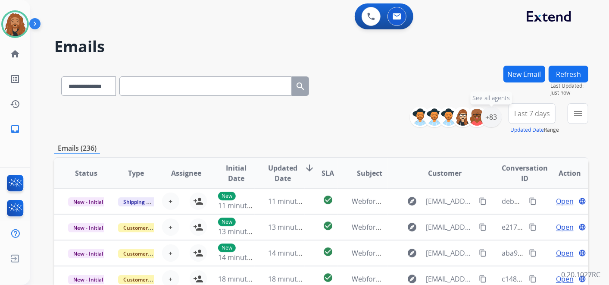
drag, startPoint x: 490, startPoint y: 116, endPoint x: 471, endPoint y: 163, distance: 51.5
click at [490, 115] on div "+83" at bounding box center [491, 116] width 21 height 21
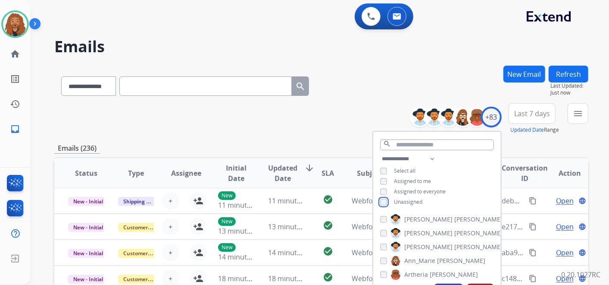
scroll to position [96, 0]
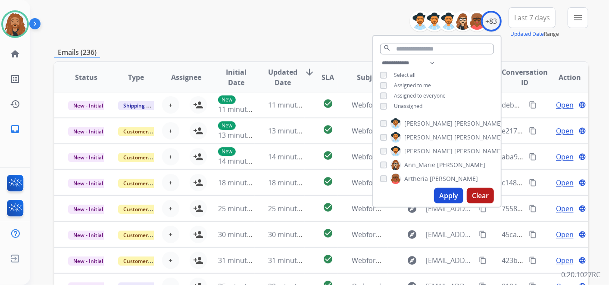
click at [444, 197] on button "Apply" at bounding box center [448, 196] width 29 height 16
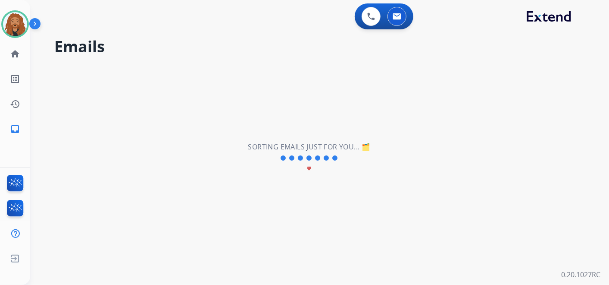
scroll to position [0, 0]
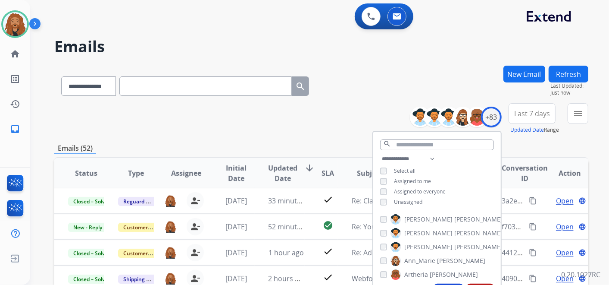
click at [523, 106] on button "Last 7 days" at bounding box center [532, 113] width 47 height 21
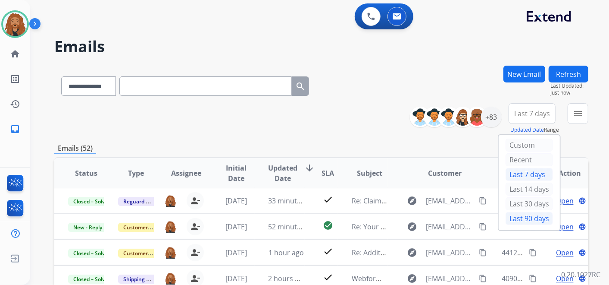
click at [510, 219] on div "Last 90 days" at bounding box center [529, 218] width 47 height 13
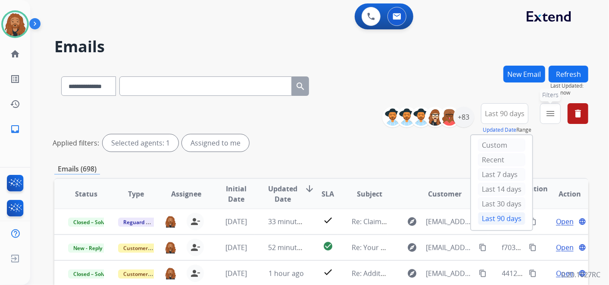
click at [552, 116] on mat-icon "menu" at bounding box center [550, 113] width 10 height 10
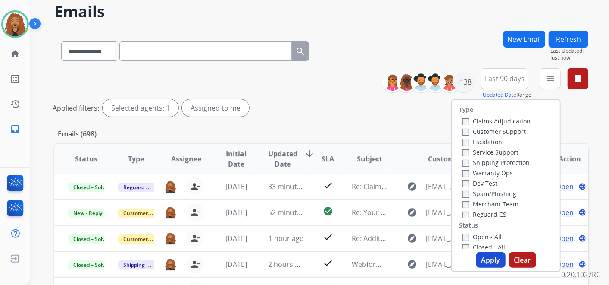
scroll to position [48, 0]
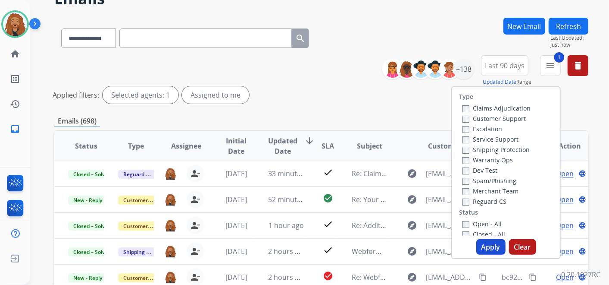
click at [486, 245] on button "Apply" at bounding box center [490, 247] width 29 height 16
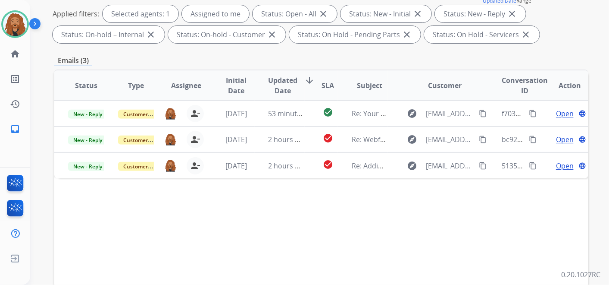
scroll to position [144, 0]
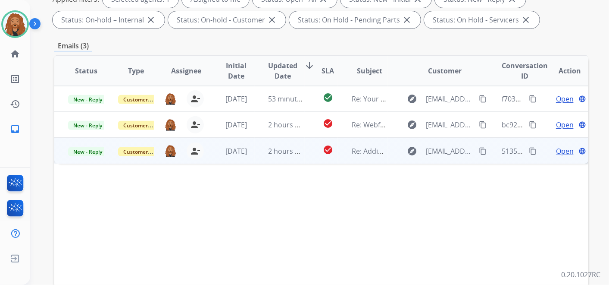
click at [559, 151] on span "Open" at bounding box center [565, 151] width 18 height 10
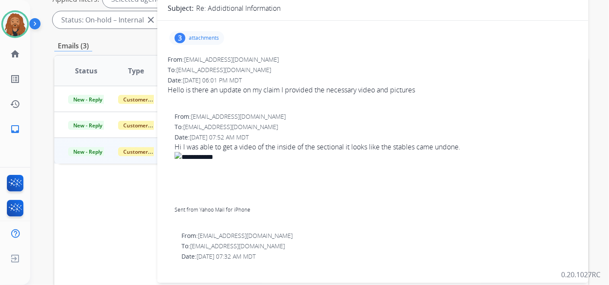
click at [207, 34] on p "attachments" at bounding box center [204, 37] width 30 height 7
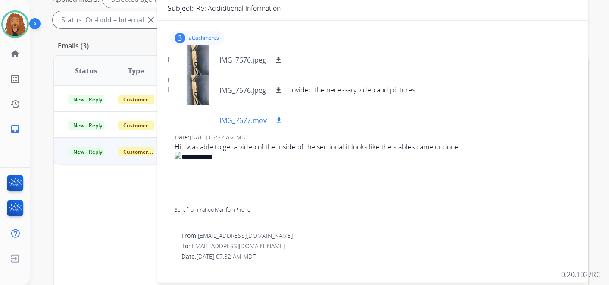
click at [277, 122] on mat-icon "download" at bounding box center [279, 120] width 8 height 8
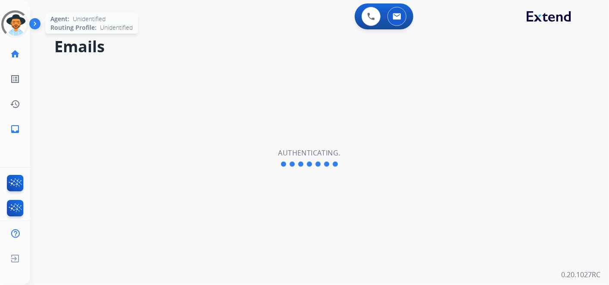
select select "**********"
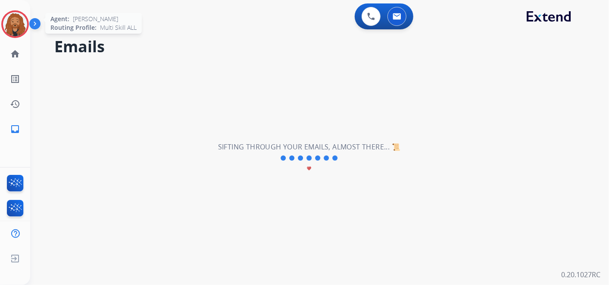
click at [2, 28] on div at bounding box center [15, 24] width 28 height 28
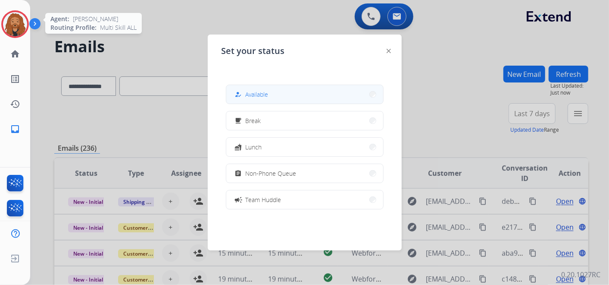
click at [246, 93] on div "how_to_reg Available" at bounding box center [250, 94] width 35 height 10
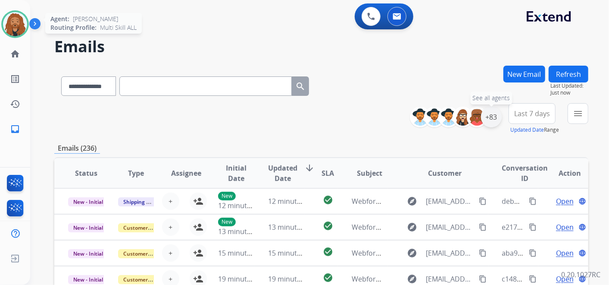
click at [490, 114] on div "+83" at bounding box center [491, 116] width 21 height 21
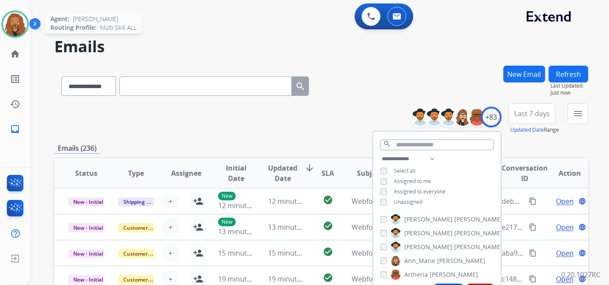
click at [379, 200] on div "**********" at bounding box center [437, 180] width 128 height 55
click at [386, 199] on div "Unassigned" at bounding box center [401, 201] width 42 height 7
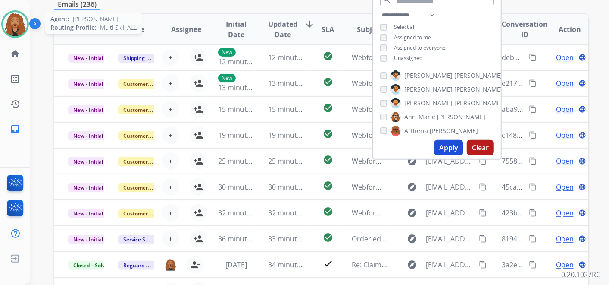
click at [450, 148] on button "Apply" at bounding box center [448, 148] width 29 height 16
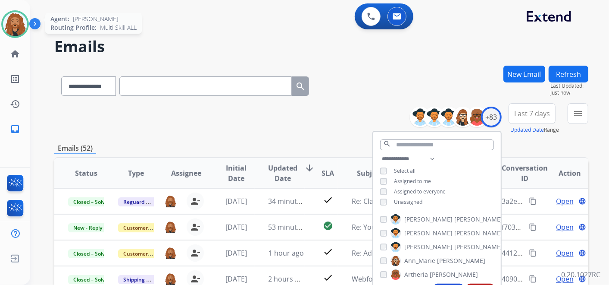
click at [521, 115] on span "Last 7 days" at bounding box center [532, 113] width 36 height 3
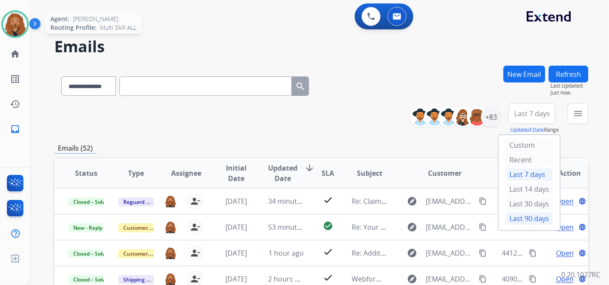
click at [507, 216] on div "Last 90 days" at bounding box center [529, 218] width 47 height 13
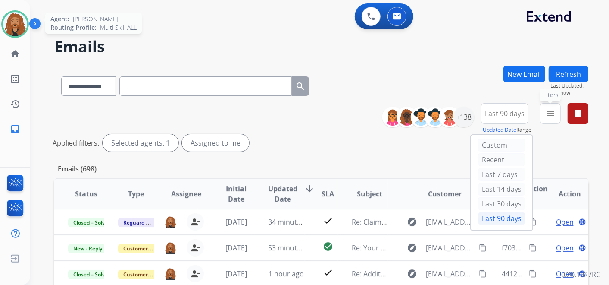
click at [552, 116] on mat-icon "menu" at bounding box center [550, 113] width 10 height 10
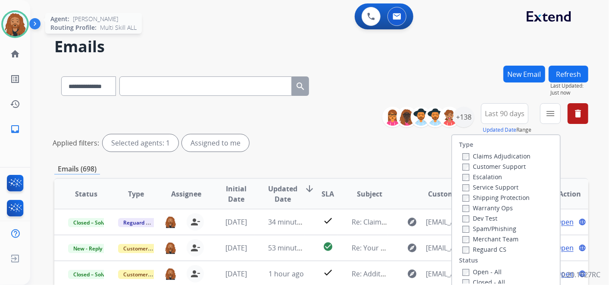
click at [467, 272] on label "Open - All" at bounding box center [482, 271] width 39 height 8
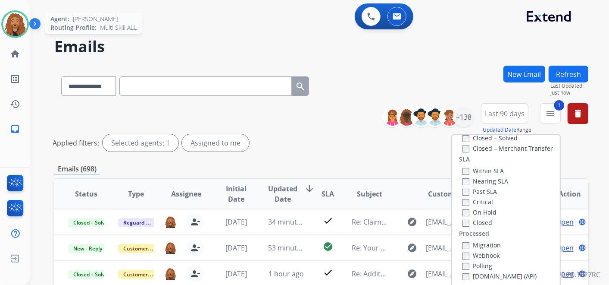
scroll to position [144, 0]
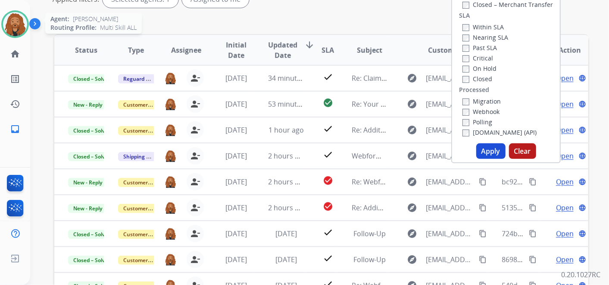
click at [479, 150] on button "Apply" at bounding box center [490, 151] width 29 height 16
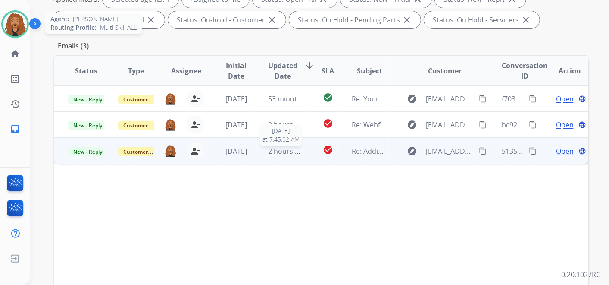
click at [296, 153] on span "2 hours ago" at bounding box center [288, 150] width 39 height 9
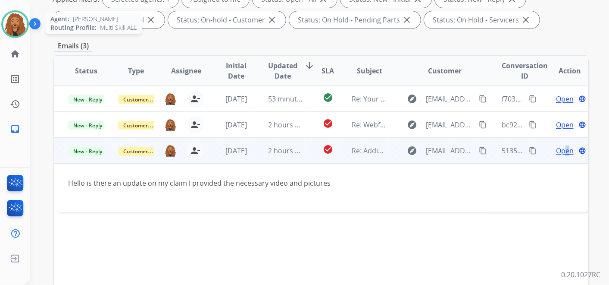
click at [561, 148] on span "Open" at bounding box center [565, 150] width 18 height 10
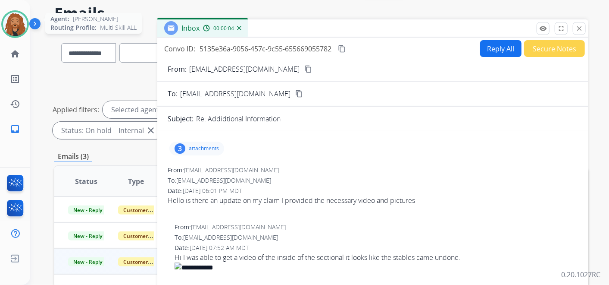
scroll to position [0, 0]
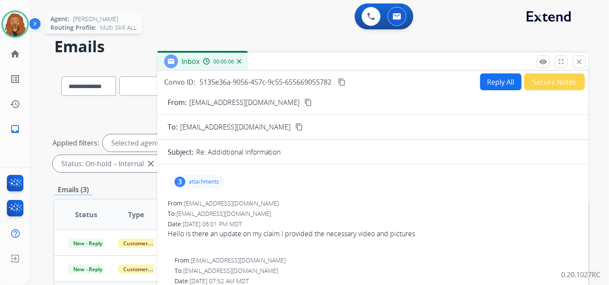
click at [481, 87] on button "Reply All" at bounding box center [500, 81] width 41 height 17
select select "**********"
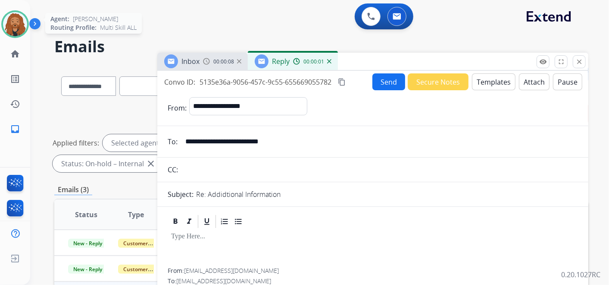
click at [483, 82] on button "Templates" at bounding box center [494, 81] width 44 height 17
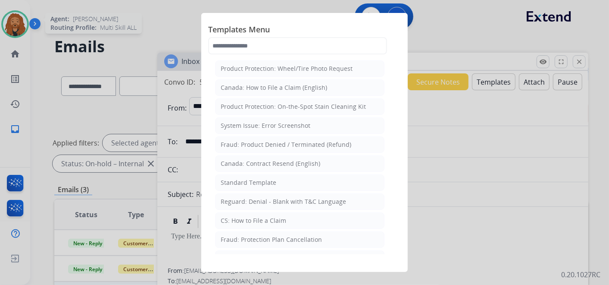
click at [255, 182] on div "Standard Template" at bounding box center [249, 182] width 56 height 9
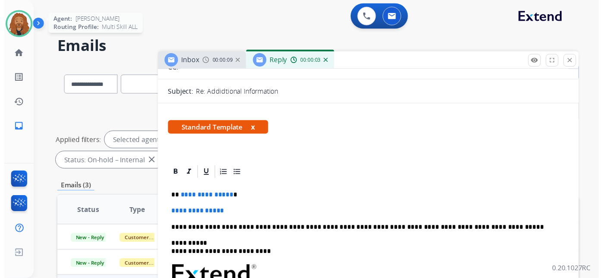
scroll to position [144, 0]
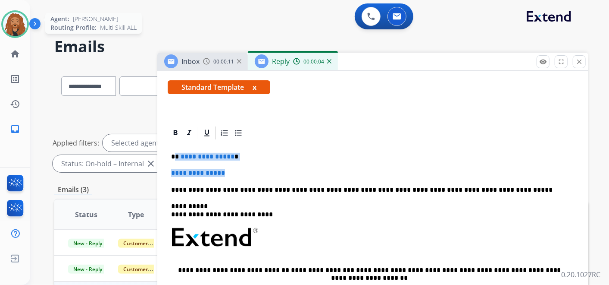
drag, startPoint x: 235, startPoint y: 173, endPoint x: 175, endPoint y: 150, distance: 64.7
click at [175, 150] on div "**********" at bounding box center [373, 261] width 410 height 241
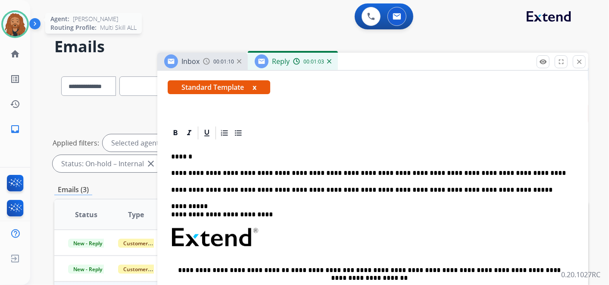
click at [421, 170] on p "**********" at bounding box center [369, 173] width 397 height 8
click at [466, 171] on p "**********" at bounding box center [369, 173] width 397 height 8
click at [519, 173] on p "**********" at bounding box center [369, 173] width 397 height 8
click at [525, 171] on p "**********" at bounding box center [369, 173] width 397 height 8
click at [552, 169] on p "**********" at bounding box center [369, 173] width 397 height 8
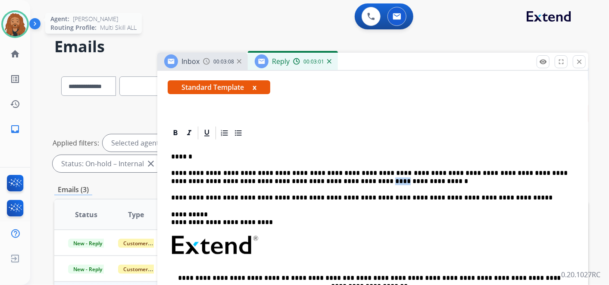
drag, startPoint x: 307, startPoint y: 181, endPoint x: 294, endPoint y: 181, distance: 13.8
click at [294, 181] on p "**********" at bounding box center [369, 177] width 397 height 16
click at [364, 178] on p "**********" at bounding box center [369, 177] width 397 height 16
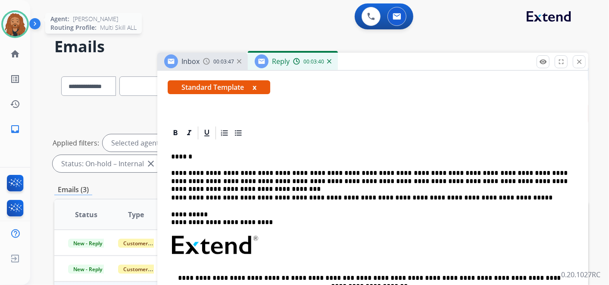
click at [369, 180] on p "**********" at bounding box center [369, 177] width 397 height 16
click at [293, 180] on p "**********" at bounding box center [369, 177] width 397 height 16
click at [544, 181] on p "**********" at bounding box center [369, 177] width 397 height 16
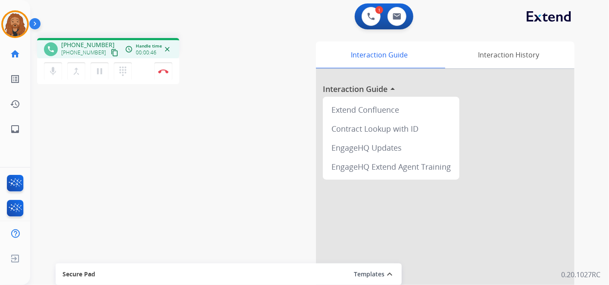
click at [111, 53] on mat-icon "content_copy" at bounding box center [115, 53] width 8 height 8
click at [168, 123] on div "phone +17704131165 +17704131165 content_copy access_time Call metrics Queue 00:…" at bounding box center [309, 211] width 558 height 360
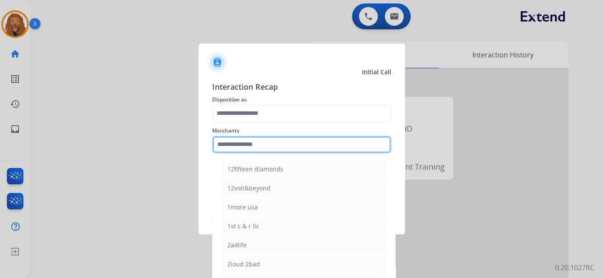
click at [307, 151] on input "text" at bounding box center [301, 144] width 179 height 17
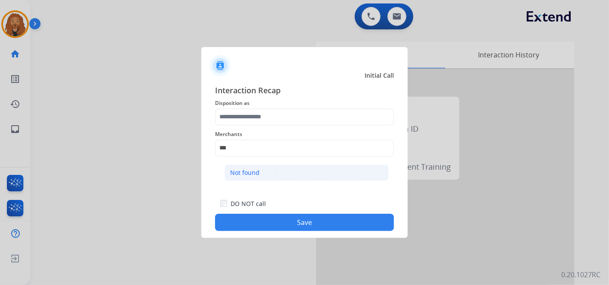
click at [274, 176] on li "Not found" at bounding box center [307, 172] width 164 height 16
type input "*********"
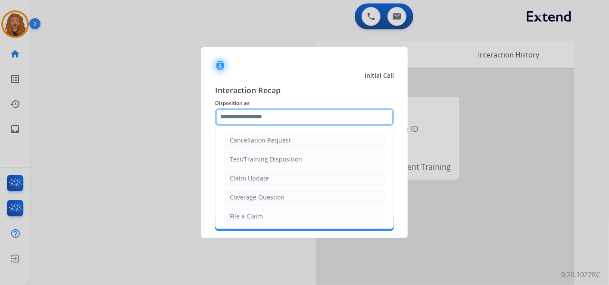
click at [265, 121] on input "text" at bounding box center [304, 116] width 179 height 17
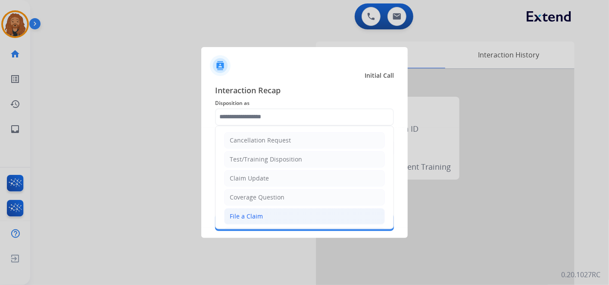
click at [267, 216] on li "File a Claim" at bounding box center [304, 216] width 161 height 16
type input "**********"
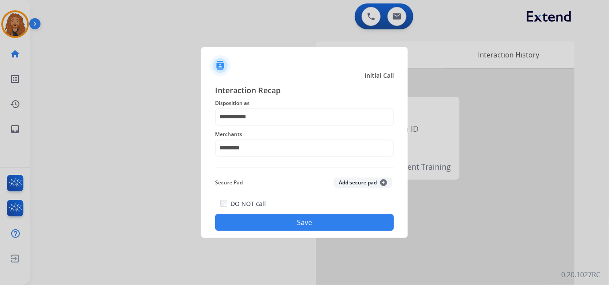
click at [302, 226] on button "Save" at bounding box center [304, 221] width 179 height 17
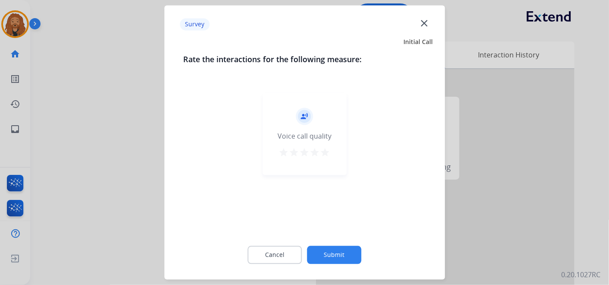
drag, startPoint x: 328, startPoint y: 149, endPoint x: 324, endPoint y: 169, distance: 20.3
click at [328, 148] on mat-icon "star" at bounding box center [325, 152] width 10 height 10
click at [334, 259] on button "Submit" at bounding box center [334, 255] width 54 height 18
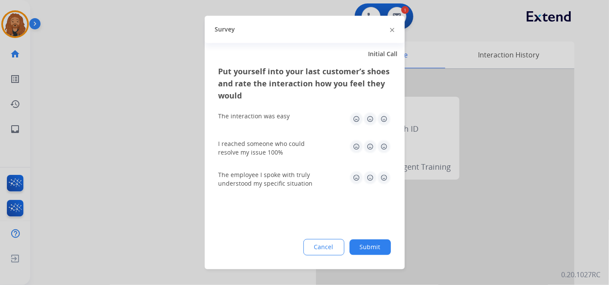
click at [383, 149] on img at bounding box center [384, 147] width 14 height 14
click at [385, 116] on img at bounding box center [384, 119] width 14 height 14
click at [382, 183] on img at bounding box center [384, 178] width 14 height 14
drag, startPoint x: 375, startPoint y: 247, endPoint x: 396, endPoint y: 73, distance: 174.9
click at [375, 247] on button "Submit" at bounding box center [370, 247] width 41 height 16
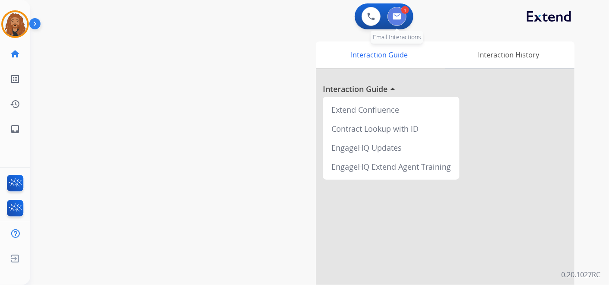
click at [399, 17] on img at bounding box center [397, 16] width 9 height 7
select select "**********"
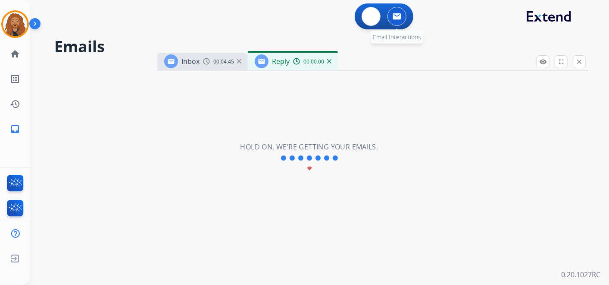
select select "**********"
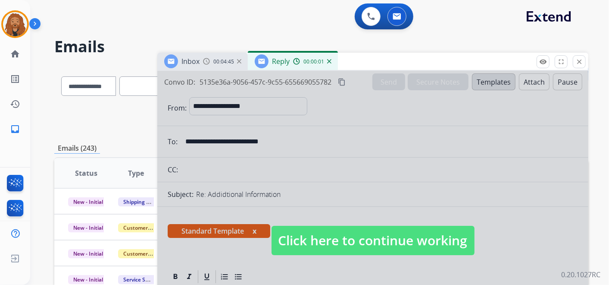
click at [374, 238] on span "Click here to continue working" at bounding box center [373, 239] width 203 height 29
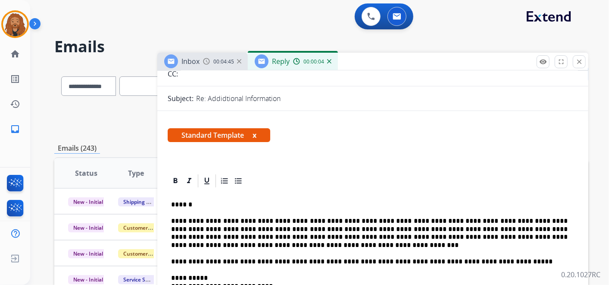
scroll to position [144, 0]
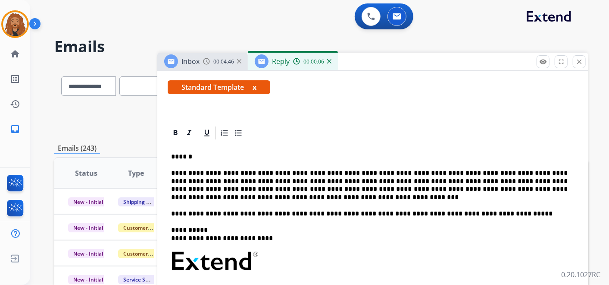
click at [226, 199] on p "**********" at bounding box center [369, 185] width 397 height 32
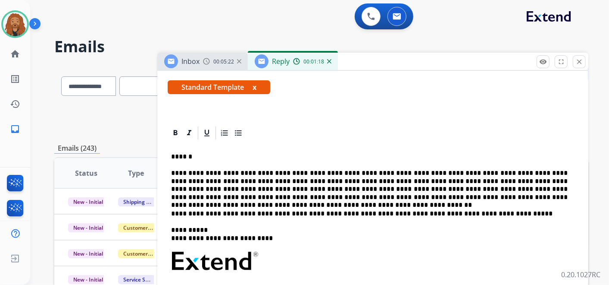
click at [404, 188] on p "**********" at bounding box center [369, 185] width 397 height 32
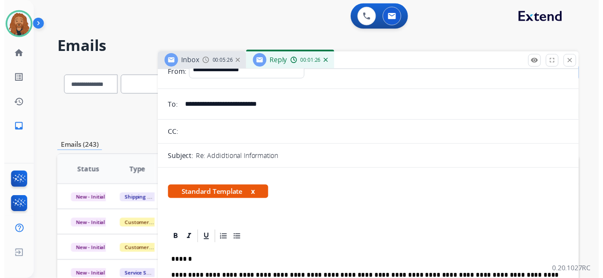
scroll to position [0, 0]
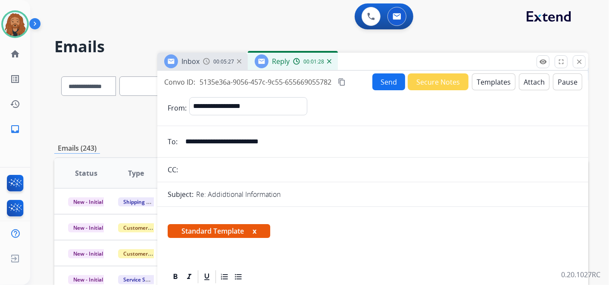
click at [379, 80] on button "Send" at bounding box center [388, 81] width 33 height 17
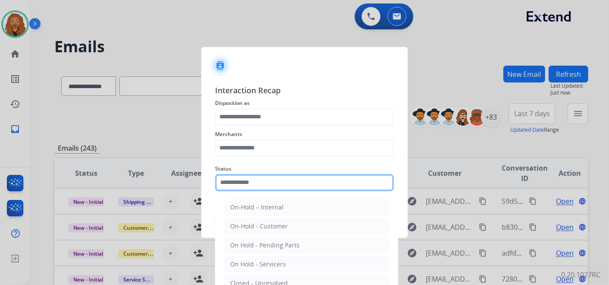
click at [273, 185] on input "text" at bounding box center [304, 182] width 179 height 17
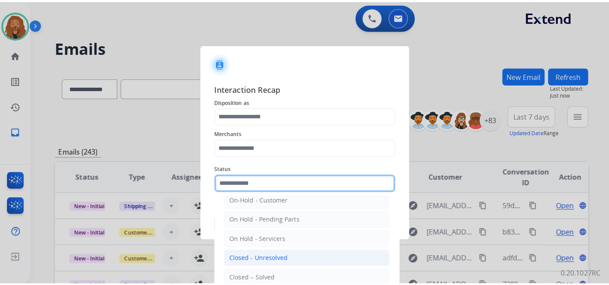
scroll to position [49, 0]
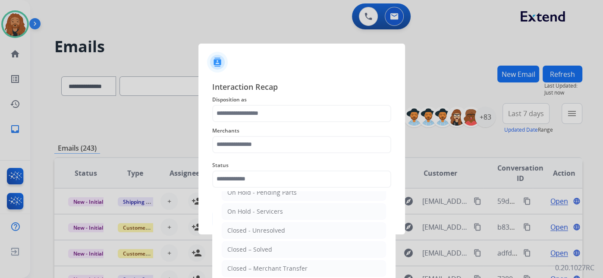
drag, startPoint x: 248, startPoint y: 247, endPoint x: 258, endPoint y: 207, distance: 40.9
click at [249, 246] on div "Closed – Solved" at bounding box center [249, 249] width 45 height 9
type input "**********"
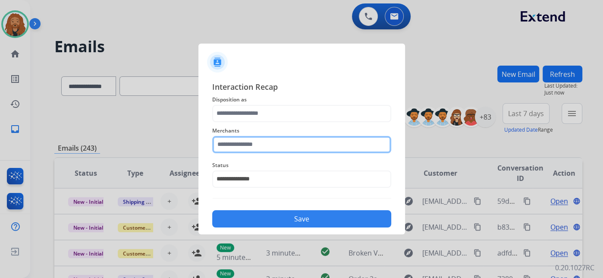
click at [267, 151] on input "text" at bounding box center [301, 144] width 179 height 17
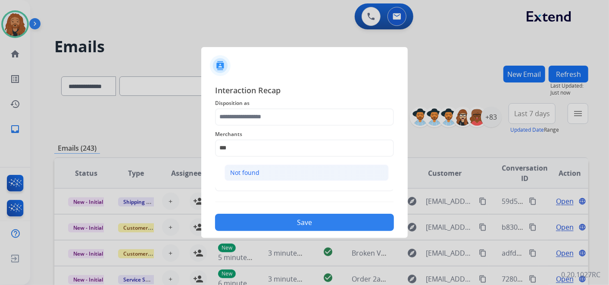
click at [245, 171] on div "Not found" at bounding box center [244, 172] width 29 height 9
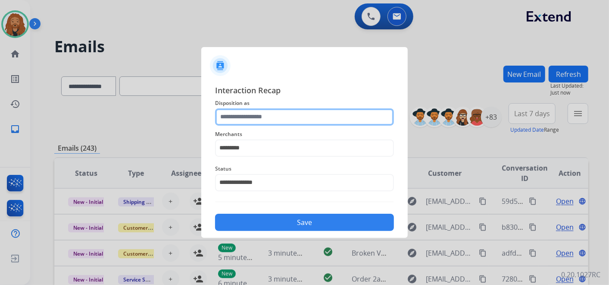
click at [258, 115] on input "text" at bounding box center [304, 116] width 179 height 17
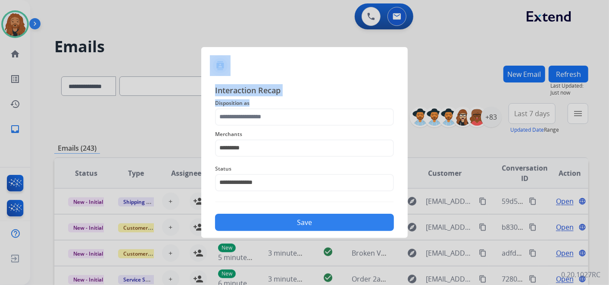
click at [0, 138] on app-contact-recap-modal "**********" at bounding box center [0, 142] width 0 height 285
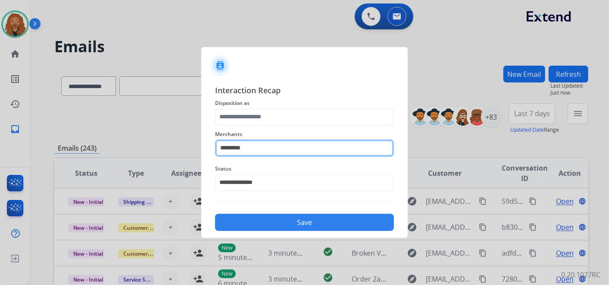
click at [268, 147] on input "*********" at bounding box center [304, 147] width 179 height 17
drag, startPoint x: 268, startPoint y: 147, endPoint x: 177, endPoint y: 139, distance: 90.9
click at [0, 139] on app-contact-recap-modal "**********" at bounding box center [0, 142] width 0 height 285
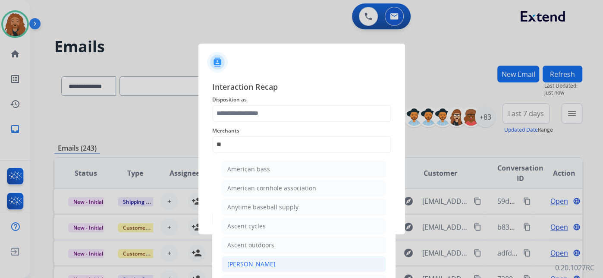
click at [249, 260] on div "[PERSON_NAME]" at bounding box center [251, 264] width 48 height 9
type input "**********"
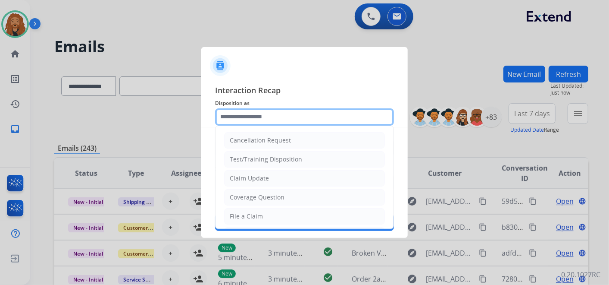
click at [277, 111] on input "text" at bounding box center [304, 116] width 179 height 17
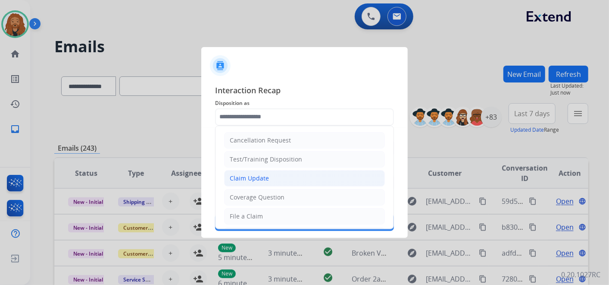
click at [255, 178] on div "Claim Update" at bounding box center [249, 178] width 39 height 9
type input "**********"
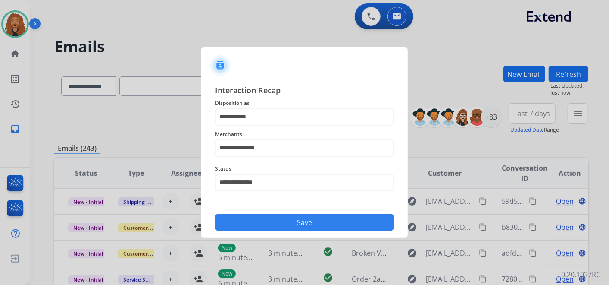
click at [282, 219] on button "Save" at bounding box center [304, 221] width 179 height 17
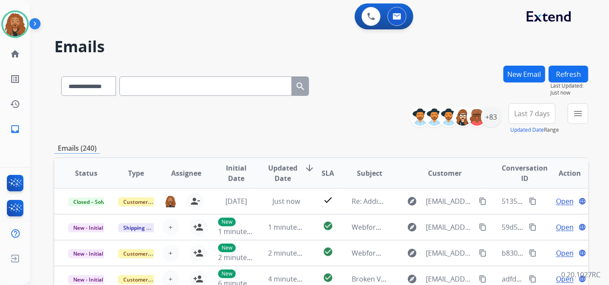
scroll to position [0, 0]
click at [495, 122] on div "+83" at bounding box center [491, 116] width 21 height 21
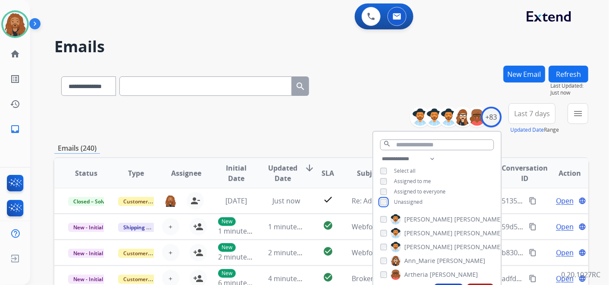
scroll to position [96, 0]
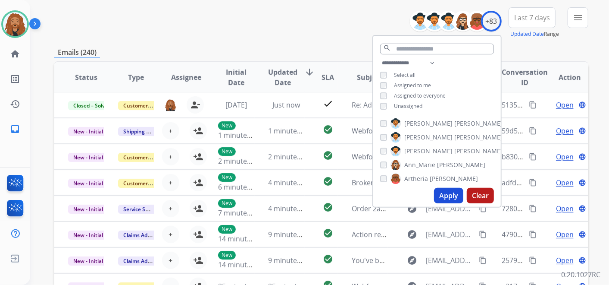
click at [442, 197] on button "Apply" at bounding box center [448, 196] width 29 height 16
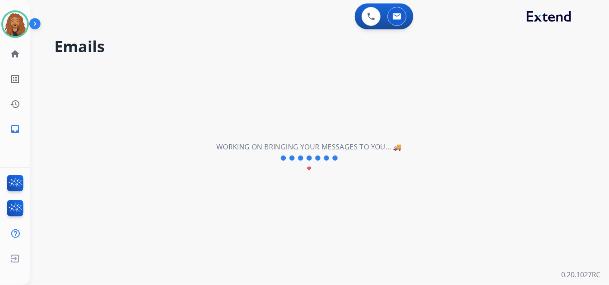
scroll to position [0, 0]
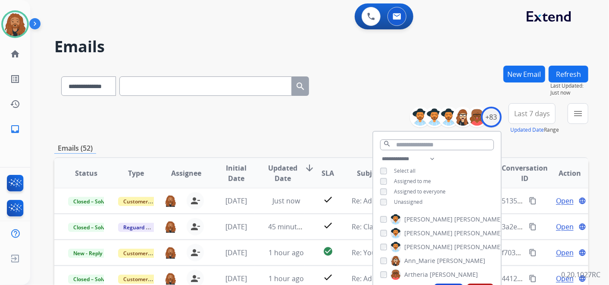
click at [529, 115] on span "Last 7 days" at bounding box center [532, 113] width 36 height 3
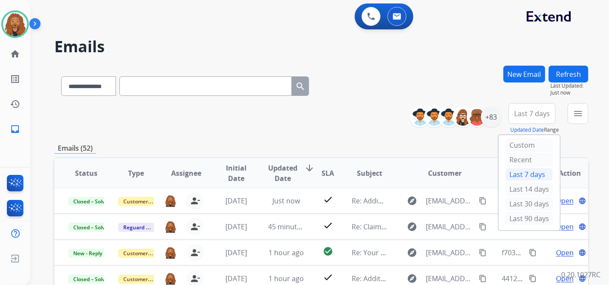
click at [513, 216] on div "Last 90 days" at bounding box center [529, 218] width 47 height 13
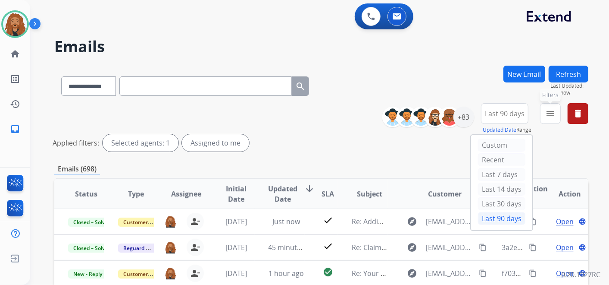
click at [548, 119] on button "menu Filters" at bounding box center [550, 113] width 21 height 21
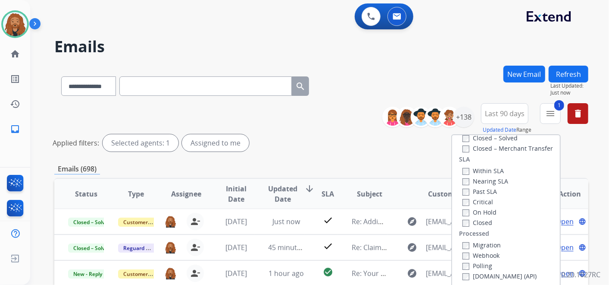
scroll to position [191, 0]
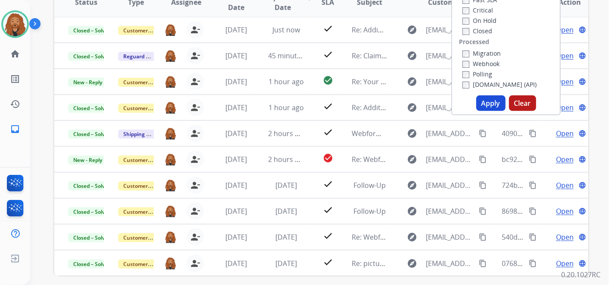
click at [480, 106] on button "Apply" at bounding box center [490, 103] width 29 height 16
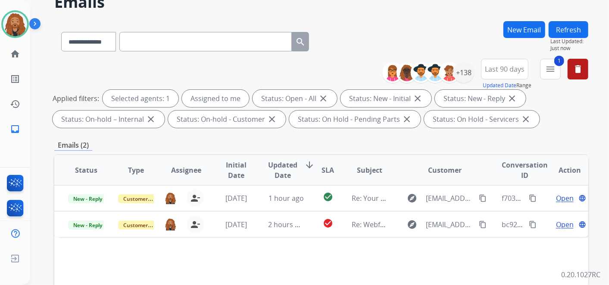
scroll to position [96, 0]
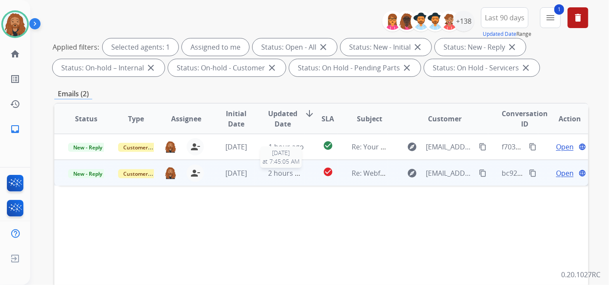
click at [275, 174] on span "2 hours ago" at bounding box center [288, 172] width 39 height 9
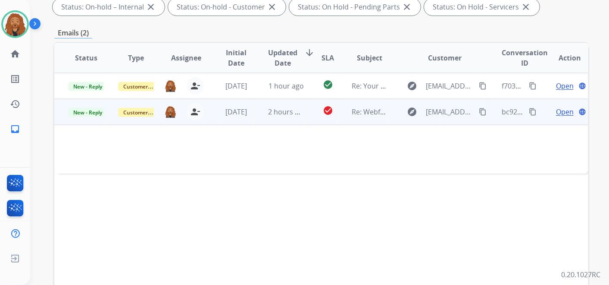
scroll to position [191, 0]
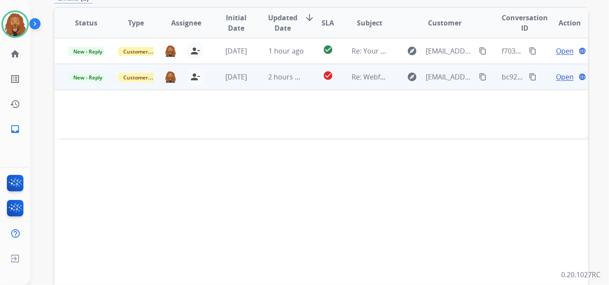
click at [563, 81] on td "Open language" at bounding box center [563, 77] width 50 height 26
click at [559, 76] on span "Open" at bounding box center [565, 77] width 18 height 10
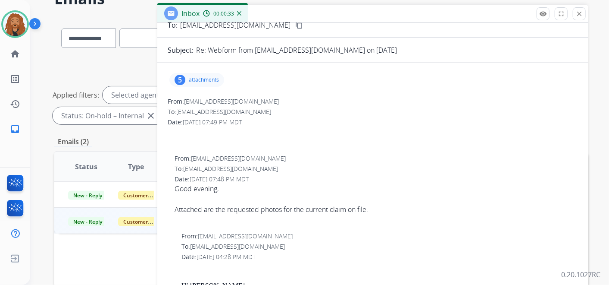
scroll to position [0, 0]
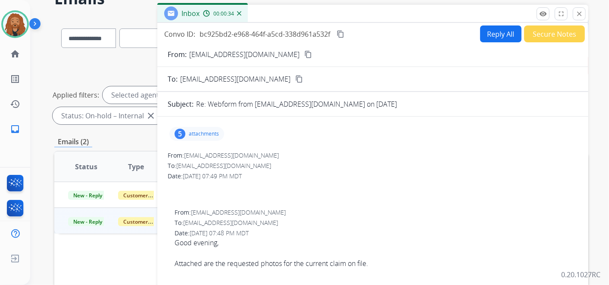
click at [303, 54] on button "content_copy" at bounding box center [308, 54] width 10 height 10
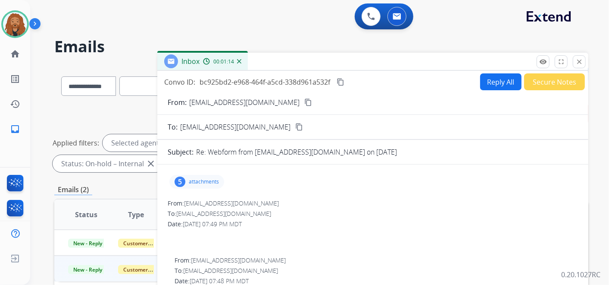
click at [194, 183] on p "attachments" at bounding box center [204, 181] width 30 height 7
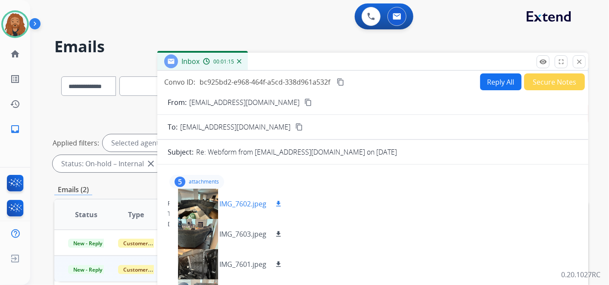
click at [280, 202] on mat-icon "download" at bounding box center [279, 204] width 8 height 8
click at [285, 236] on div "IMG_7603.jpeg download" at bounding box center [229, 234] width 121 height 30
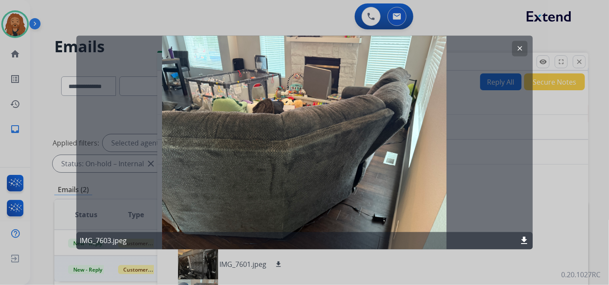
click at [326, 10] on div at bounding box center [304, 142] width 609 height 285
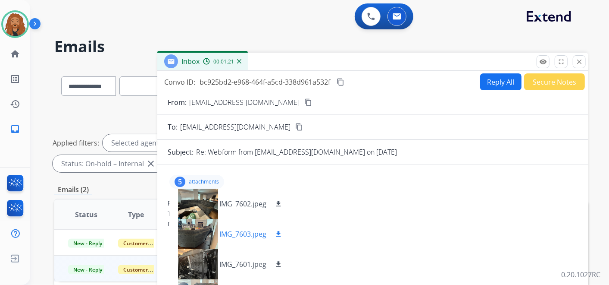
click at [280, 232] on mat-icon "download" at bounding box center [279, 234] width 8 height 8
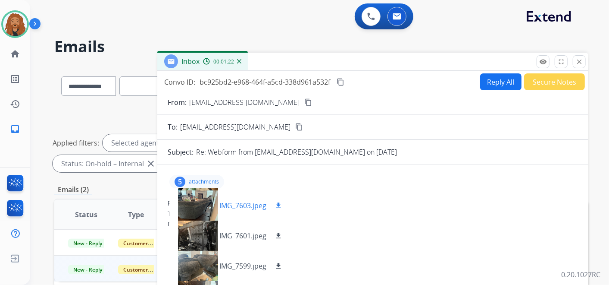
scroll to position [43, 0]
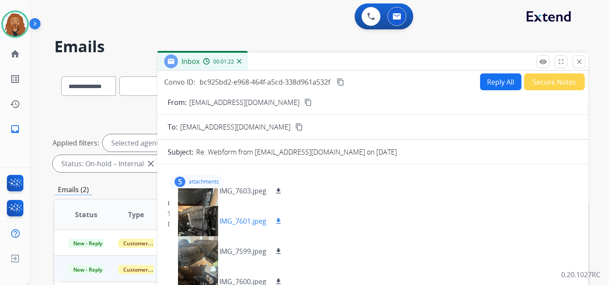
click at [276, 221] on mat-icon "download" at bounding box center [279, 221] width 8 height 8
click at [280, 249] on mat-icon "download" at bounding box center [279, 251] width 8 height 8
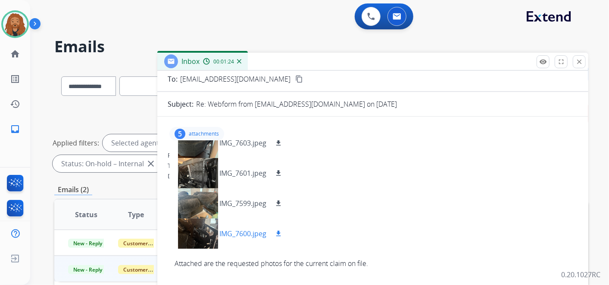
click at [278, 235] on mat-icon "download" at bounding box center [279, 233] width 8 height 8
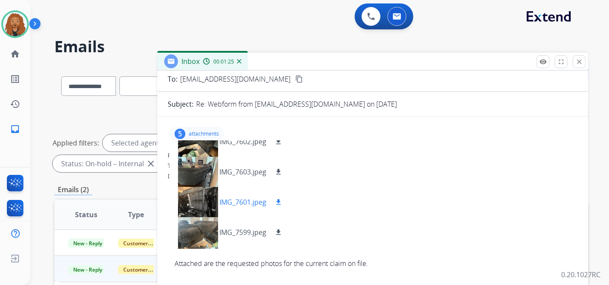
scroll to position [0, 0]
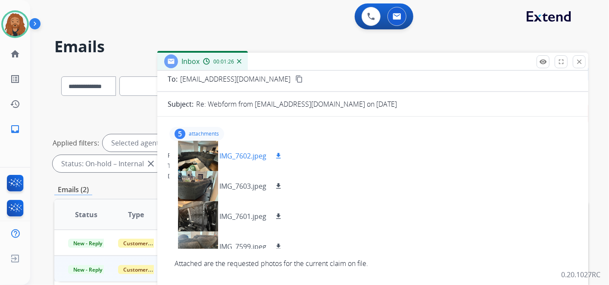
click at [277, 157] on mat-icon "download" at bounding box center [279, 156] width 8 height 8
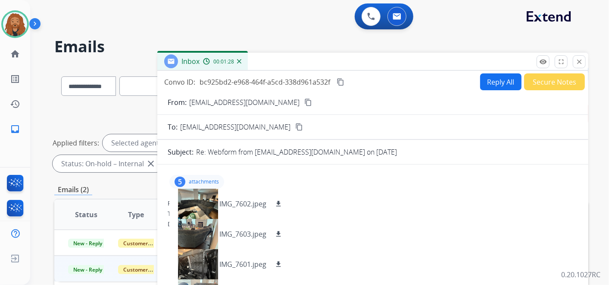
click at [336, 206] on div "From: dlassiter0917@gmail.com" at bounding box center [373, 203] width 410 height 9
click at [495, 85] on button "Reply All" at bounding box center [500, 81] width 41 height 17
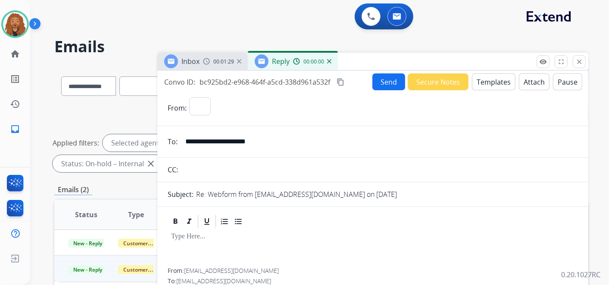
select select "**********"
click at [483, 84] on button "Templates" at bounding box center [494, 81] width 44 height 17
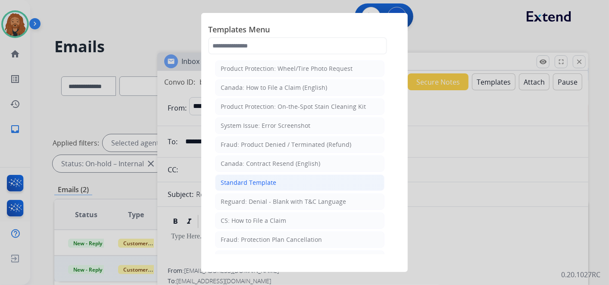
click at [272, 181] on div "Standard Template" at bounding box center [249, 182] width 56 height 9
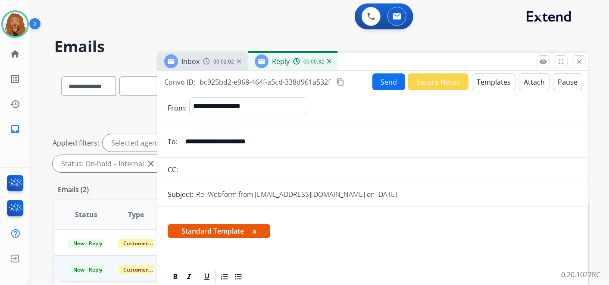
click at [307, 141] on input "**********" at bounding box center [379, 141] width 398 height 17
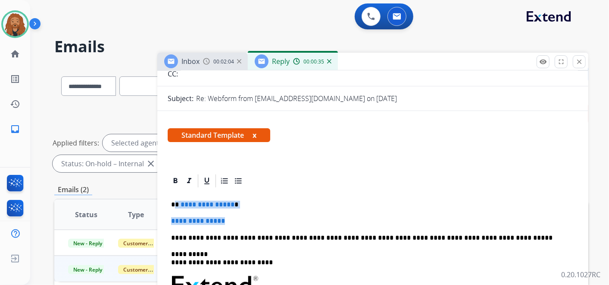
drag, startPoint x: 232, startPoint y: 220, endPoint x: 174, endPoint y: 197, distance: 62.3
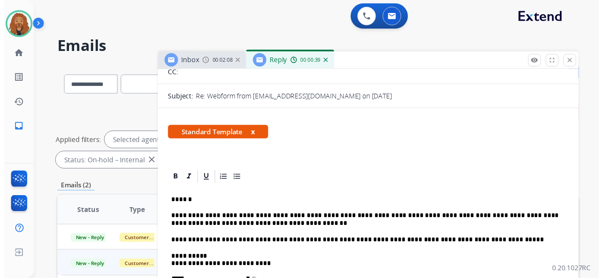
scroll to position [0, 0]
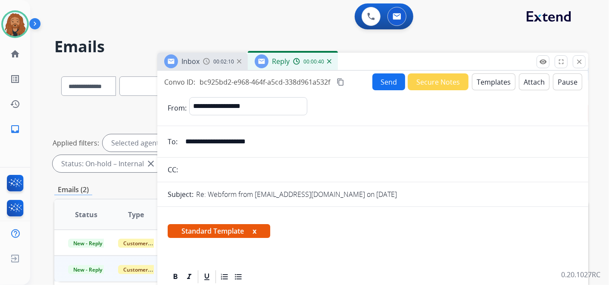
click at [480, 80] on button "Templates" at bounding box center [494, 81] width 44 height 17
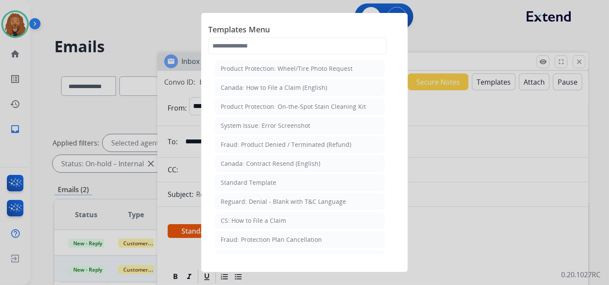
drag, startPoint x: 479, startPoint y: 177, endPoint x: 476, endPoint y: 171, distance: 6.6
click at [478, 174] on div at bounding box center [304, 142] width 609 height 285
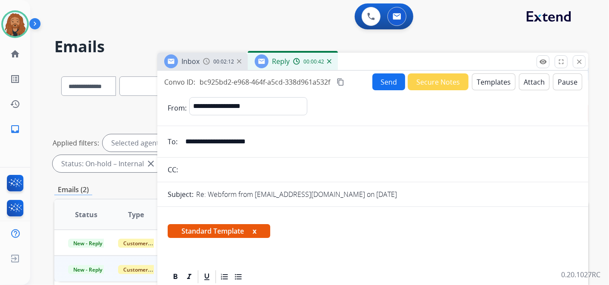
click at [389, 81] on button "Send" at bounding box center [388, 81] width 33 height 17
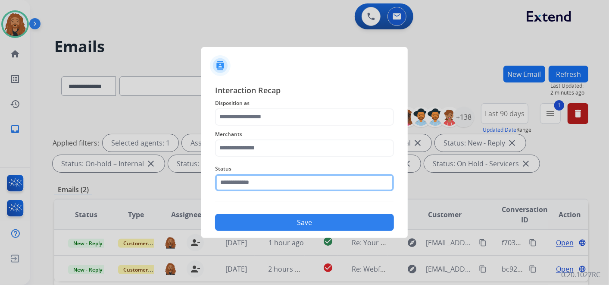
click at [312, 187] on input "text" at bounding box center [304, 182] width 179 height 17
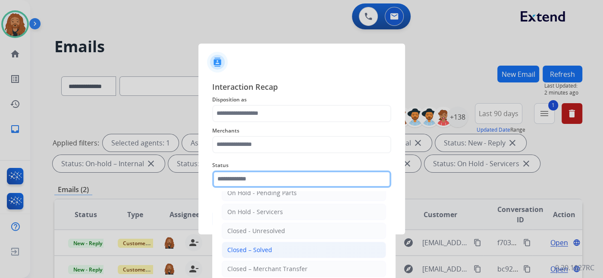
scroll to position [49, 0]
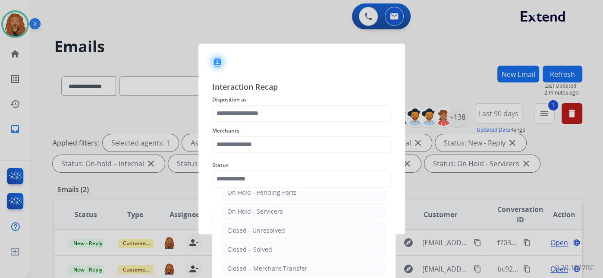
drag, startPoint x: 274, startPoint y: 251, endPoint x: 285, endPoint y: 168, distance: 83.4
click at [274, 251] on li "Closed – Solved" at bounding box center [304, 249] width 164 height 16
type input "**********"
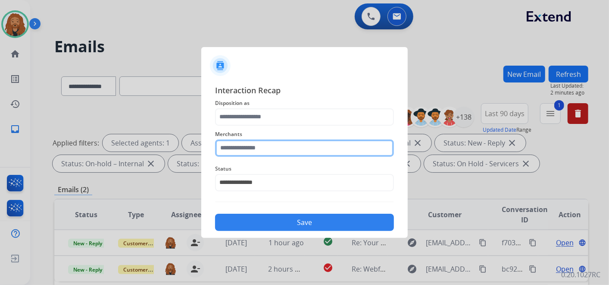
click at [321, 150] on input "text" at bounding box center [304, 147] width 179 height 17
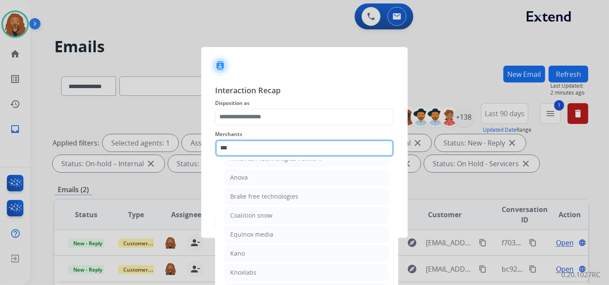
scroll to position [0, 0]
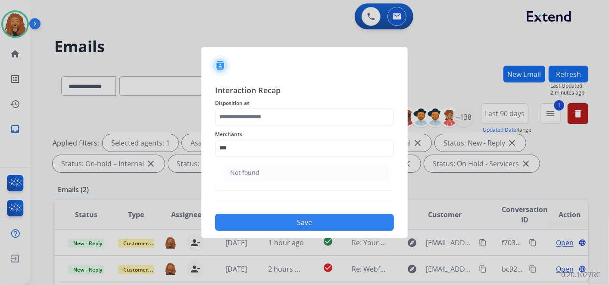
drag, startPoint x: 303, startPoint y: 165, endPoint x: 296, endPoint y: 159, distance: 9.2
click at [303, 166] on li "Not found" at bounding box center [307, 172] width 164 height 16
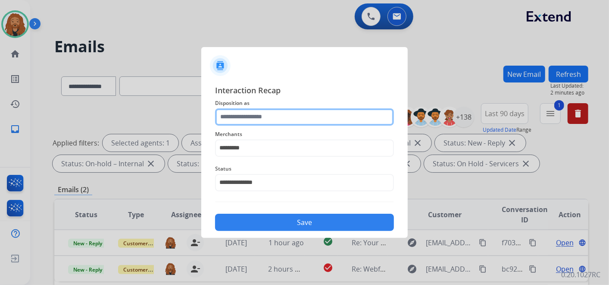
click at [277, 116] on input "text" at bounding box center [304, 116] width 179 height 17
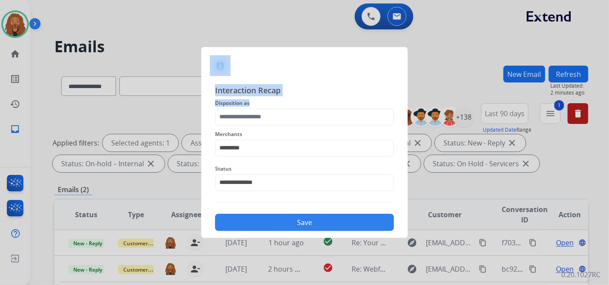
click at [0, 117] on app-contact-recap-modal "**********" at bounding box center [0, 142] width 0 height 285
click at [356, 61] on div at bounding box center [304, 62] width 206 height 30
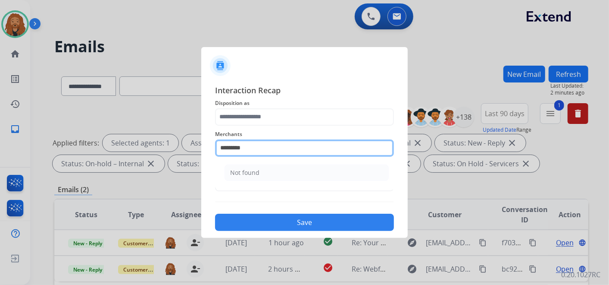
drag, startPoint x: 278, startPoint y: 144, endPoint x: 202, endPoint y: 138, distance: 76.9
click at [202, 138] on div "**********" at bounding box center [304, 157] width 206 height 161
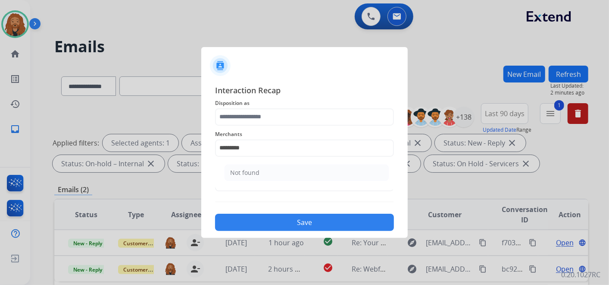
click at [0, 138] on app-contact-recap-modal "**********" at bounding box center [0, 142] width 0 height 285
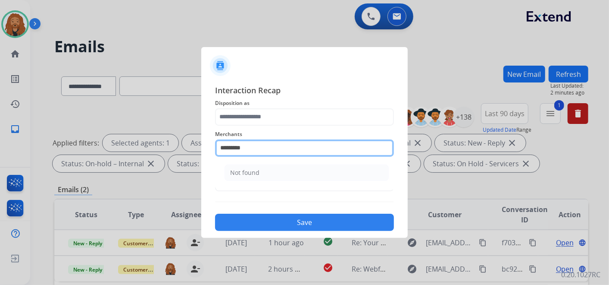
drag, startPoint x: 200, startPoint y: 138, endPoint x: 250, endPoint y: 144, distance: 50.0
click at [250, 144] on input "*********" at bounding box center [304, 147] width 179 height 17
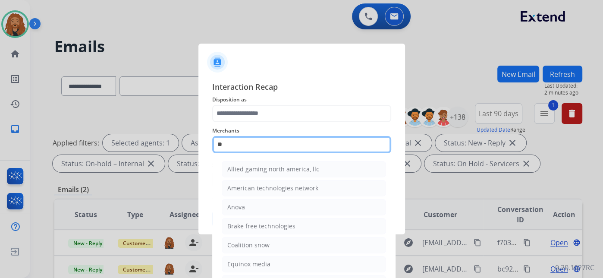
type input "*"
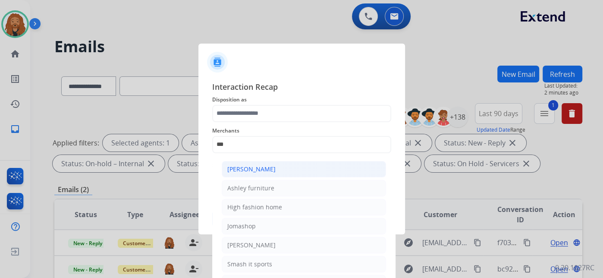
click at [258, 170] on div "[PERSON_NAME]" at bounding box center [251, 169] width 48 height 9
type input "**********"
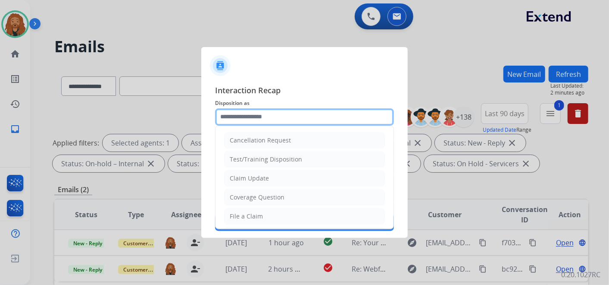
click at [248, 119] on input "text" at bounding box center [304, 116] width 179 height 17
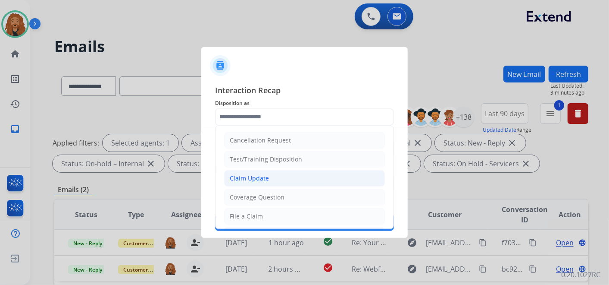
click at [247, 184] on li "Claim Update" at bounding box center [304, 178] width 161 height 16
type input "**********"
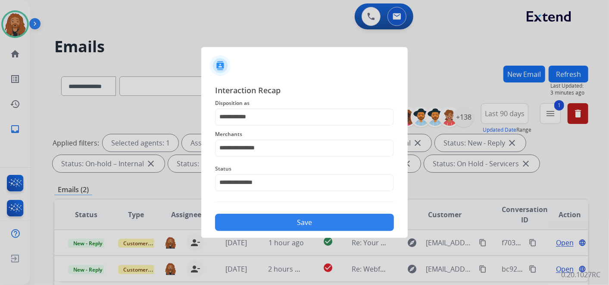
click at [270, 225] on button "Save" at bounding box center [304, 221] width 179 height 17
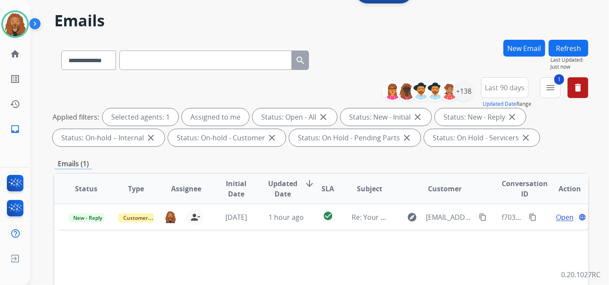
scroll to position [48, 0]
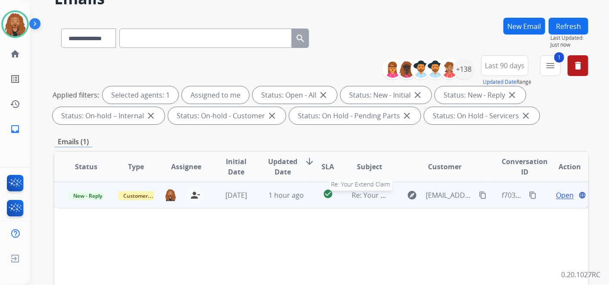
click at [352, 193] on span "Re: Your Extend Claim" at bounding box center [387, 194] width 71 height 9
click at [556, 194] on span "Open" at bounding box center [565, 194] width 18 height 10
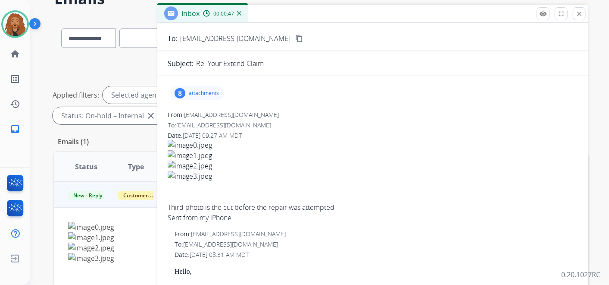
scroll to position [0, 0]
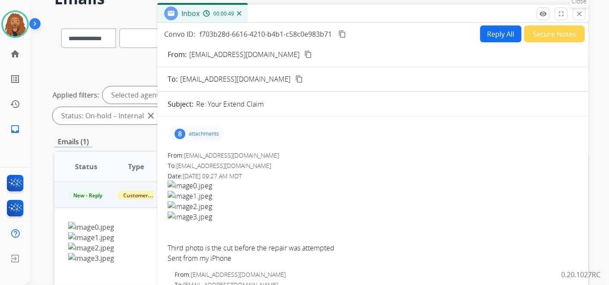
drag, startPoint x: 584, startPoint y: 10, endPoint x: 526, endPoint y: 60, distance: 76.4
click at [584, 10] on button "close Close" at bounding box center [579, 13] width 13 height 13
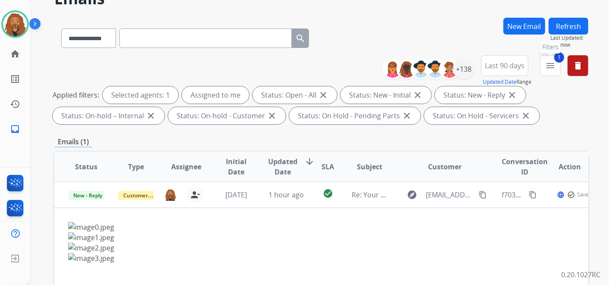
click at [547, 71] on button "1 menu Filters" at bounding box center [550, 65] width 21 height 21
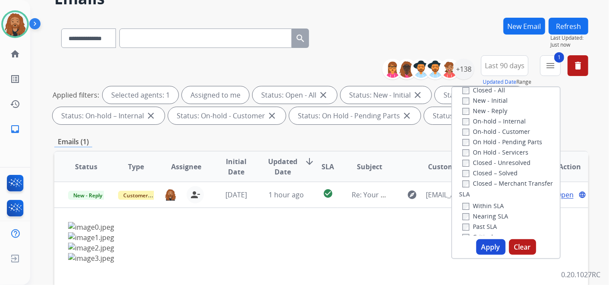
scroll to position [83, 0]
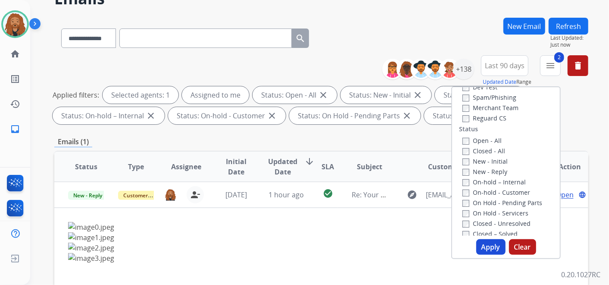
click at [485, 242] on button "Apply" at bounding box center [490, 247] width 29 height 16
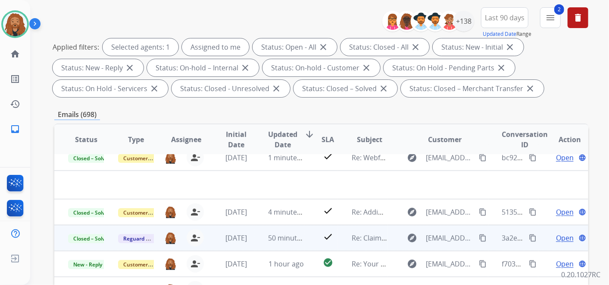
scroll to position [0, 0]
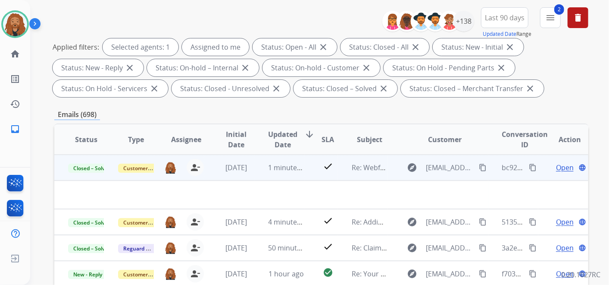
click at [566, 167] on span "Open" at bounding box center [565, 167] width 18 height 10
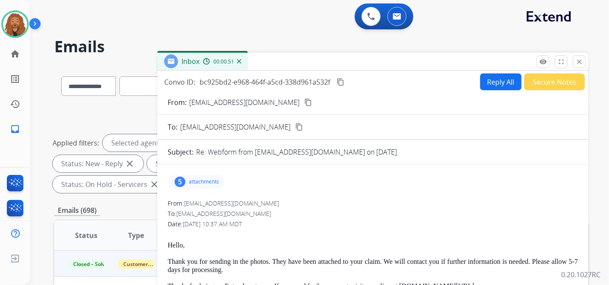
click at [346, 77] on button "content_copy" at bounding box center [340, 82] width 10 height 10
click at [578, 61] on mat-icon "close" at bounding box center [580, 62] width 8 height 8
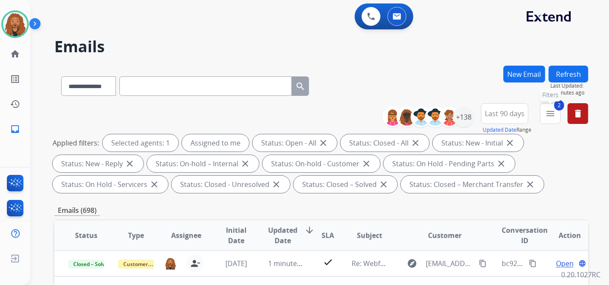
click at [552, 116] on mat-icon "menu" at bounding box center [550, 113] width 10 height 10
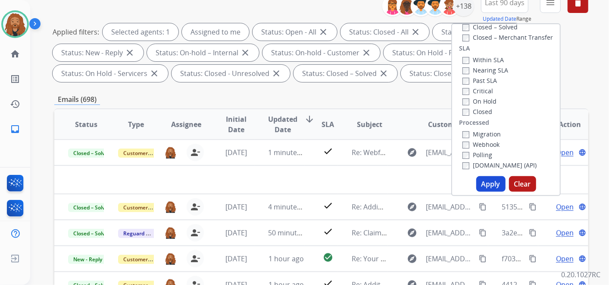
scroll to position [239, 0]
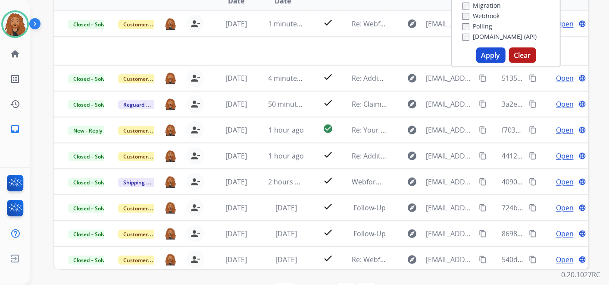
click at [484, 54] on button "Apply" at bounding box center [490, 55] width 29 height 16
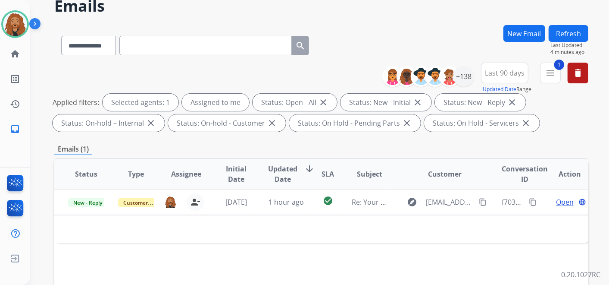
scroll to position [0, 0]
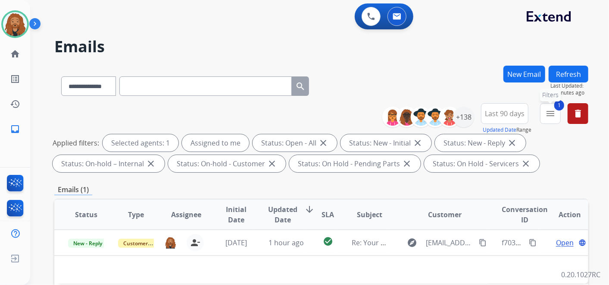
click at [554, 115] on mat-icon "menu" at bounding box center [550, 113] width 10 height 10
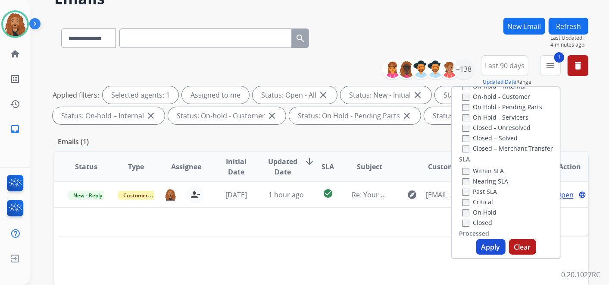
scroll to position [83, 0]
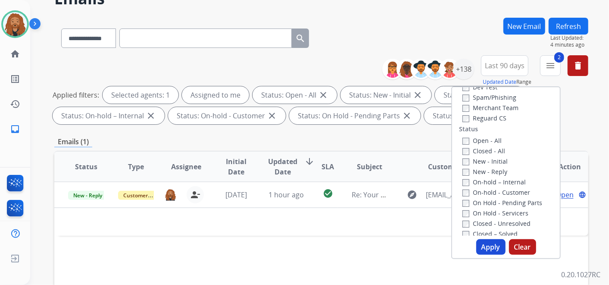
click at [490, 246] on button "Apply" at bounding box center [490, 247] width 29 height 16
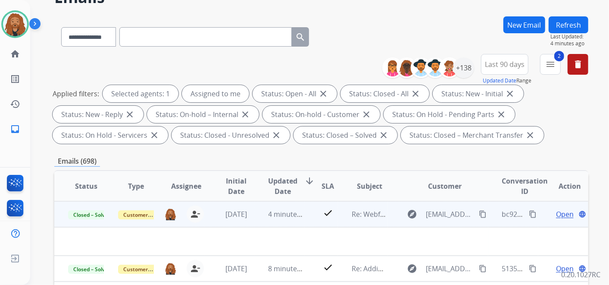
scroll to position [96, 0]
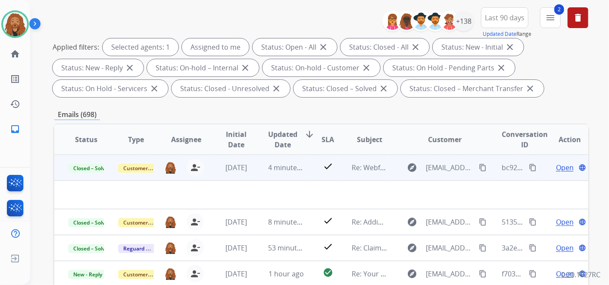
click at [559, 167] on span "Open" at bounding box center [565, 167] width 18 height 10
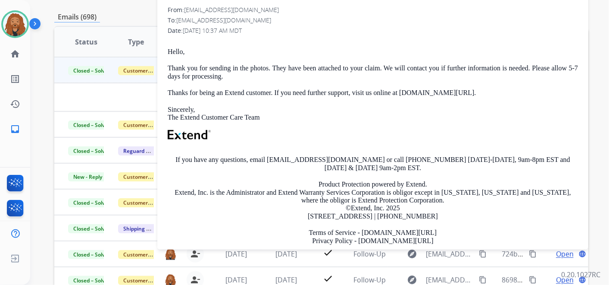
scroll to position [0, 0]
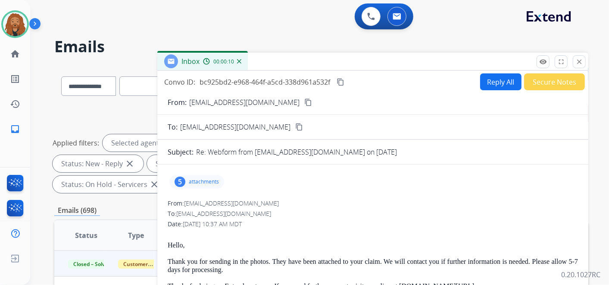
click at [499, 81] on button "Reply All" at bounding box center [500, 81] width 41 height 17
select select "**********"
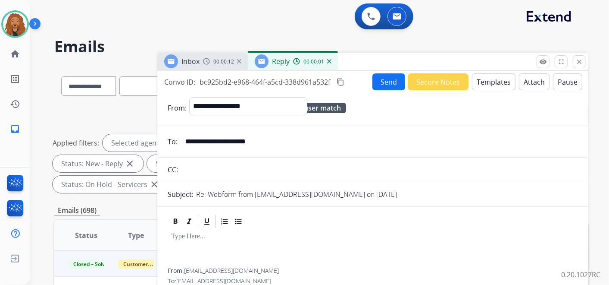
click at [482, 82] on button "Templates" at bounding box center [494, 81] width 44 height 17
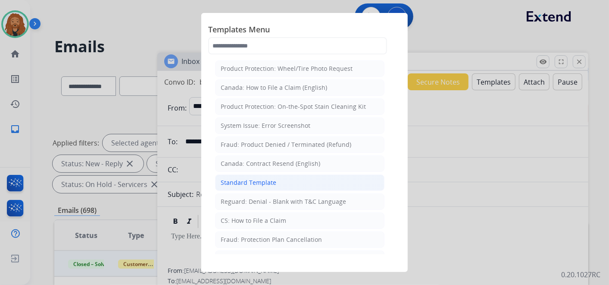
click at [290, 183] on li "Standard Template" at bounding box center [299, 182] width 169 height 16
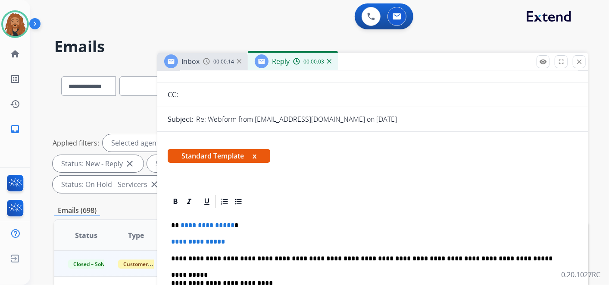
scroll to position [144, 0]
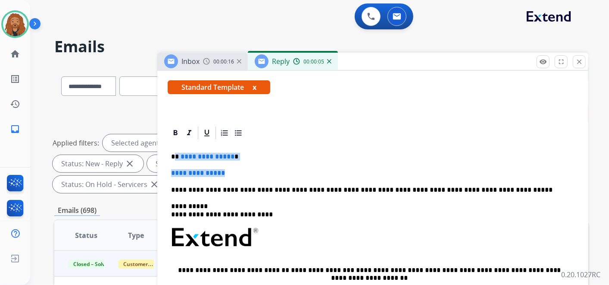
drag, startPoint x: 234, startPoint y: 175, endPoint x: 174, endPoint y: 155, distance: 63.0
click at [174, 155] on div "**********" at bounding box center [373, 261] width 410 height 241
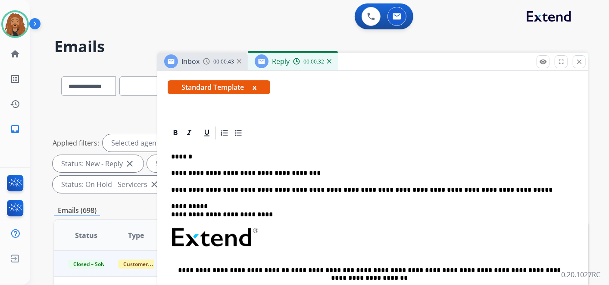
click at [249, 171] on p "**********" at bounding box center [369, 173] width 397 height 8
click at [309, 169] on p "**********" at bounding box center [369, 173] width 397 height 8
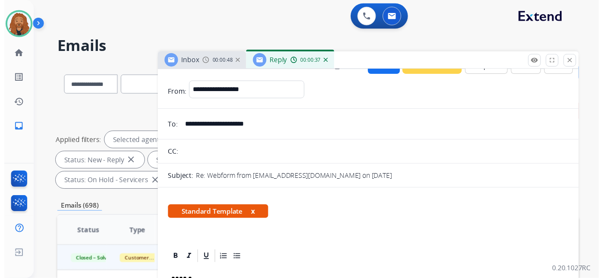
scroll to position [0, 0]
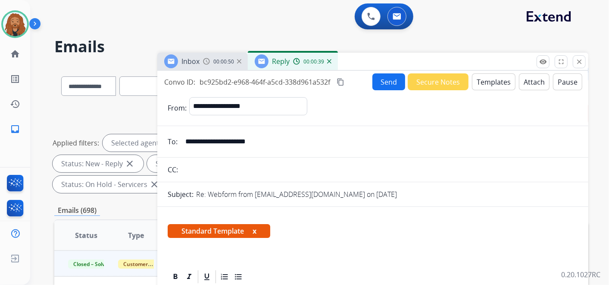
click at [342, 80] on mat-icon "content_copy" at bounding box center [341, 82] width 8 height 8
click at [382, 81] on button "Send" at bounding box center [388, 81] width 33 height 17
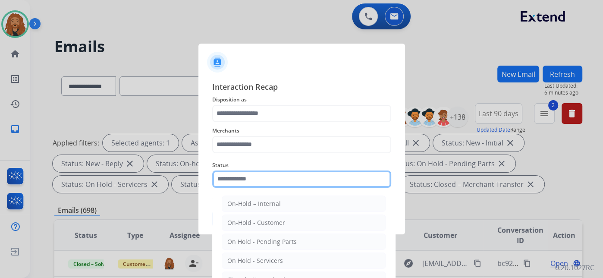
click at [271, 179] on input "text" at bounding box center [301, 178] width 179 height 17
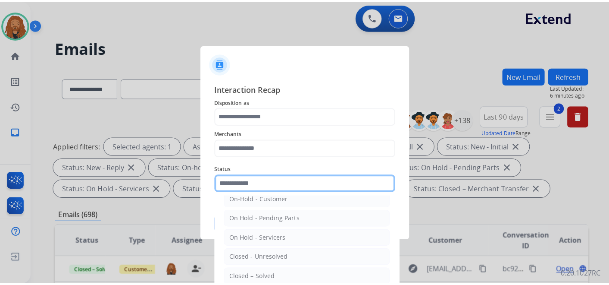
scroll to position [49, 0]
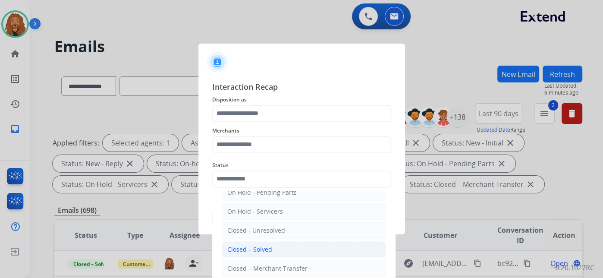
drag, startPoint x: 252, startPoint y: 247, endPoint x: 242, endPoint y: 135, distance: 112.1
click at [251, 246] on div "Closed – Solved" at bounding box center [249, 249] width 45 height 9
type input "**********"
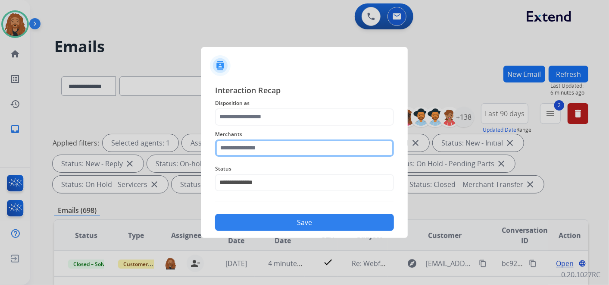
click at [237, 147] on input "text" at bounding box center [304, 147] width 179 height 17
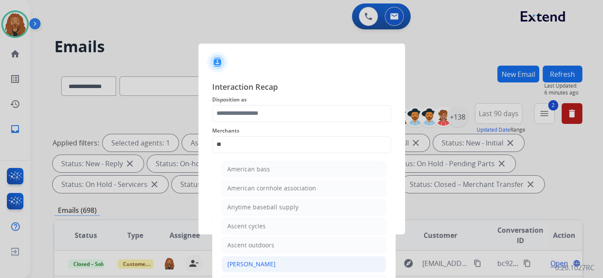
click at [244, 263] on div "[PERSON_NAME]" at bounding box center [251, 264] width 48 height 9
type input "**********"
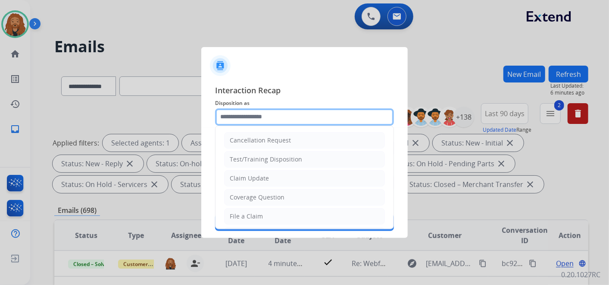
click at [266, 116] on input "text" at bounding box center [304, 116] width 179 height 17
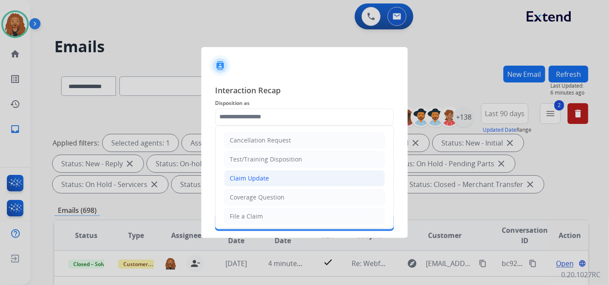
click at [250, 176] on div "Claim Update" at bounding box center [249, 178] width 39 height 9
type input "**********"
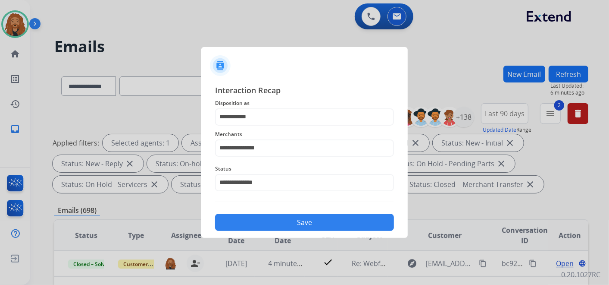
click at [256, 216] on button "Save" at bounding box center [304, 221] width 179 height 17
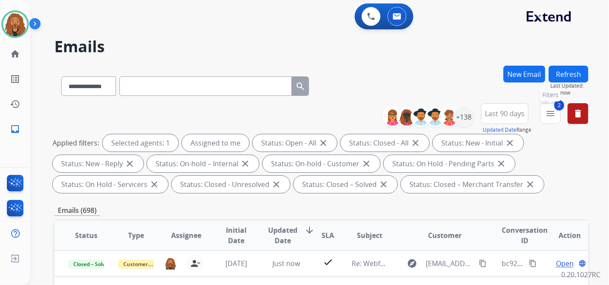
drag, startPoint x: 551, startPoint y: 111, endPoint x: 545, endPoint y: 126, distance: 16.0
click at [551, 111] on mat-icon "menu" at bounding box center [550, 113] width 10 height 10
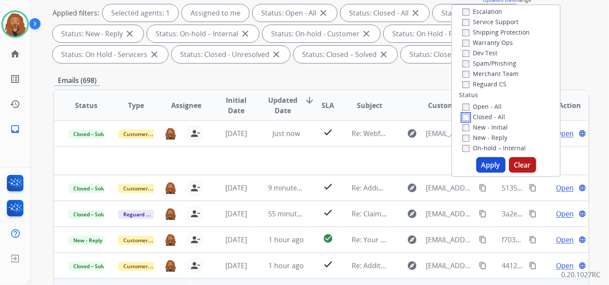
scroll to position [239, 0]
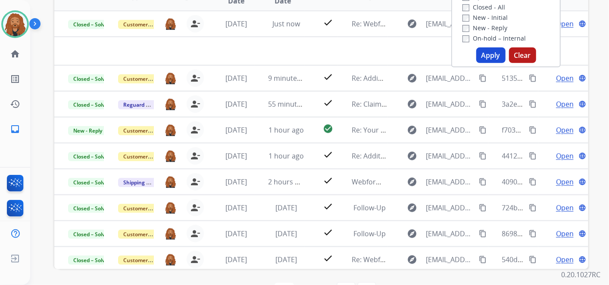
click at [493, 53] on button "Apply" at bounding box center [490, 55] width 29 height 16
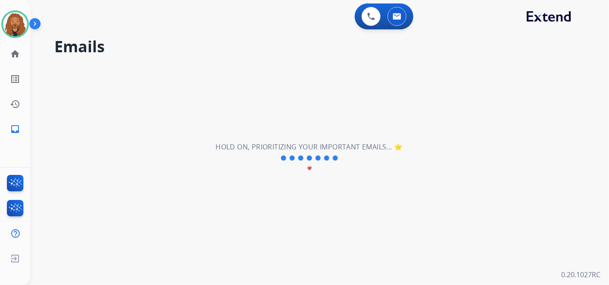
scroll to position [0, 0]
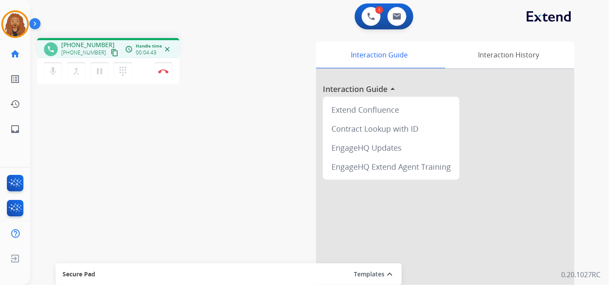
click at [111, 54] on mat-icon "content_copy" at bounding box center [115, 53] width 8 height 8
click at [111, 52] on mat-icon "content_copy" at bounding box center [115, 53] width 8 height 8
click at [399, 21] on button at bounding box center [397, 16] width 19 height 19
select select "**********"
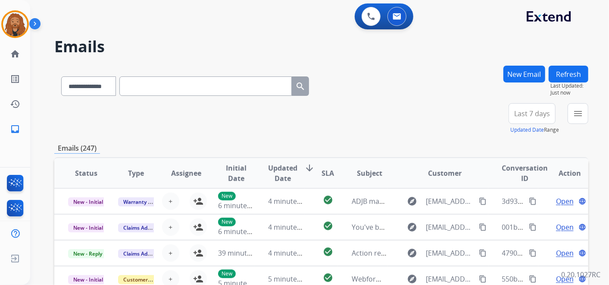
click at [183, 86] on input "text" at bounding box center [205, 85] width 172 height 19
paste input "**********"
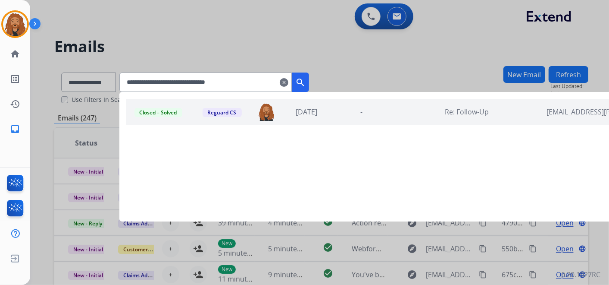
type input "**********"
click at [371, 118] on div "Closed – Solved Reguard CS dominique.collins@mcibpo.com 1 week ago - Re: Follow…" at bounding box center [391, 112] width 530 height 26
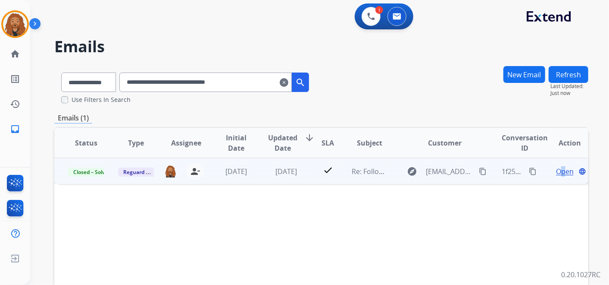
click at [557, 172] on span "Open" at bounding box center [565, 171] width 18 height 10
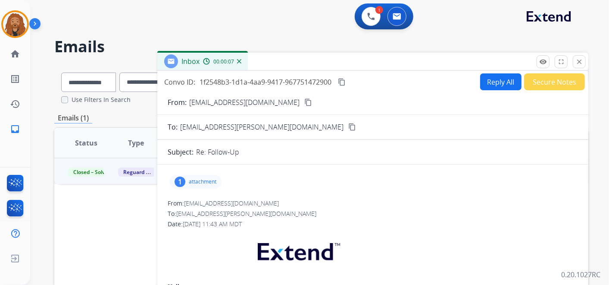
click at [188, 178] on div "1 attachment" at bounding box center [195, 182] width 52 height 14
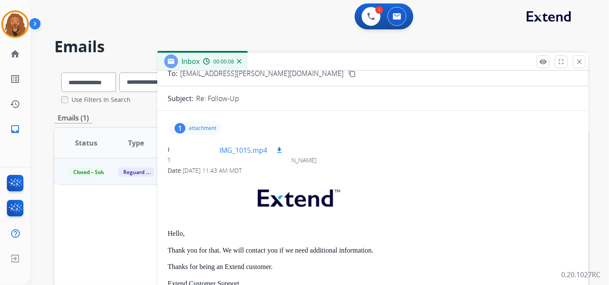
scroll to position [96, 0]
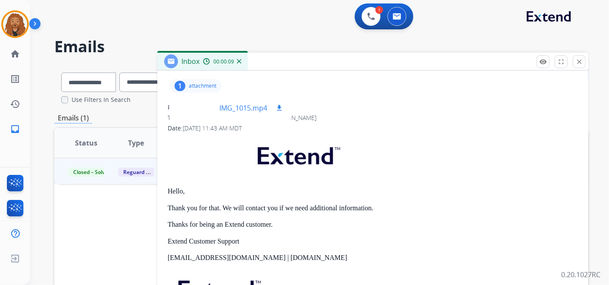
click at [239, 108] on p "IMG_1015.mp4" at bounding box center [243, 108] width 48 height 10
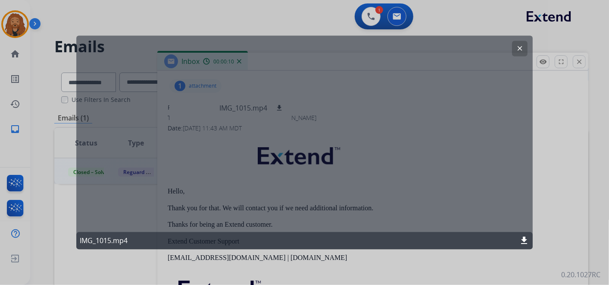
click at [518, 47] on mat-icon "clear" at bounding box center [520, 49] width 8 height 8
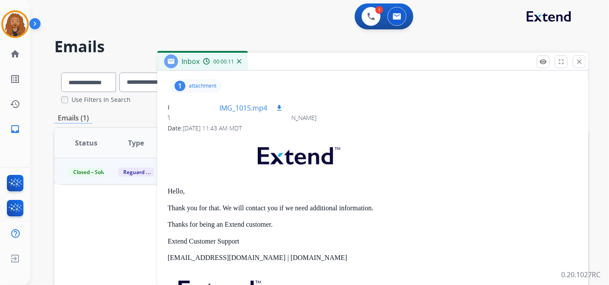
click at [277, 111] on button "download" at bounding box center [279, 108] width 10 height 10
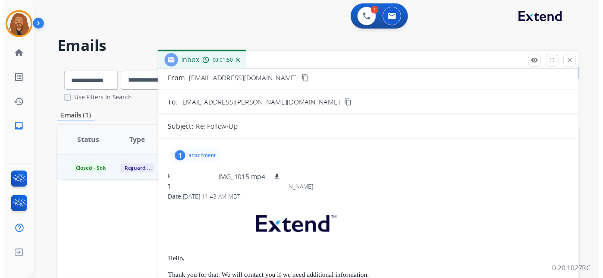
scroll to position [0, 0]
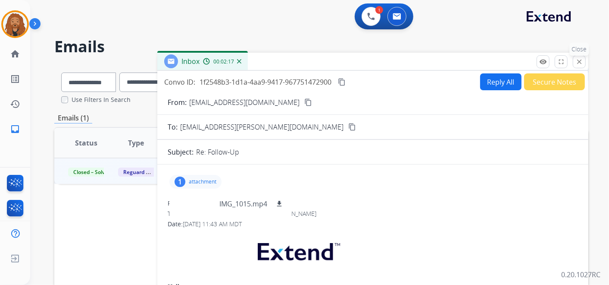
click at [581, 60] on mat-icon "close" at bounding box center [580, 62] width 8 height 8
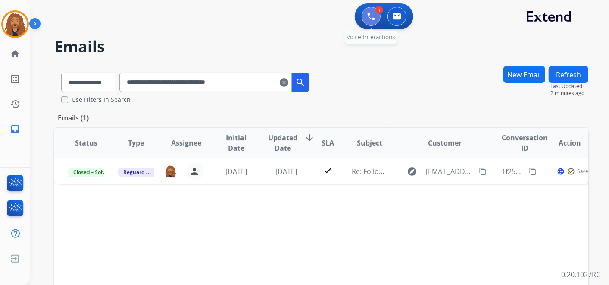
click at [366, 18] on button at bounding box center [371, 16] width 19 height 19
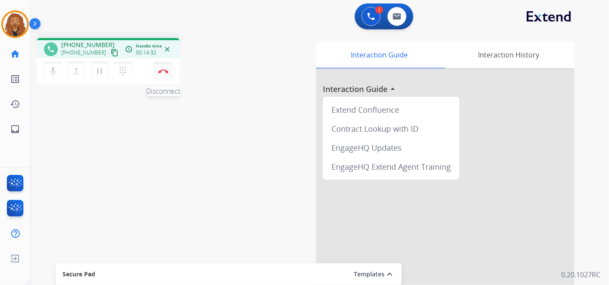
click at [162, 72] on img at bounding box center [163, 71] width 10 height 4
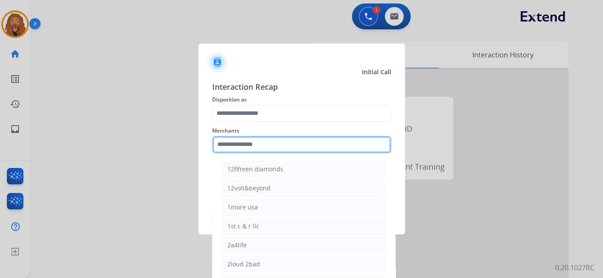
click at [265, 151] on input "text" at bounding box center [301, 144] width 179 height 17
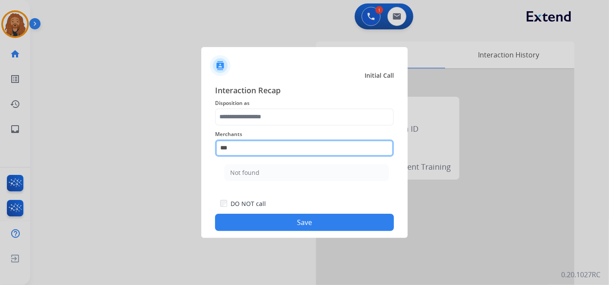
drag, startPoint x: 237, startPoint y: 151, endPoint x: 210, endPoint y: 141, distance: 28.5
click at [210, 141] on div "Interaction Recap Disposition as Merchants *** Not found Secure Pad Add secure …" at bounding box center [304, 157] width 206 height 161
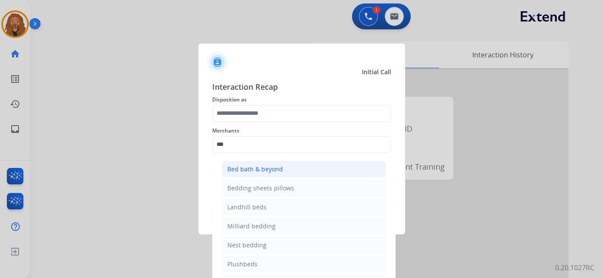
click at [247, 169] on div "Bed bath & beyond" at bounding box center [255, 169] width 56 height 9
type input "**********"
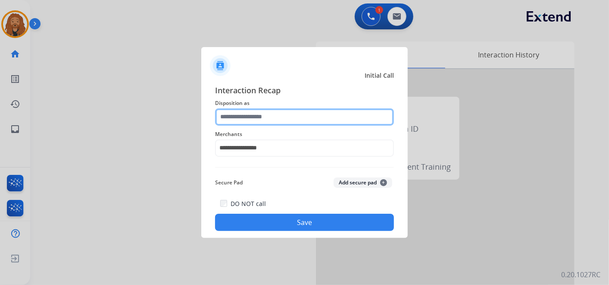
click at [247, 118] on input "text" at bounding box center [304, 116] width 179 height 17
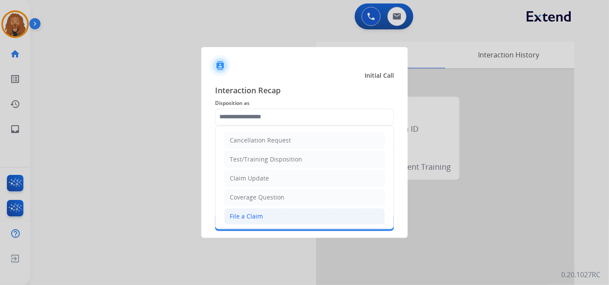
click at [266, 213] on li "File a Claim" at bounding box center [304, 216] width 161 height 16
type input "**********"
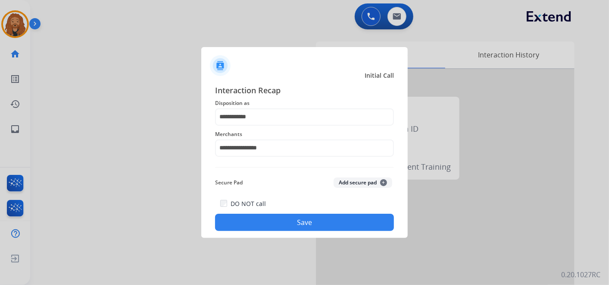
click at [282, 222] on button "Save" at bounding box center [304, 221] width 179 height 17
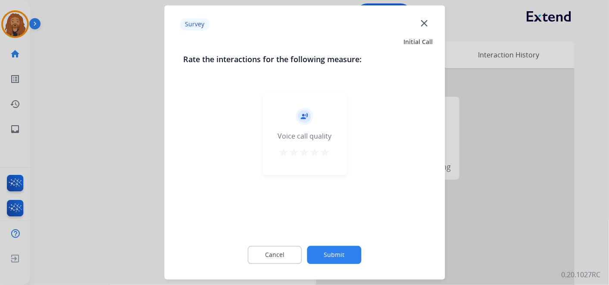
click at [329, 153] on mat-icon "star" at bounding box center [325, 152] width 10 height 10
click at [329, 259] on button "Submit" at bounding box center [334, 255] width 54 height 18
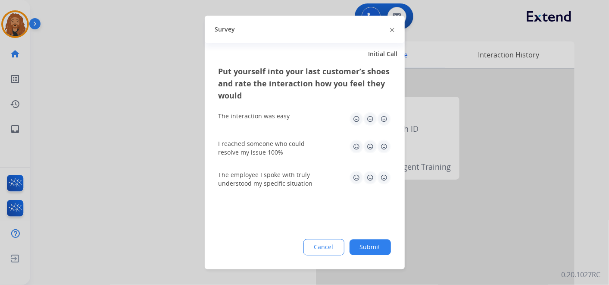
drag, startPoint x: 384, startPoint y: 173, endPoint x: 381, endPoint y: 161, distance: 12.8
click at [384, 173] on img at bounding box center [384, 178] width 14 height 14
click at [382, 146] on img at bounding box center [384, 147] width 14 height 14
click at [381, 114] on img at bounding box center [384, 119] width 14 height 14
click at [367, 240] on button "Submit" at bounding box center [370, 247] width 41 height 16
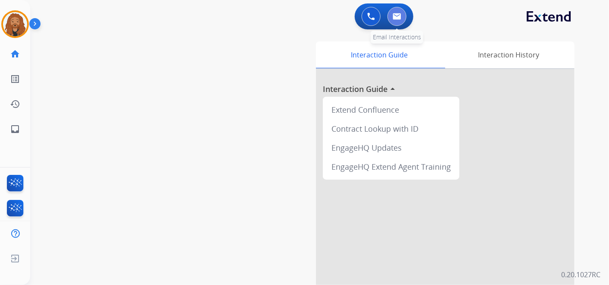
click at [395, 21] on button at bounding box center [397, 16] width 19 height 19
select select "**********"
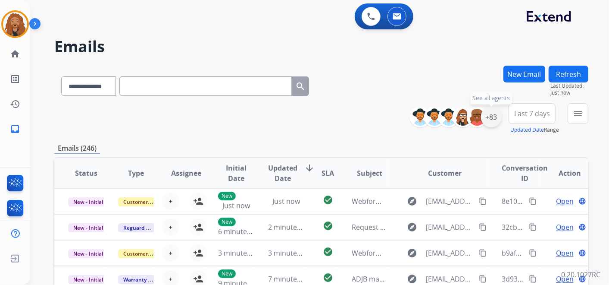
click at [491, 119] on div "+83" at bounding box center [491, 116] width 21 height 21
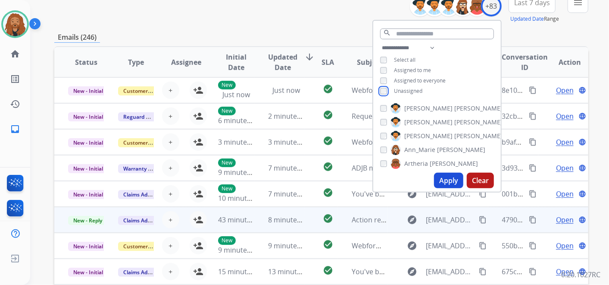
scroll to position [191, 0]
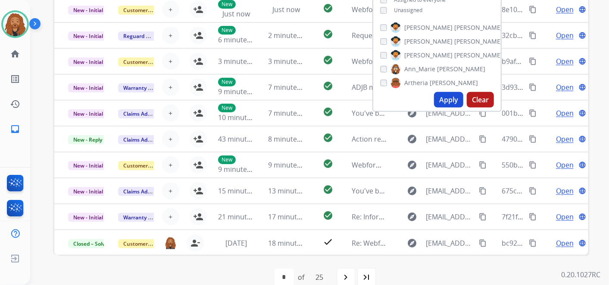
click at [451, 100] on button "Apply" at bounding box center [448, 100] width 29 height 16
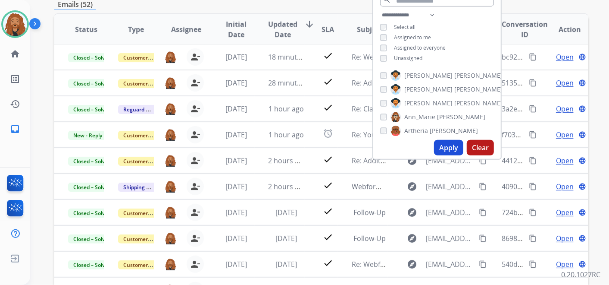
scroll to position [48, 0]
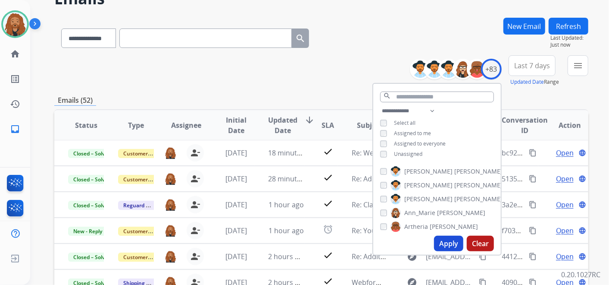
click at [522, 70] on button "Last 7 days" at bounding box center [532, 65] width 47 height 21
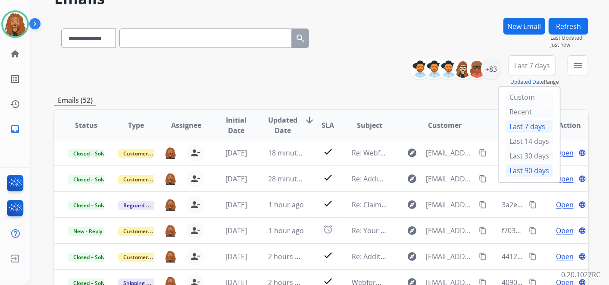
click at [511, 174] on div "Last 90 days" at bounding box center [529, 170] width 47 height 13
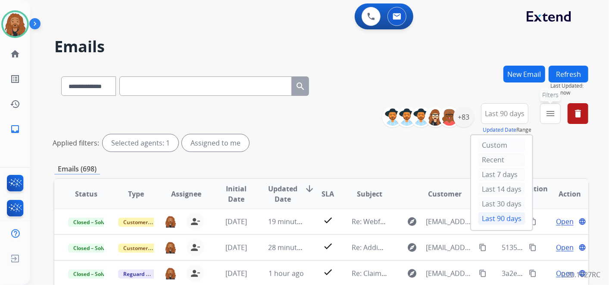
click at [547, 118] on button "menu Filters" at bounding box center [550, 113] width 21 height 21
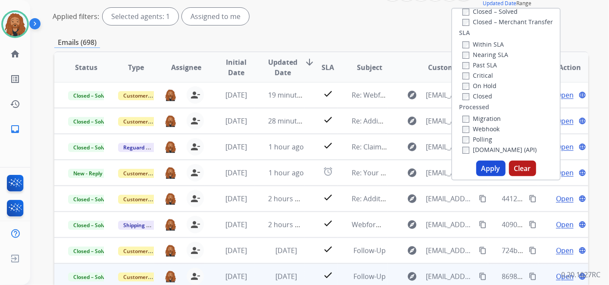
scroll to position [191, 0]
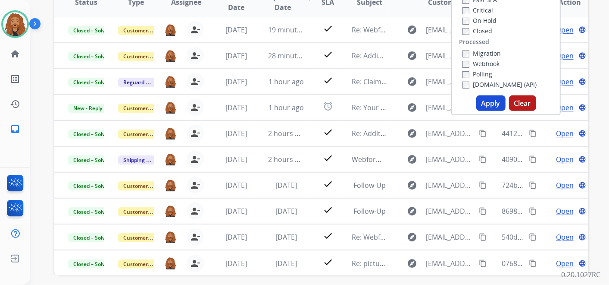
click at [493, 107] on button "Apply" at bounding box center [490, 103] width 29 height 16
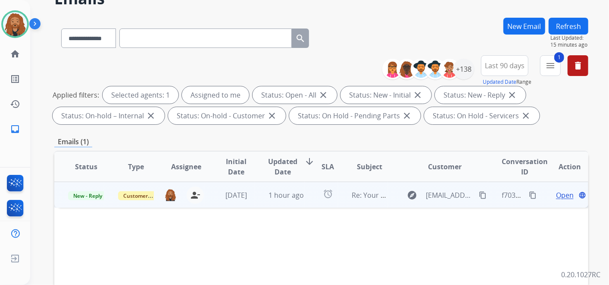
scroll to position [0, 0]
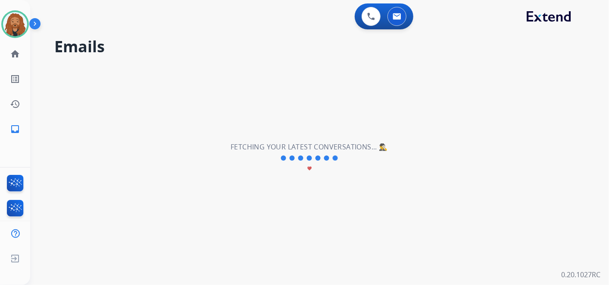
click at [557, 191] on div "**********" at bounding box center [309, 157] width 558 height 253
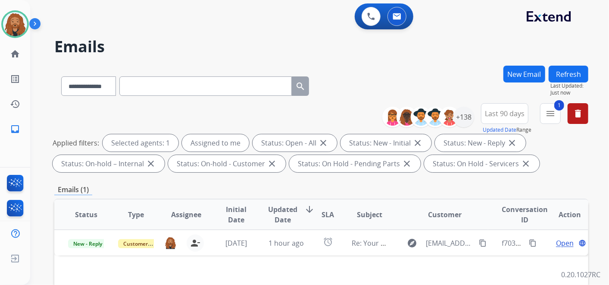
scroll to position [96, 0]
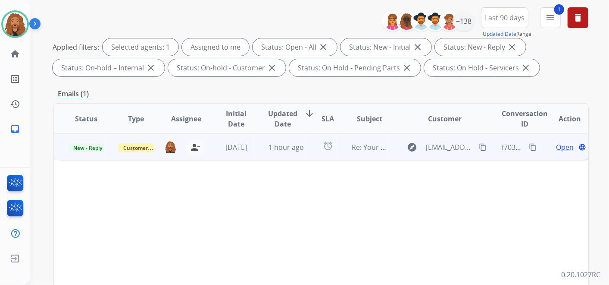
click at [561, 148] on span "Open" at bounding box center [565, 147] width 18 height 10
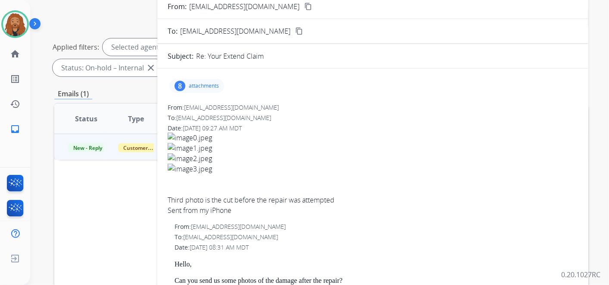
scroll to position [0, 0]
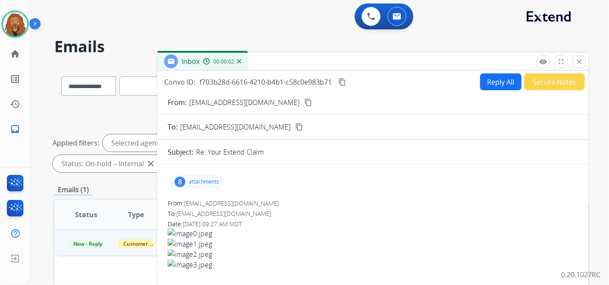
click at [211, 181] on p "attachments" at bounding box center [204, 181] width 30 height 7
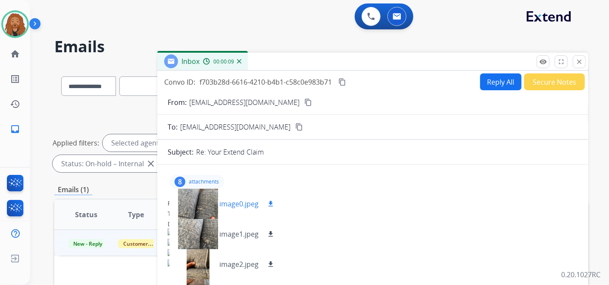
click at [237, 206] on p "image0.jpeg" at bounding box center [238, 203] width 39 height 10
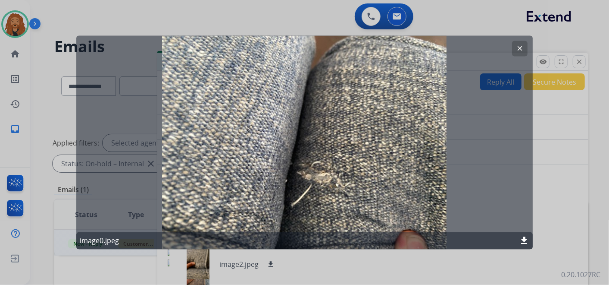
click at [517, 50] on mat-icon "clear" at bounding box center [520, 49] width 8 height 8
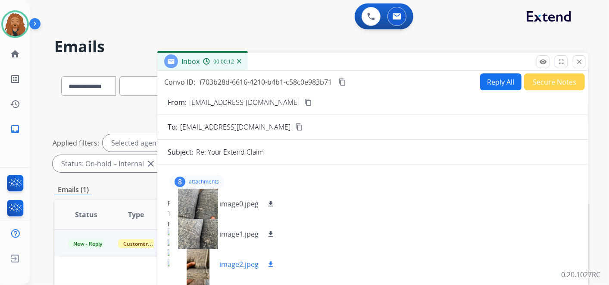
click at [239, 265] on p "image2.jpeg" at bounding box center [238, 264] width 39 height 10
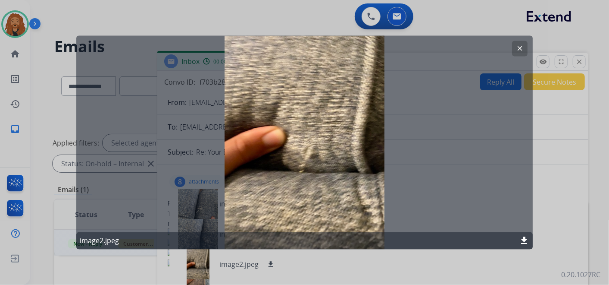
click at [519, 46] on mat-icon "clear" at bounding box center [520, 49] width 8 height 8
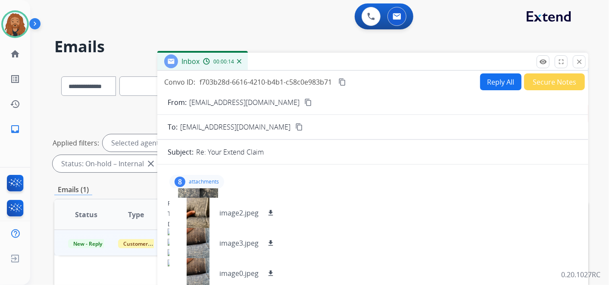
scroll to position [96, 0]
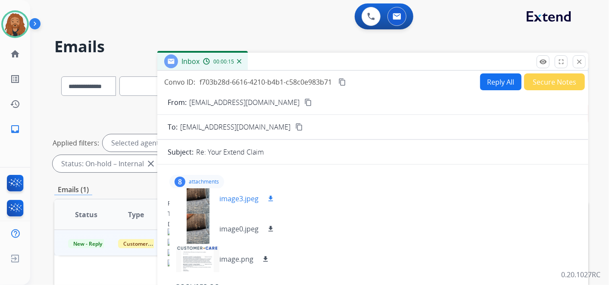
click at [234, 197] on p "image3.jpeg" at bounding box center [238, 198] width 39 height 10
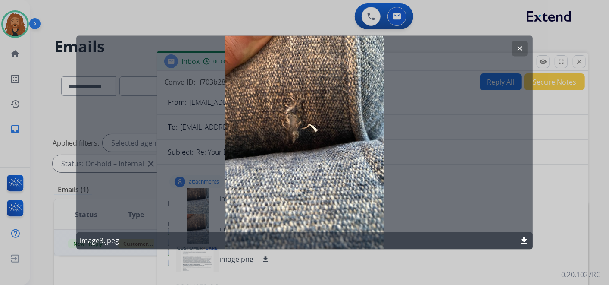
drag, startPoint x: 525, startPoint y: 45, endPoint x: 461, endPoint y: 85, distance: 75.4
click at [525, 46] on button "clear" at bounding box center [520, 49] width 16 height 16
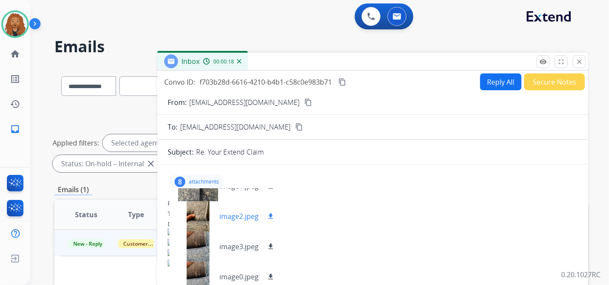
scroll to position [0, 0]
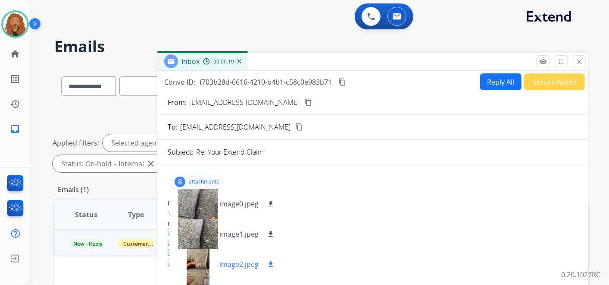
click at [238, 270] on div "image2.jpeg download" at bounding box center [225, 264] width 113 height 30
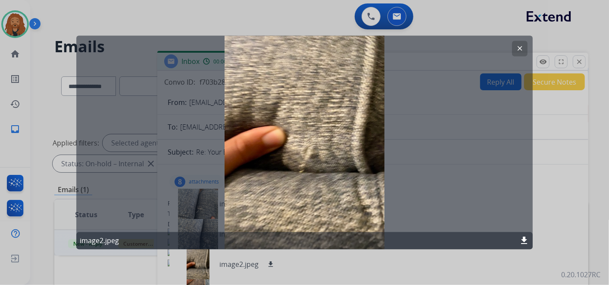
click at [522, 48] on mat-icon "clear" at bounding box center [520, 49] width 8 height 8
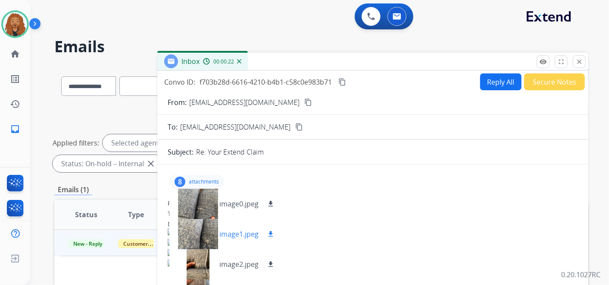
click at [241, 228] on p "image1.jpeg" at bounding box center [238, 233] width 39 height 10
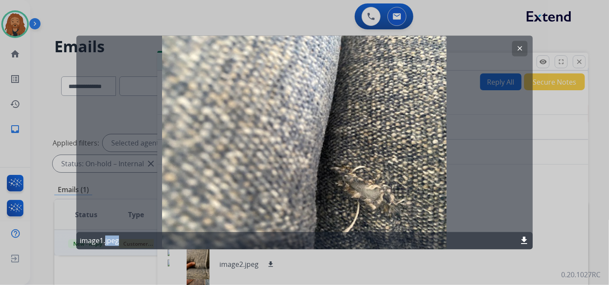
click at [519, 48] on mat-icon "clear" at bounding box center [520, 49] width 8 height 8
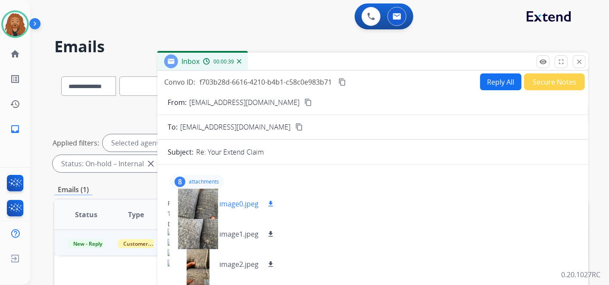
click at [219, 196] on div "image0.jpeg download" at bounding box center [225, 203] width 113 height 30
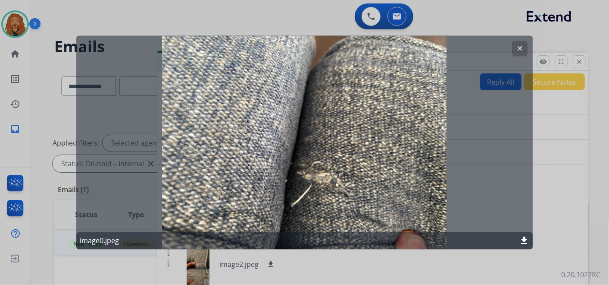
click at [521, 47] on mat-icon "clear" at bounding box center [520, 49] width 8 height 8
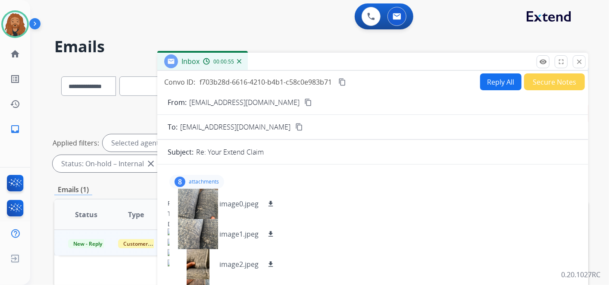
click at [304, 101] on mat-icon "content_copy" at bounding box center [308, 102] width 8 height 8
click at [209, 175] on div "8 attachments image0.jpeg download image1.jpeg download image2.jpeg download im…" at bounding box center [196, 182] width 55 height 14
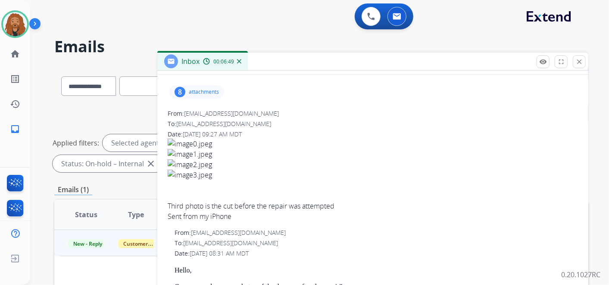
scroll to position [96, 0]
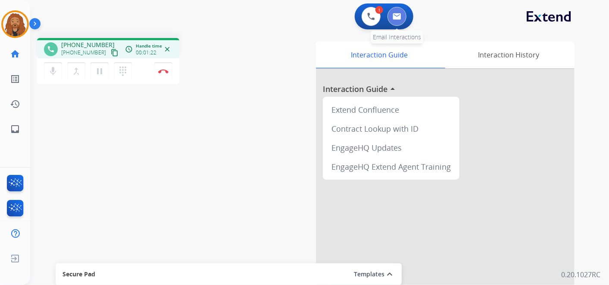
click at [397, 13] on img at bounding box center [397, 16] width 9 height 7
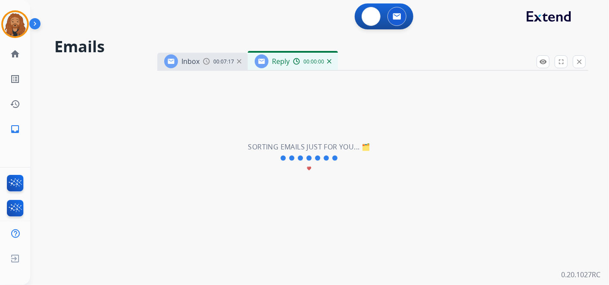
select select "**********"
click at [378, 12] on button at bounding box center [371, 16] width 19 height 19
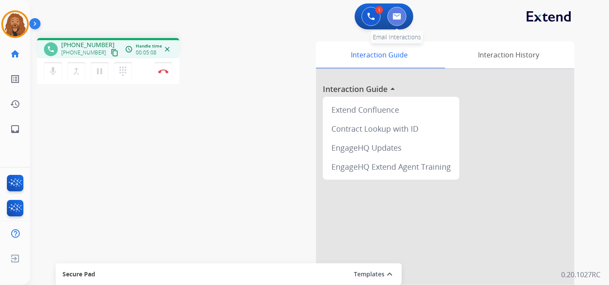
click at [400, 15] on img at bounding box center [397, 16] width 9 height 7
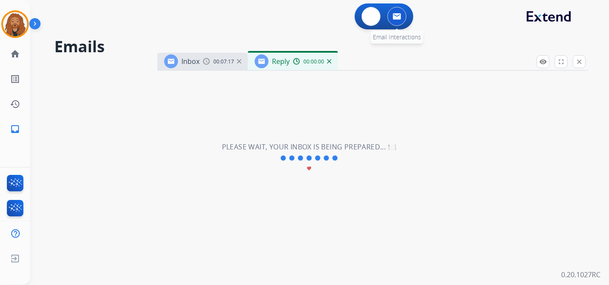
select select "**********"
click at [372, 23] on button at bounding box center [371, 16] width 19 height 19
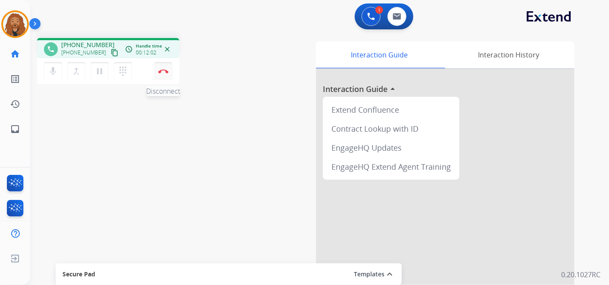
click at [165, 71] on img at bounding box center [163, 71] width 10 height 4
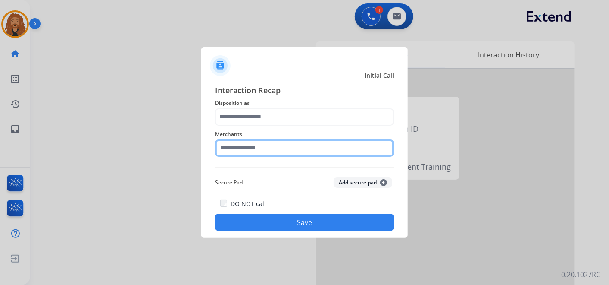
click at [283, 147] on input "text" at bounding box center [304, 147] width 179 height 17
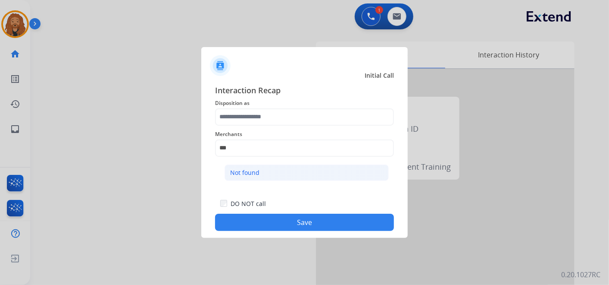
click at [254, 169] on div "Not found" at bounding box center [244, 172] width 29 height 9
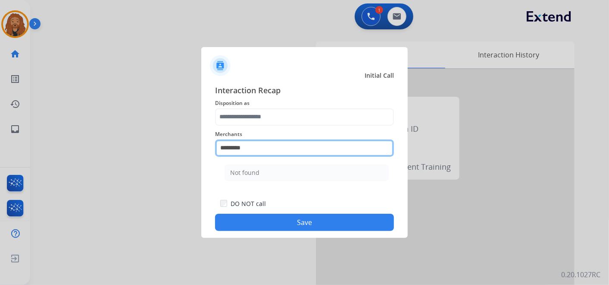
drag, startPoint x: 255, startPoint y: 141, endPoint x: 95, endPoint y: 123, distance: 160.5
click at [0, 123] on app-contact-recap-modal "Initial Call Interaction Recap Disposition as Merchants ********* Not found Sec…" at bounding box center [0, 142] width 0 height 285
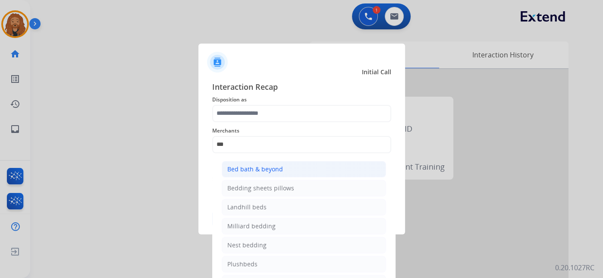
drag, startPoint x: 293, startPoint y: 175, endPoint x: 274, endPoint y: 149, distance: 31.7
click at [293, 175] on li "Bed bath & beyond" at bounding box center [304, 169] width 164 height 16
type input "**********"
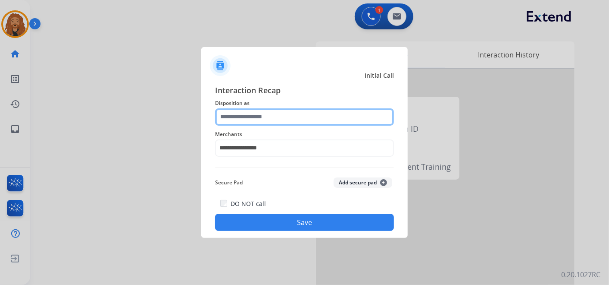
click at [257, 118] on input "text" at bounding box center [304, 116] width 179 height 17
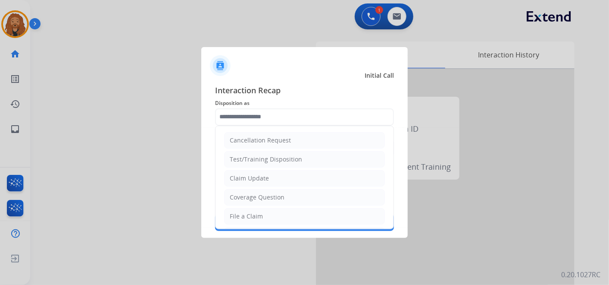
click at [240, 209] on li "File a Claim" at bounding box center [304, 216] width 161 height 16
type input "**********"
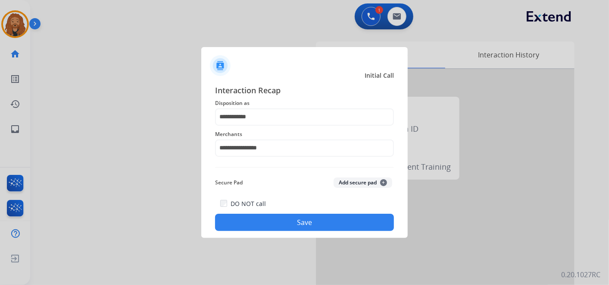
click at [252, 223] on button "Save" at bounding box center [304, 221] width 179 height 17
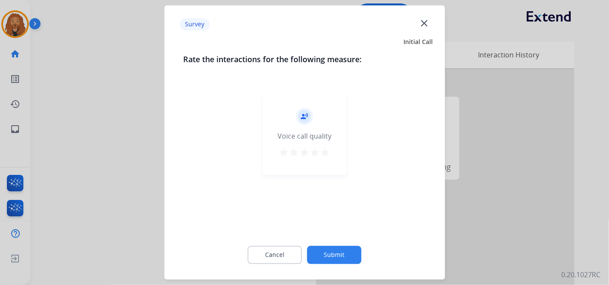
click at [323, 150] on mat-icon "star" at bounding box center [325, 152] width 10 height 10
click at [322, 261] on button "Submit" at bounding box center [334, 255] width 54 height 18
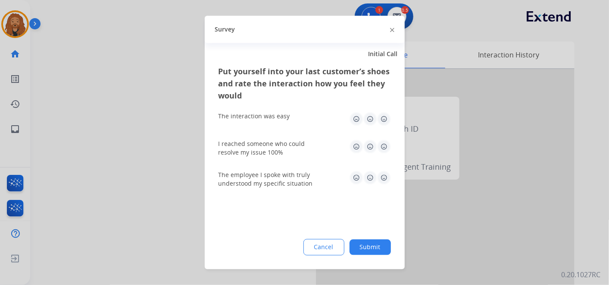
click at [386, 173] on img at bounding box center [384, 178] width 14 height 14
click at [385, 136] on div "I reached someone who could resolve my issue 100%" at bounding box center [305, 148] width 172 height 31
click at [384, 110] on div "The interaction was easy" at bounding box center [305, 119] width 172 height 28
click at [383, 121] on img at bounding box center [384, 119] width 14 height 14
drag, startPoint x: 383, startPoint y: 144, endPoint x: 385, endPoint y: 161, distance: 17.9
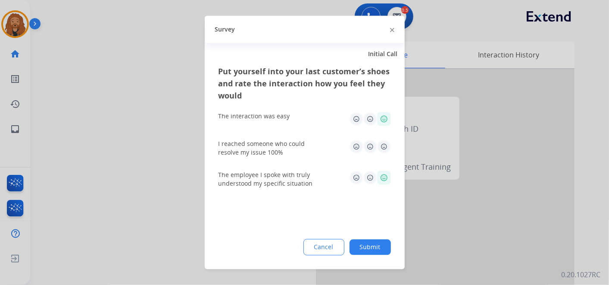
click at [384, 144] on img at bounding box center [384, 147] width 14 height 14
drag, startPoint x: 375, startPoint y: 244, endPoint x: 373, endPoint y: 235, distance: 9.1
click at [375, 242] on button "Submit" at bounding box center [370, 247] width 41 height 16
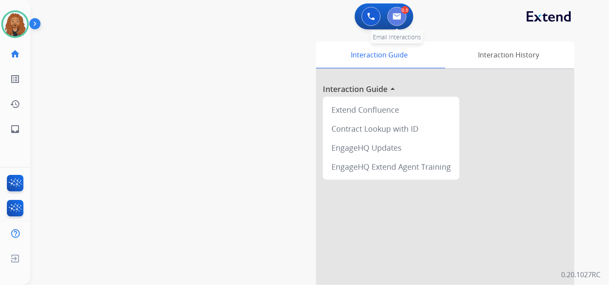
click at [394, 19] on img at bounding box center [397, 16] width 9 height 7
select select "**********"
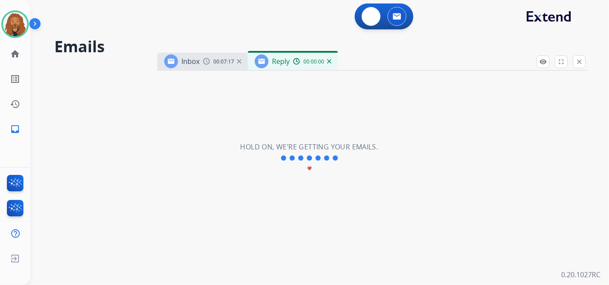
select select "**********"
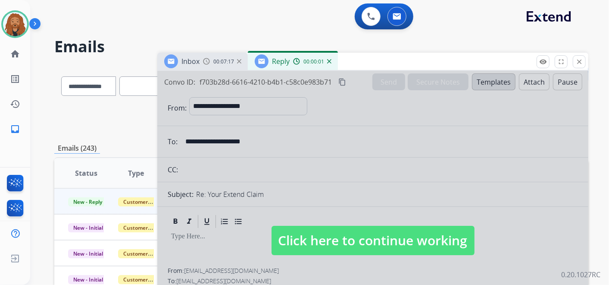
click at [294, 243] on span "Click here to continue working" at bounding box center [373, 239] width 203 height 29
select select
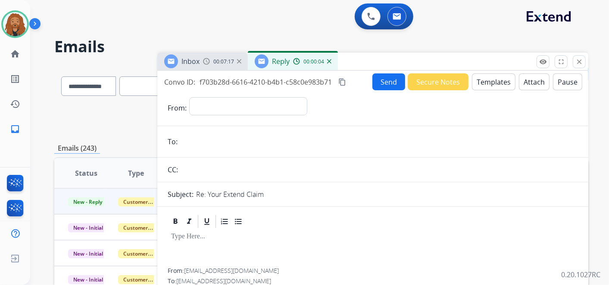
click at [330, 61] on img at bounding box center [329, 61] width 4 height 4
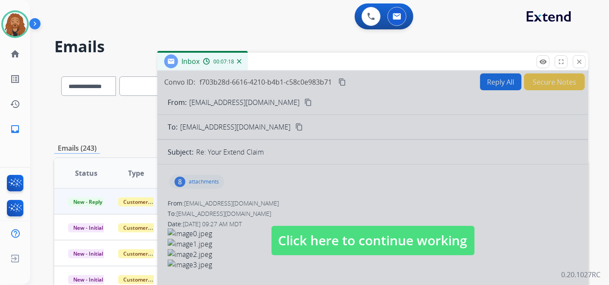
click at [316, 239] on span "Click here to continue working" at bounding box center [373, 239] width 203 height 29
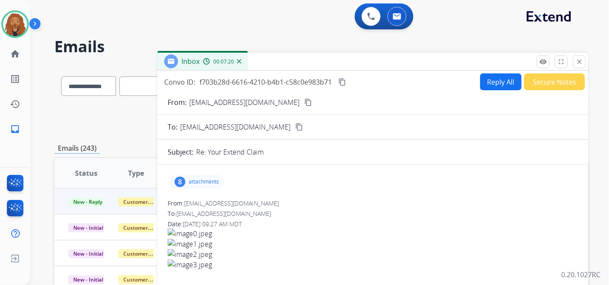
click at [344, 84] on mat-icon "content_copy" at bounding box center [342, 82] width 8 height 8
click at [206, 183] on p "attachments" at bounding box center [204, 181] width 30 height 7
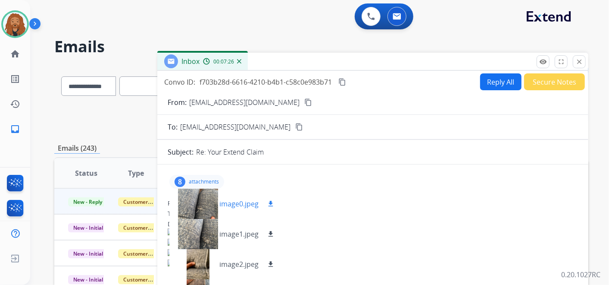
click at [269, 202] on mat-icon "download" at bounding box center [271, 204] width 8 height 8
click at [269, 231] on mat-icon "download" at bounding box center [271, 234] width 8 height 8
drag, startPoint x: 331, startPoint y: 154, endPoint x: 244, endPoint y: 173, distance: 88.7
click at [330, 153] on div "Re: Your Extend Claim" at bounding box center [387, 152] width 382 height 10
drag, startPoint x: 210, startPoint y: 183, endPoint x: 219, endPoint y: 178, distance: 9.6
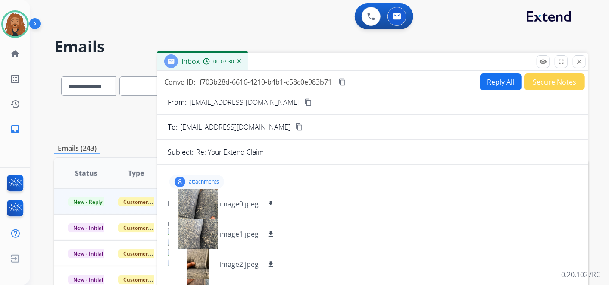
click at [211, 183] on p "attachments" at bounding box center [204, 181] width 30 height 7
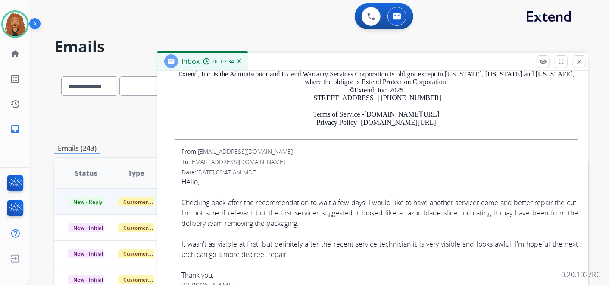
scroll to position [431, 0]
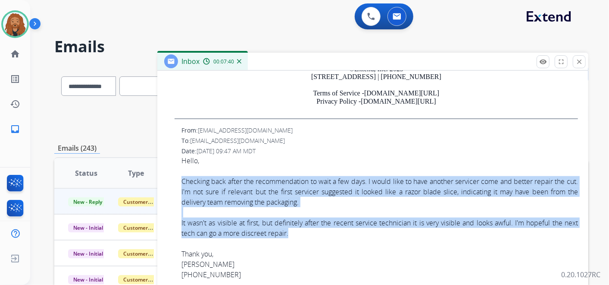
drag, startPoint x: 181, startPoint y: 181, endPoint x: 302, endPoint y: 235, distance: 132.4
click at [302, 235] on div "Hello, Checking back after the recommendation to wait a few days. I would like …" at bounding box center [379, 217] width 397 height 124
copy div "Checking back after the recommendation to wait a few days. I would like to have…"
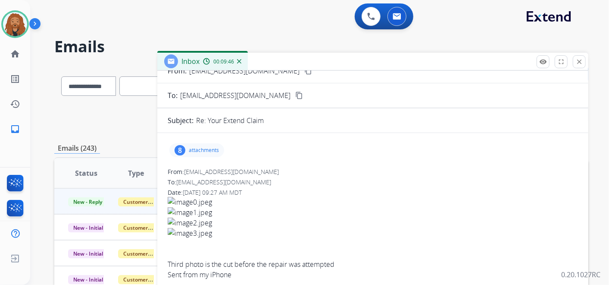
scroll to position [0, 0]
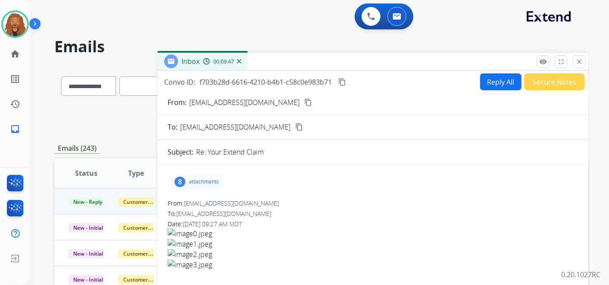
click at [497, 81] on button "Reply All" at bounding box center [500, 81] width 41 height 17
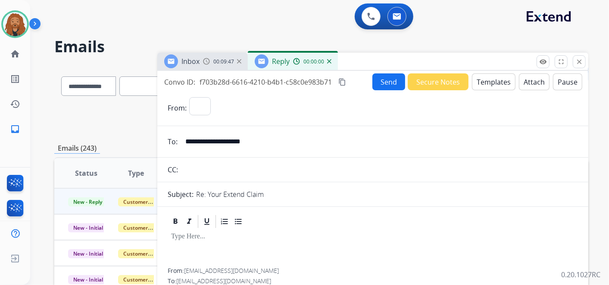
select select "**********"
click at [479, 81] on button "Templates" at bounding box center [494, 81] width 44 height 17
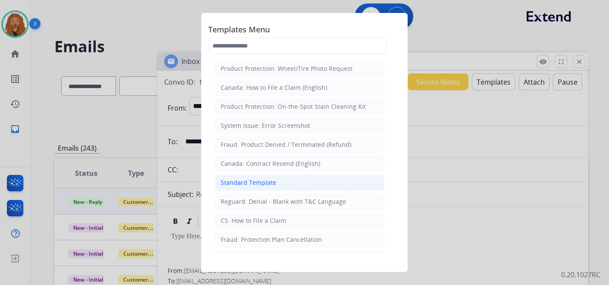
click at [253, 183] on div "Standard Template" at bounding box center [249, 182] width 56 height 9
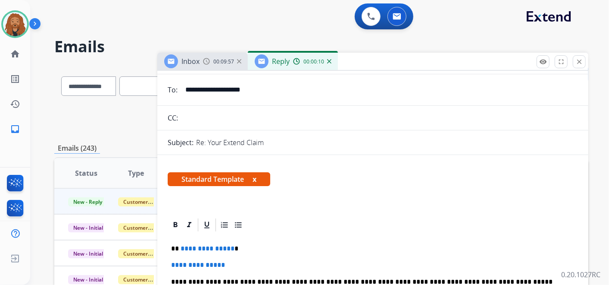
scroll to position [144, 0]
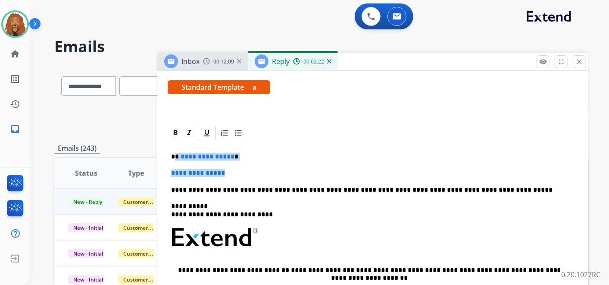
drag, startPoint x: 236, startPoint y: 172, endPoint x: 176, endPoint y: 155, distance: 62.2
click at [176, 155] on div "**********" at bounding box center [373, 261] width 410 height 241
click at [175, 175] on p at bounding box center [369, 173] width 397 height 8
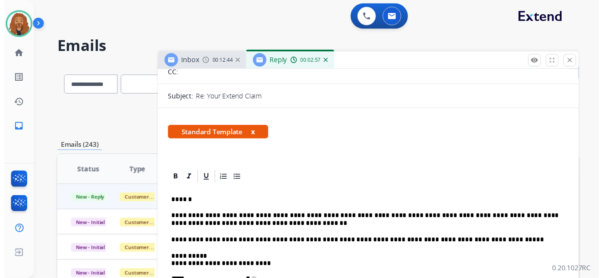
scroll to position [0, 0]
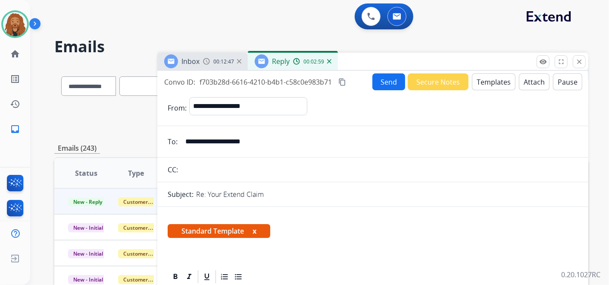
click at [383, 88] on button "Send" at bounding box center [388, 81] width 33 height 17
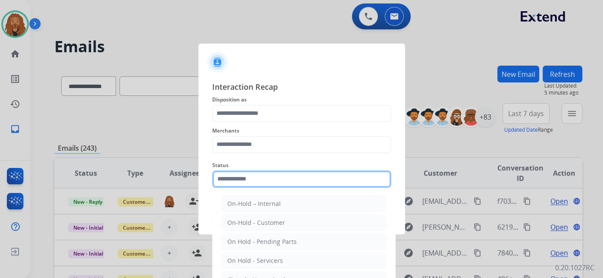
click at [230, 188] on div "Status On-Hold – Internal On-Hold - Customer On Hold - Pending Parts On Hold - …" at bounding box center [301, 173] width 179 height 34
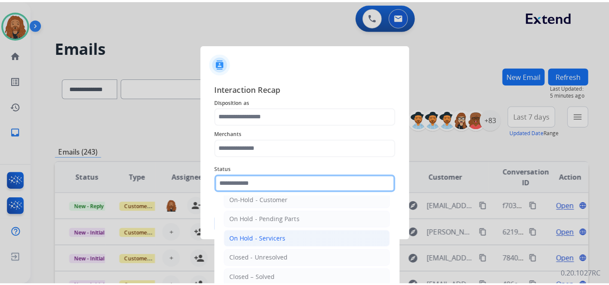
scroll to position [49, 0]
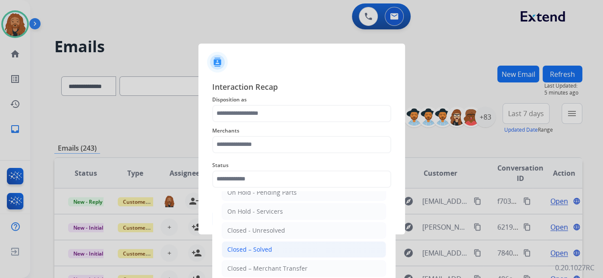
click at [263, 242] on li "Closed – Solved" at bounding box center [304, 249] width 164 height 16
type input "**********"
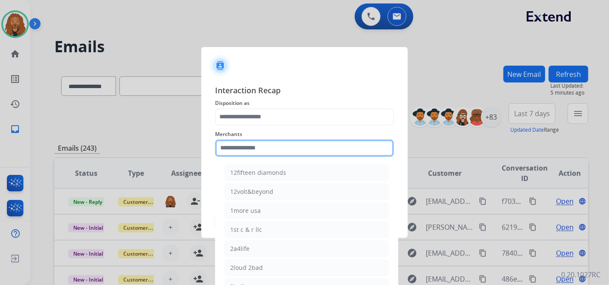
click at [261, 139] on input "text" at bounding box center [304, 147] width 179 height 17
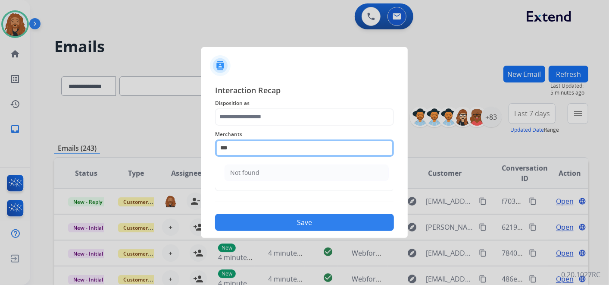
type input "***"
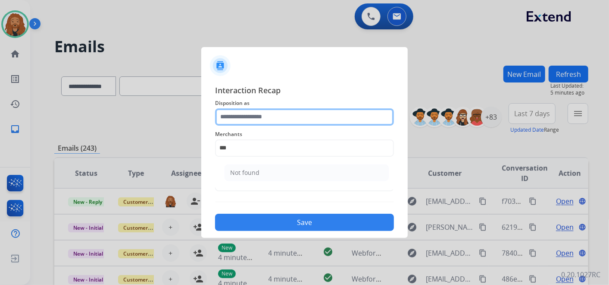
click at [258, 122] on input "text" at bounding box center [304, 116] width 179 height 17
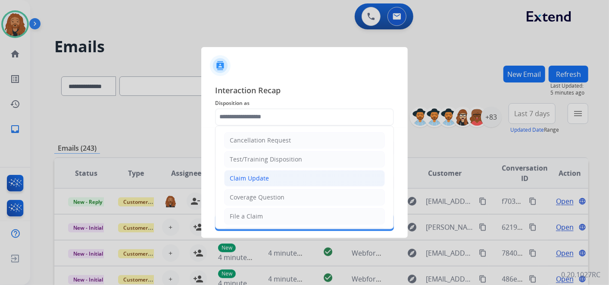
click at [250, 176] on div "Claim Update" at bounding box center [249, 178] width 39 height 9
type input "**********"
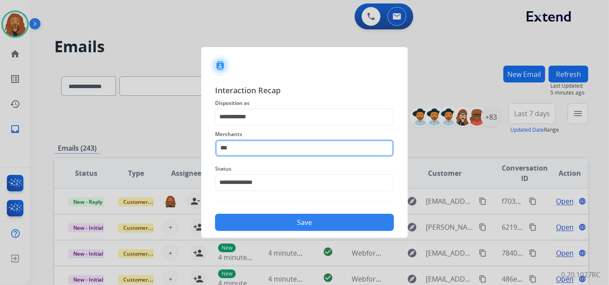
click at [249, 144] on input "***" at bounding box center [304, 147] width 179 height 17
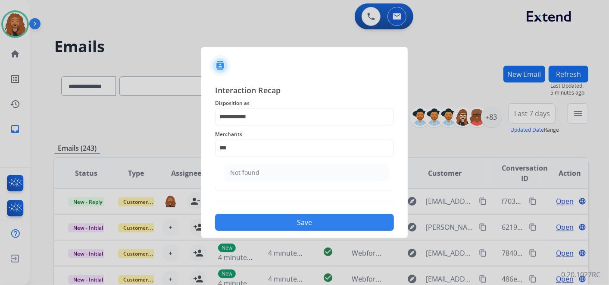
click at [243, 173] on div "Not found" at bounding box center [244, 172] width 29 height 9
type input "*********"
click at [265, 217] on button "Save" at bounding box center [304, 221] width 179 height 17
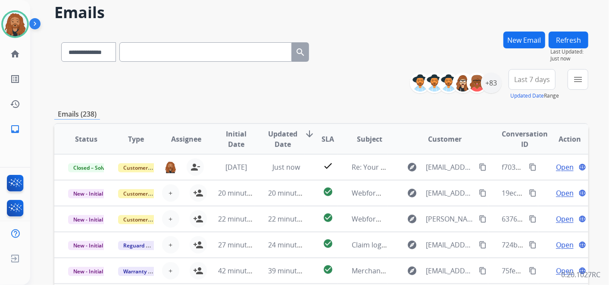
scroll to position [48, 0]
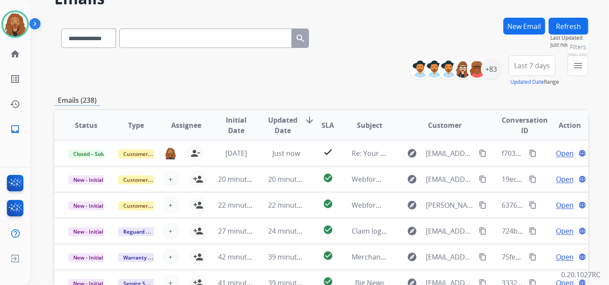
click at [579, 62] on mat-icon "menu" at bounding box center [578, 65] width 10 height 10
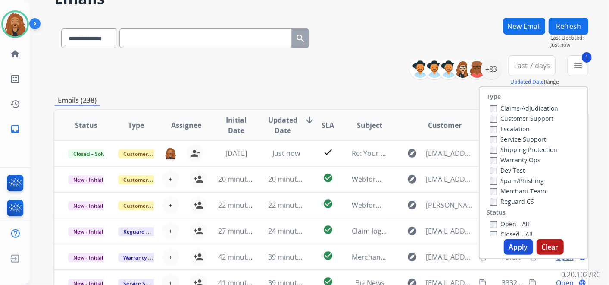
click at [507, 247] on button "Apply" at bounding box center [518, 247] width 29 height 16
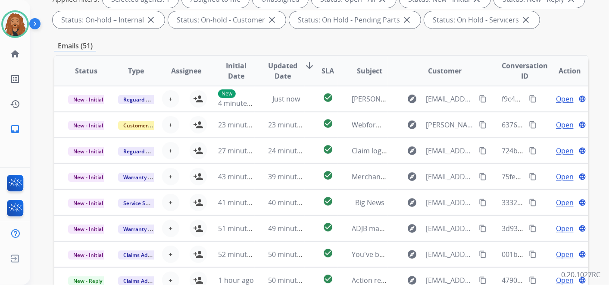
scroll to position [0, 0]
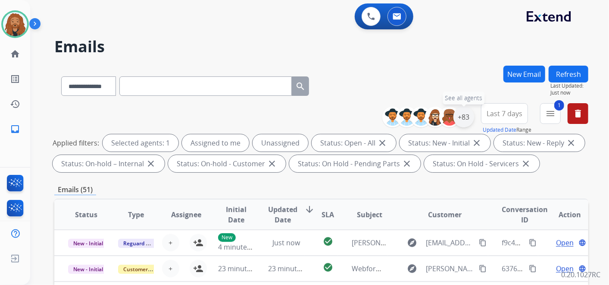
click at [460, 121] on div "+83" at bounding box center [464, 116] width 21 height 21
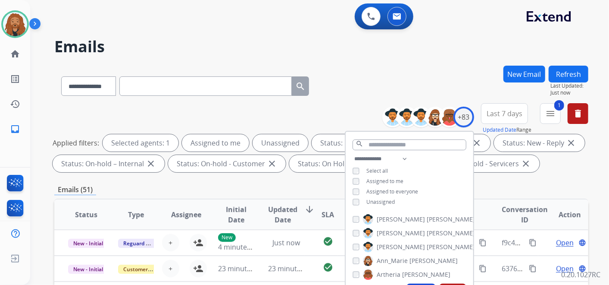
click at [351, 203] on div "**********" at bounding box center [410, 180] width 128 height 55
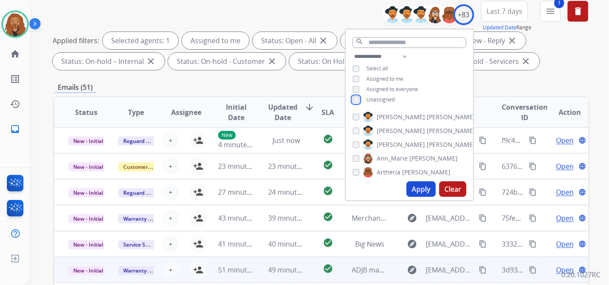
scroll to position [144, 0]
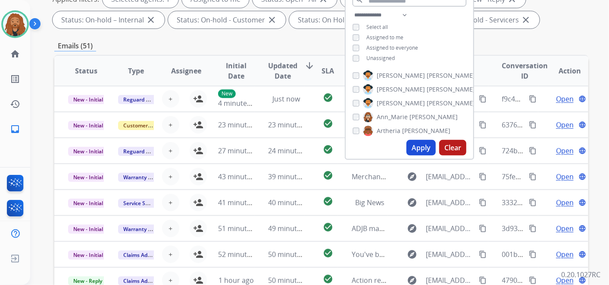
drag, startPoint x: 425, startPoint y: 147, endPoint x: 473, endPoint y: 131, distance: 51.0
click at [425, 147] on button "Apply" at bounding box center [421, 148] width 29 height 16
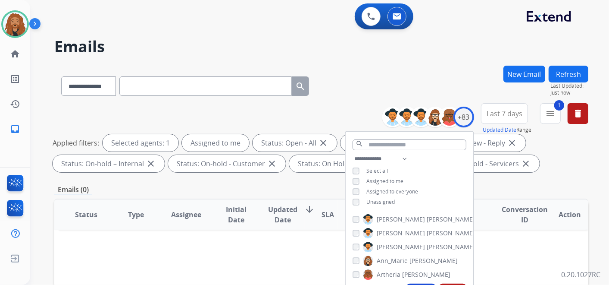
click at [493, 115] on span "Last 7 days" at bounding box center [505, 113] width 36 height 3
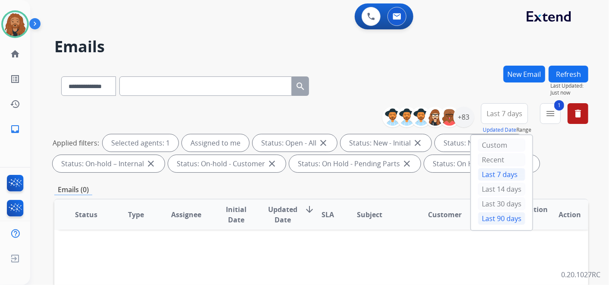
click at [485, 219] on div "Last 90 days" at bounding box center [501, 218] width 47 height 13
click at [515, 75] on button "New Email" at bounding box center [525, 74] width 42 height 17
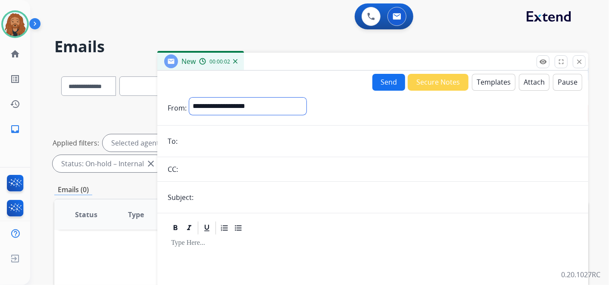
click at [220, 107] on select "**********" at bounding box center [247, 105] width 117 height 17
select select "**********"
click at [189, 97] on select "**********" at bounding box center [247, 105] width 117 height 17
click at [197, 145] on input "email" at bounding box center [379, 141] width 398 height 17
paste input "**********"
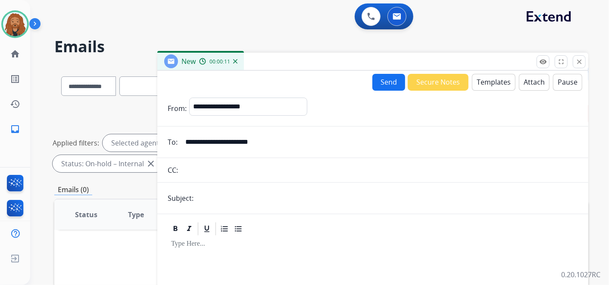
type input "**********"
click at [222, 197] on input "text" at bounding box center [387, 197] width 382 height 17
type input "**********"
click at [495, 84] on button "Templates" at bounding box center [494, 82] width 44 height 17
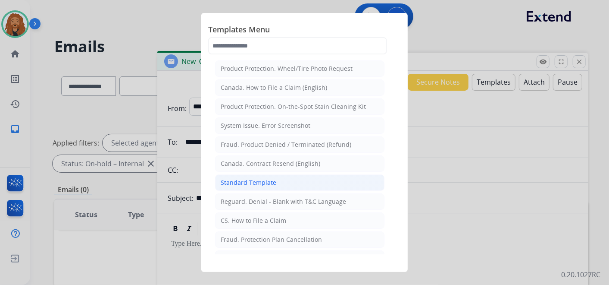
click at [264, 181] on div "Standard Template" at bounding box center [249, 182] width 56 height 9
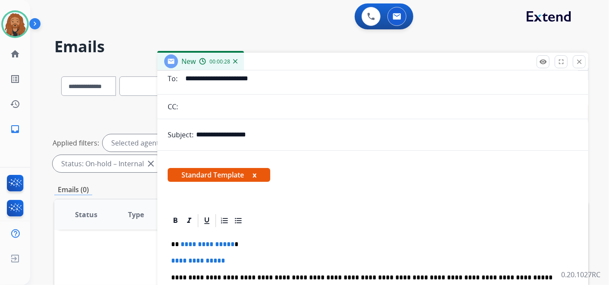
scroll to position [110, 0]
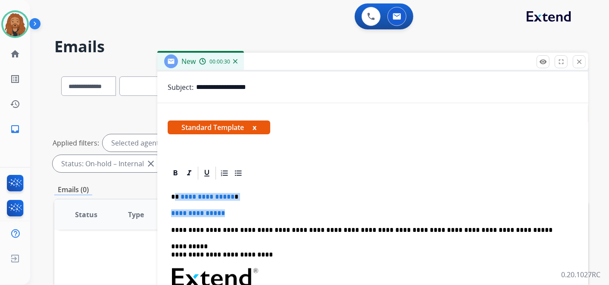
drag, startPoint x: 235, startPoint y: 212, endPoint x: 175, endPoint y: 191, distance: 62.6
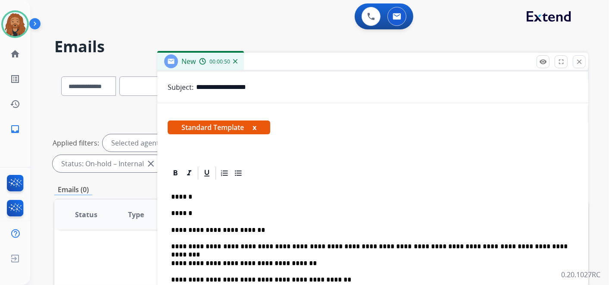
click at [193, 193] on p "******" at bounding box center [369, 197] width 397 height 8
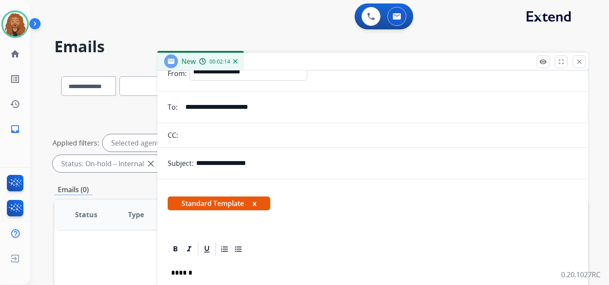
scroll to position [144, 0]
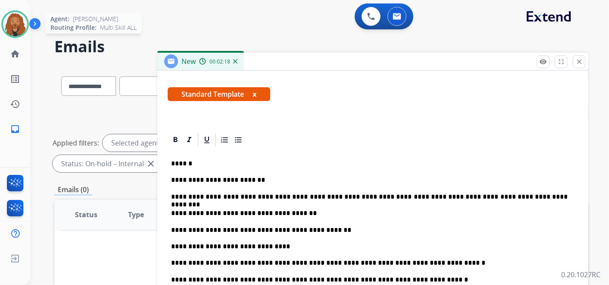
click at [20, 30] on img at bounding box center [15, 24] width 24 height 24
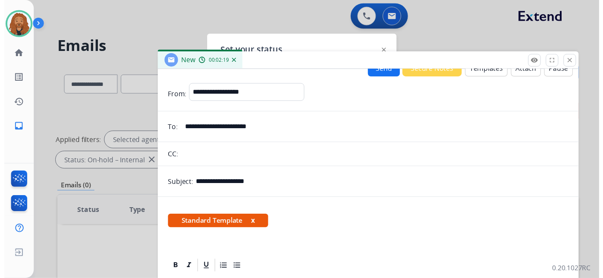
scroll to position [0, 0]
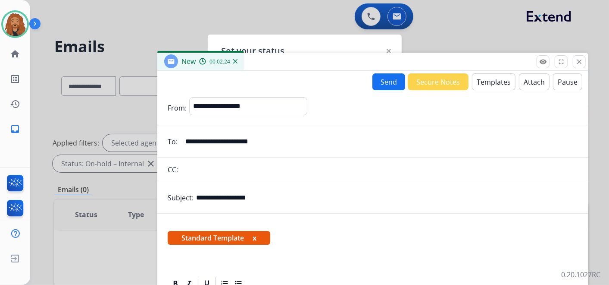
click at [386, 82] on button "Send" at bounding box center [388, 81] width 33 height 17
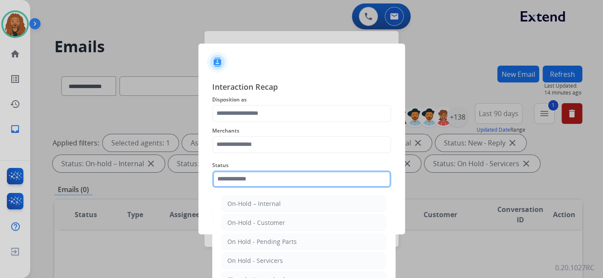
click at [239, 175] on input "text" at bounding box center [301, 178] width 179 height 17
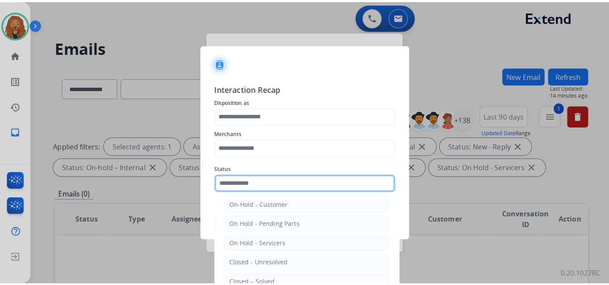
scroll to position [49, 0]
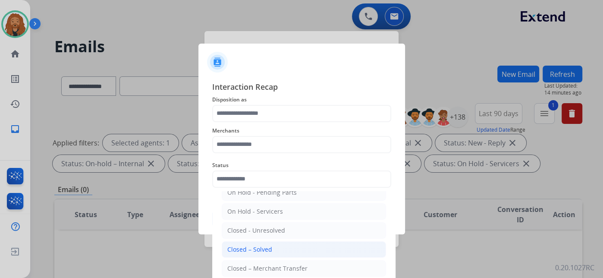
click at [224, 245] on li "Closed – Solved" at bounding box center [304, 249] width 164 height 16
type input "**********"
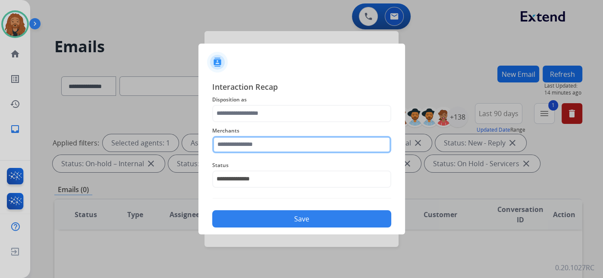
click at [257, 149] on input "text" at bounding box center [301, 144] width 179 height 17
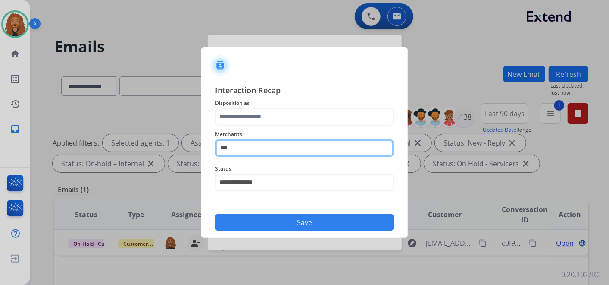
drag, startPoint x: 263, startPoint y: 147, endPoint x: 170, endPoint y: 149, distance: 93.6
click at [0, 149] on app-contact-recap-modal "**********" at bounding box center [0, 142] width 0 height 285
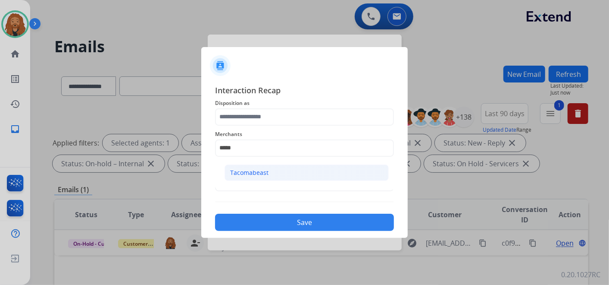
click at [313, 175] on li "Tacomabeast" at bounding box center [307, 172] width 164 height 16
type input "**********"
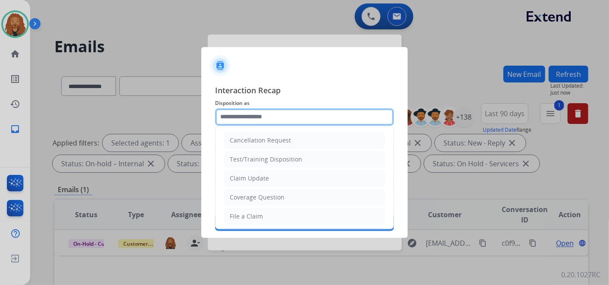
click at [266, 116] on input "text" at bounding box center [304, 116] width 179 height 17
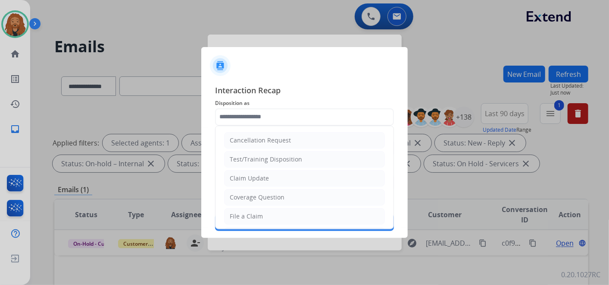
click at [257, 218] on div "File a Claim" at bounding box center [246, 216] width 33 height 9
type input "**********"
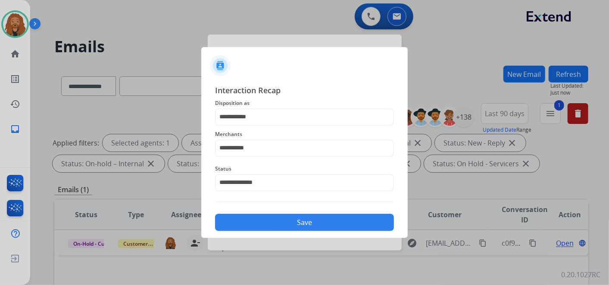
click at [279, 226] on button "Save" at bounding box center [304, 221] width 179 height 17
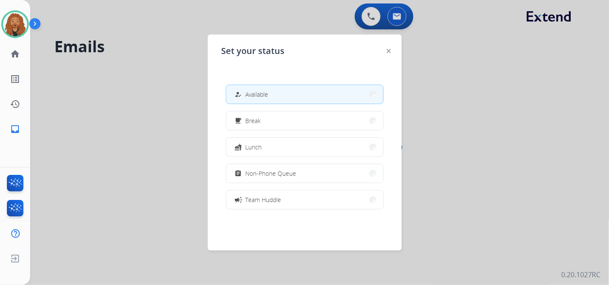
scroll to position [136, 0]
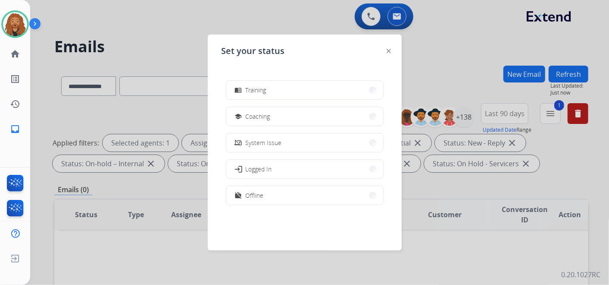
drag, startPoint x: 298, startPoint y: 171, endPoint x: 305, endPoint y: 169, distance: 7.6
click at [298, 171] on button "login Logged In" at bounding box center [304, 169] width 157 height 19
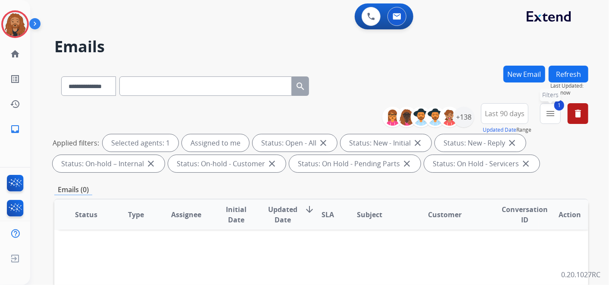
click at [556, 117] on button "1 menu Filters" at bounding box center [550, 113] width 21 height 21
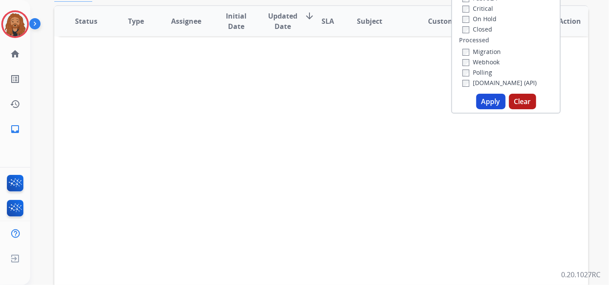
scroll to position [247, 0]
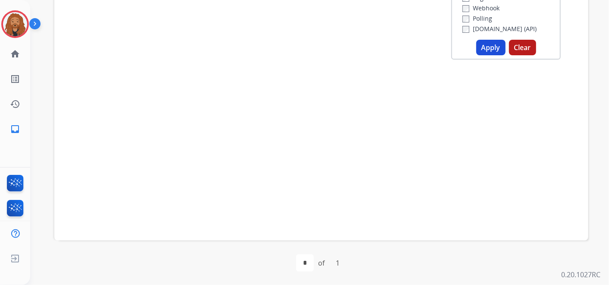
click at [477, 47] on button "Apply" at bounding box center [490, 48] width 29 height 16
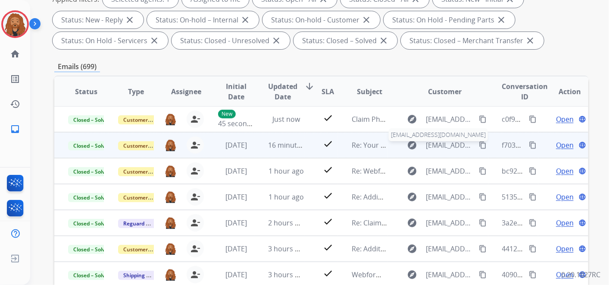
scroll to position [0, 0]
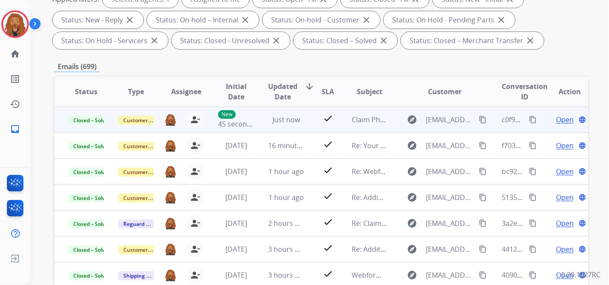
click at [529, 118] on mat-icon "content_copy" at bounding box center [533, 120] width 8 height 8
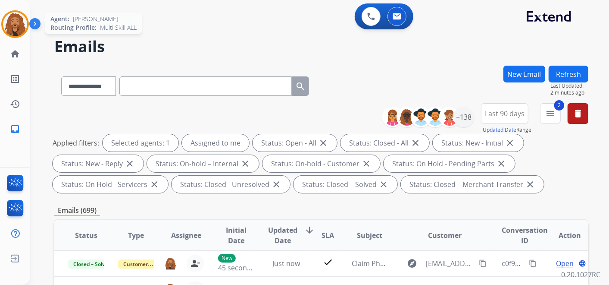
click at [9, 32] on img at bounding box center [15, 24] width 24 height 24
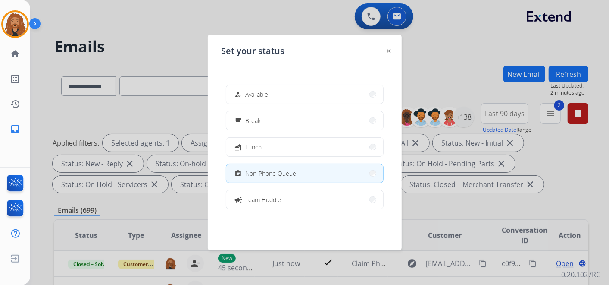
scroll to position [136, 0]
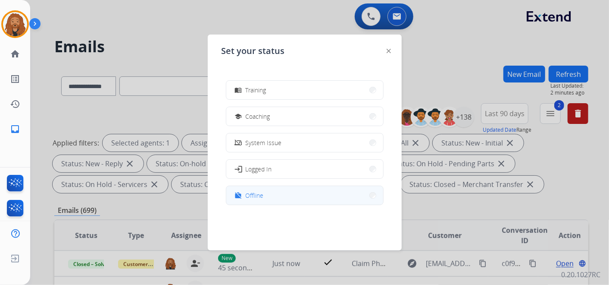
click at [296, 198] on button "work_off Offline" at bounding box center [304, 195] width 157 height 19
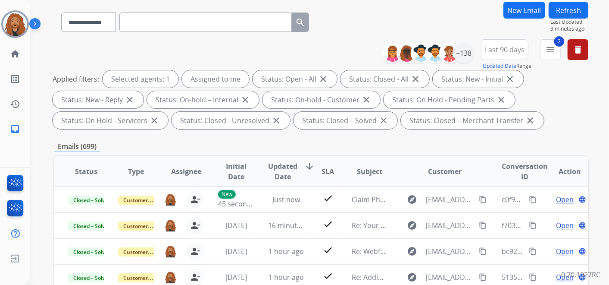
scroll to position [0, 0]
